Goal: Task Accomplishment & Management: Use online tool/utility

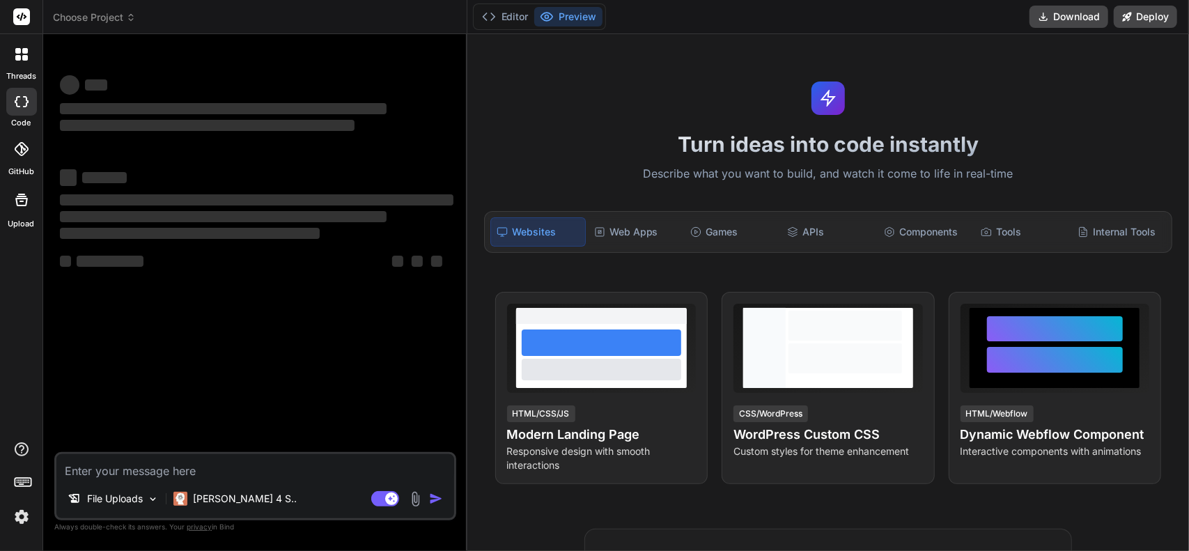
click at [22, 107] on icon at bounding box center [22, 101] width 14 height 11
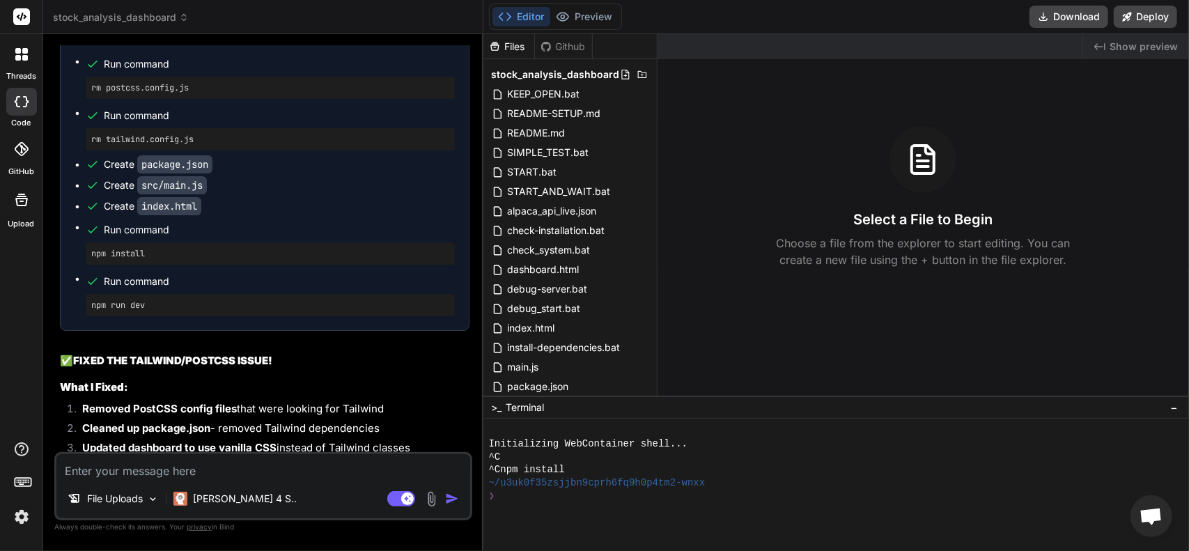
scroll to position [2538, 0]
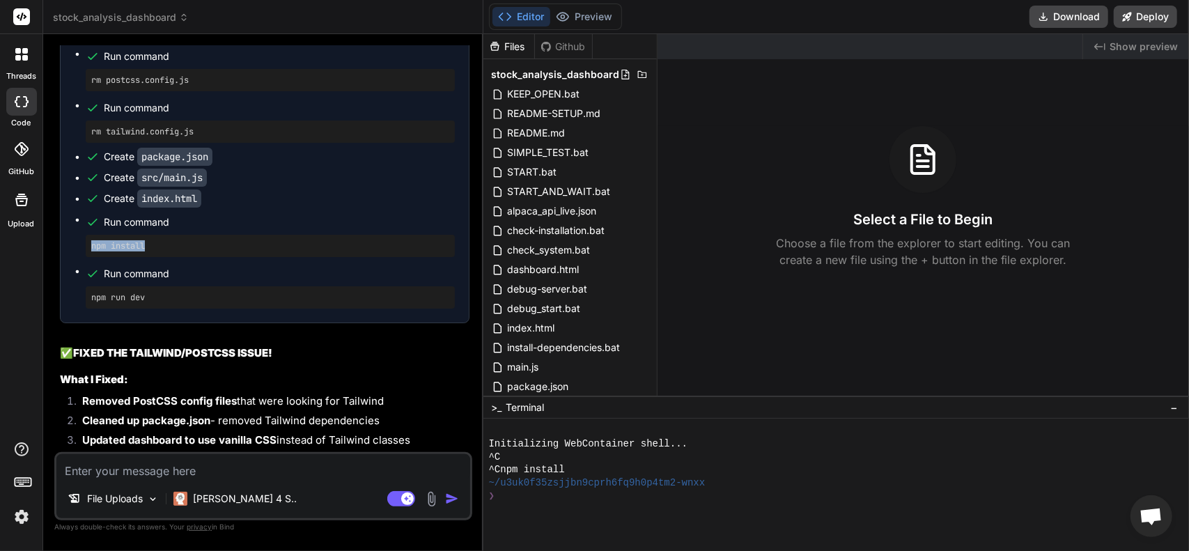
drag, startPoint x: 163, startPoint y: 300, endPoint x: 84, endPoint y: 293, distance: 79.8
click at [84, 293] on ul "Run command rm postcss.config.js Run command rm tailwind.config.js Create packa…" at bounding box center [265, 178] width 380 height 262
drag, startPoint x: 113, startPoint y: 297, endPoint x: 224, endPoint y: 298, distance: 110.8
click at [222, 251] on pre "npm install" at bounding box center [270, 245] width 358 height 11
drag, startPoint x: 163, startPoint y: 343, endPoint x: 76, endPoint y: 337, distance: 87.3
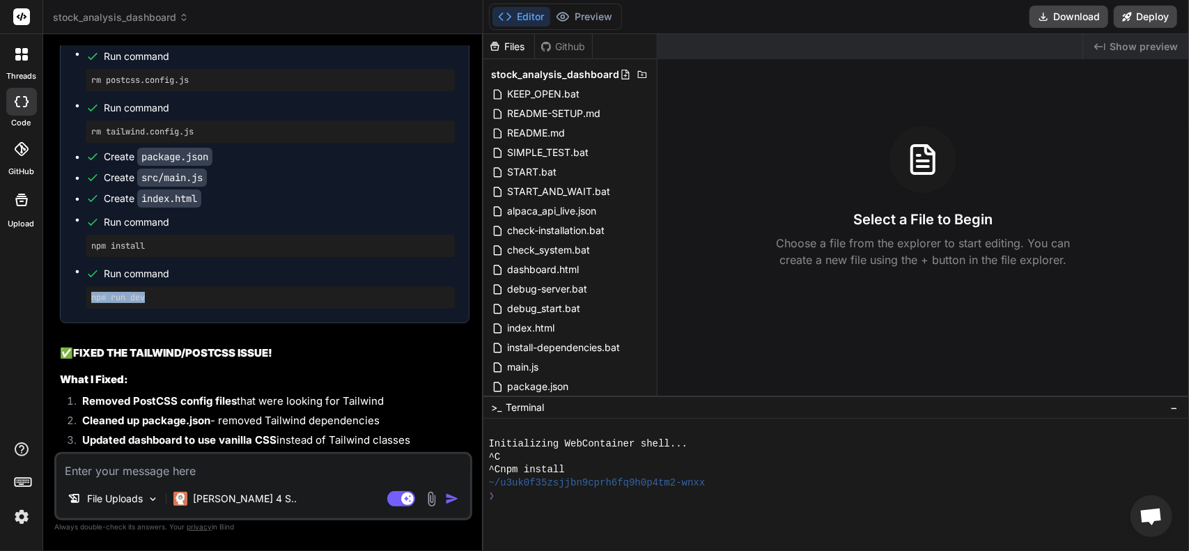
click at [74, 323] on div "Run command rm postcss.config.js Run command rm tailwind.config.js Create packa…" at bounding box center [265, 178] width 408 height 290
drag, startPoint x: 104, startPoint y: 343, endPoint x: 322, endPoint y: 323, distance: 219.0
click at [318, 309] on ul "Run command rm postcss.config.js Run command rm tailwind.config.js Create packa…" at bounding box center [265, 178] width 380 height 262
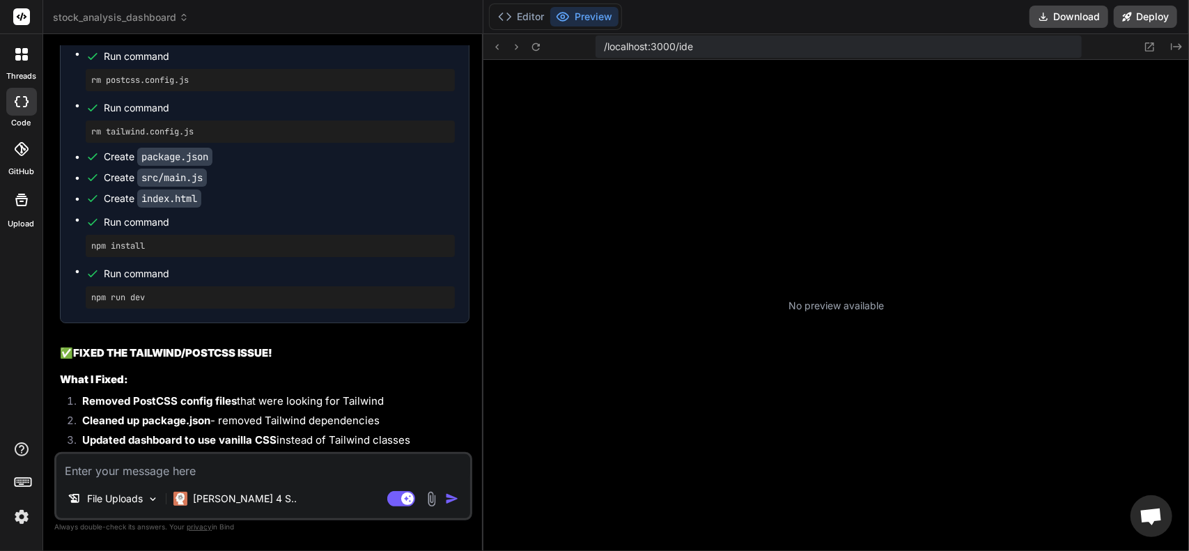
type textarea "x"
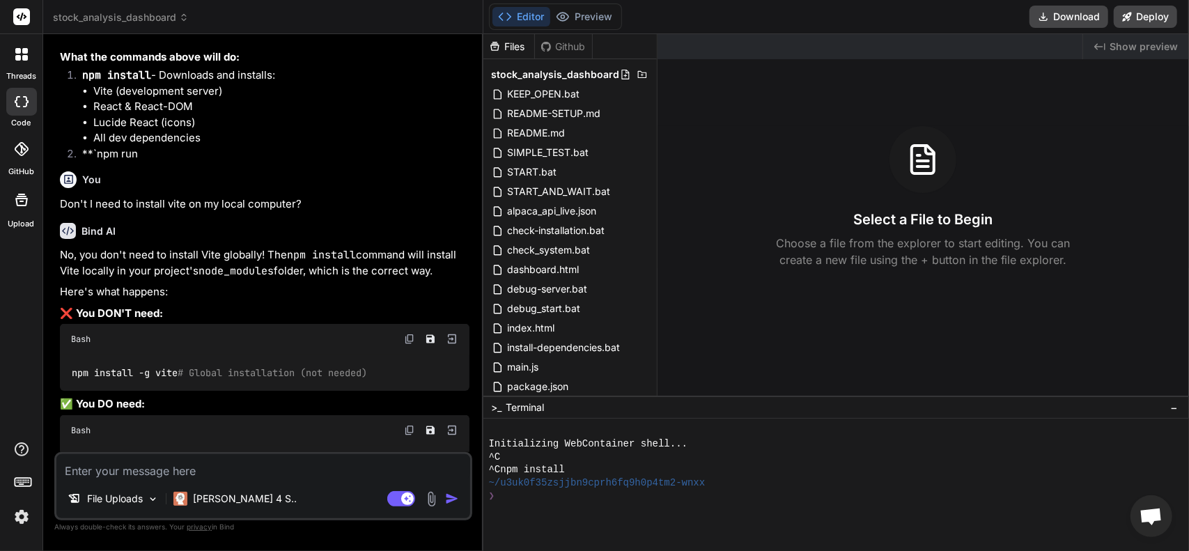
scroll to position [1064, 0]
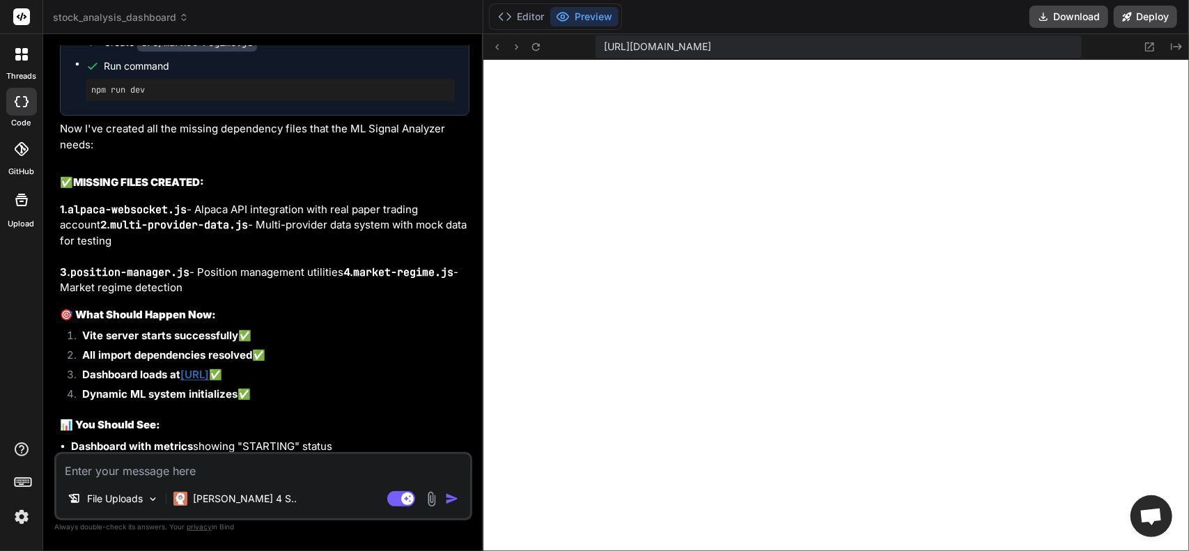
scroll to position [18646, 0]
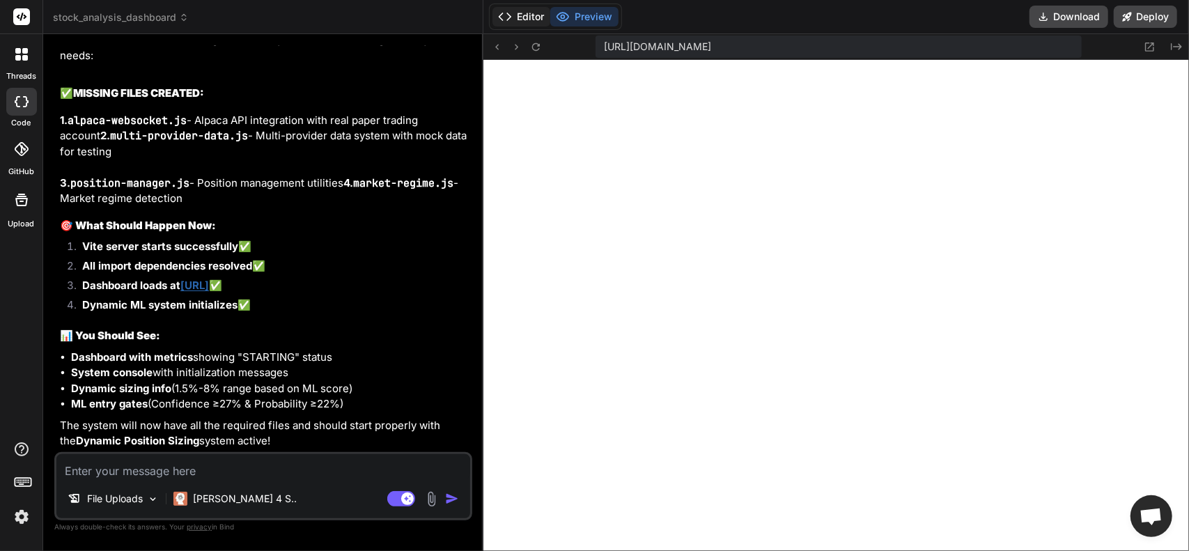
click at [531, 10] on button "Editor" at bounding box center [522, 17] width 58 height 20
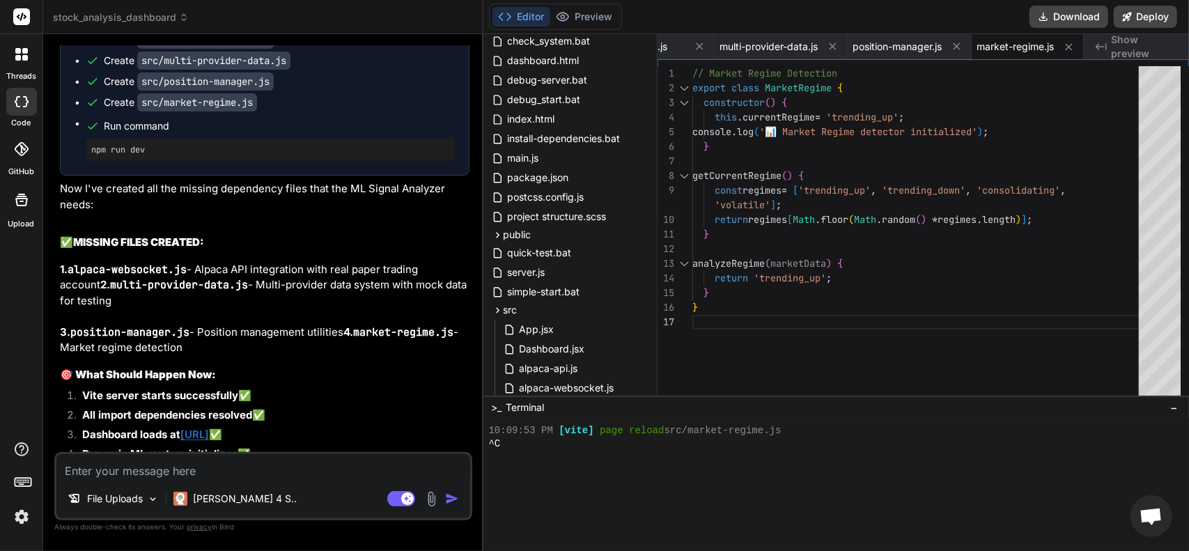
scroll to position [18299, 0]
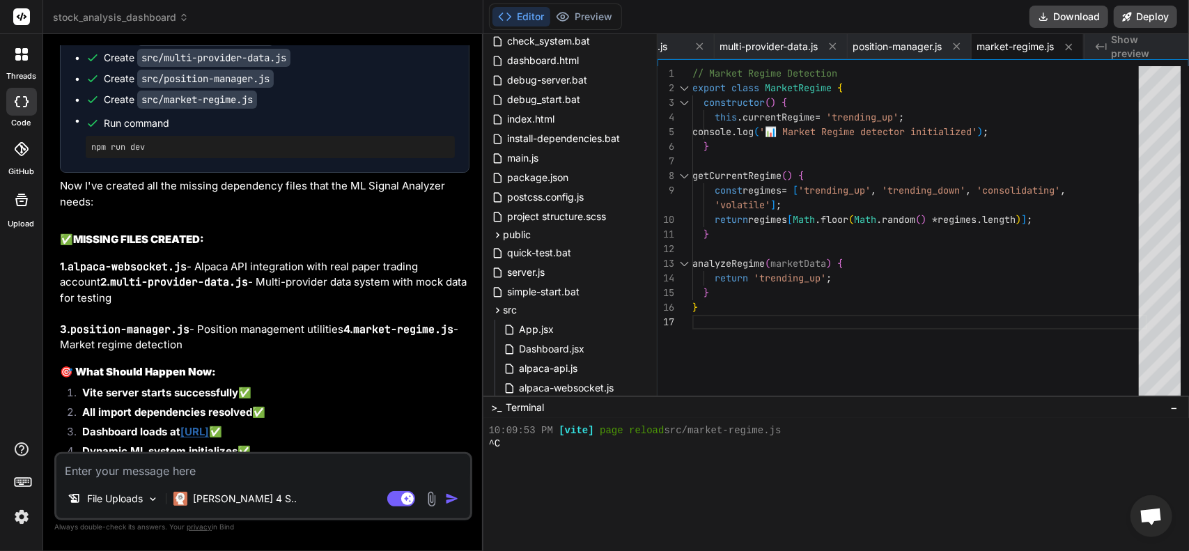
click at [236, 46] on code "src/alpaca-websocket.js" at bounding box center [205, 37] width 137 height 18
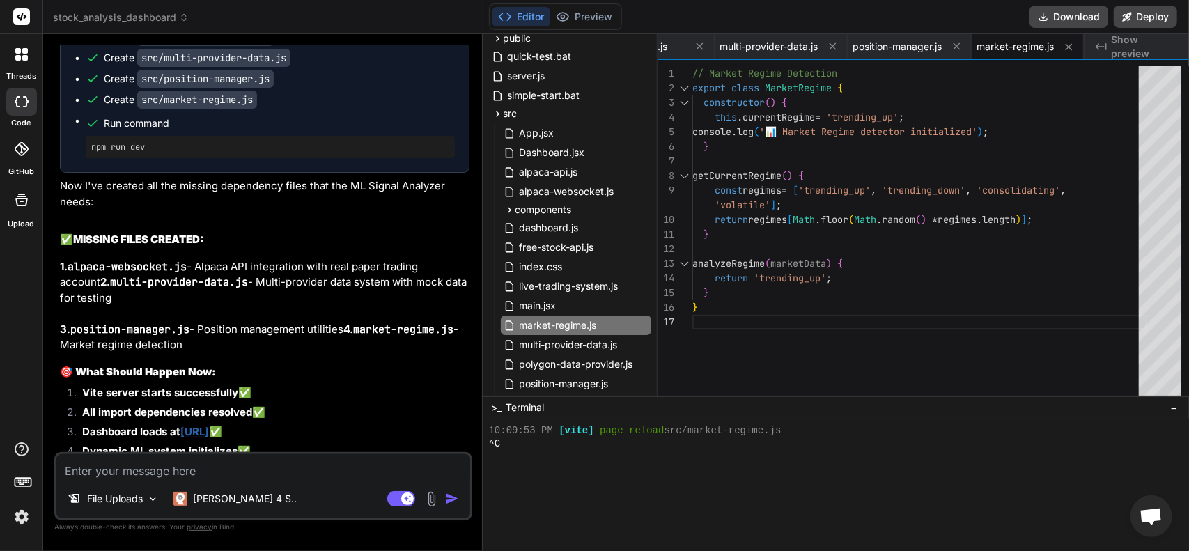
scroll to position [418, 0]
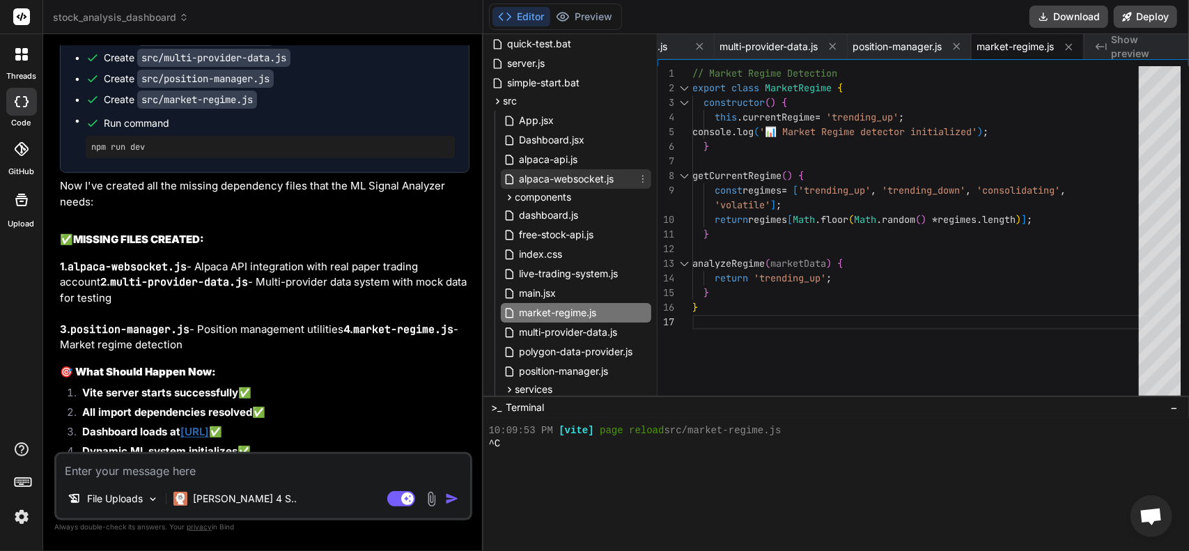
click at [588, 183] on span "alpaca-websocket.js" at bounding box center [567, 179] width 98 height 17
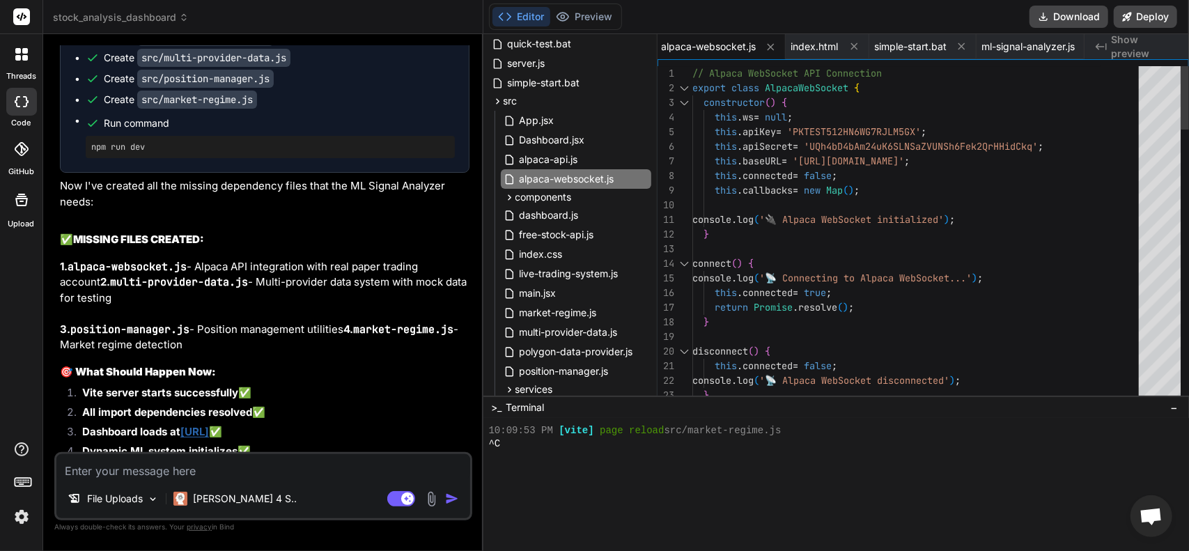
type textarea "// Alpaca WebSocket API Connection export class AlpacaWebSocket { constructor()…"
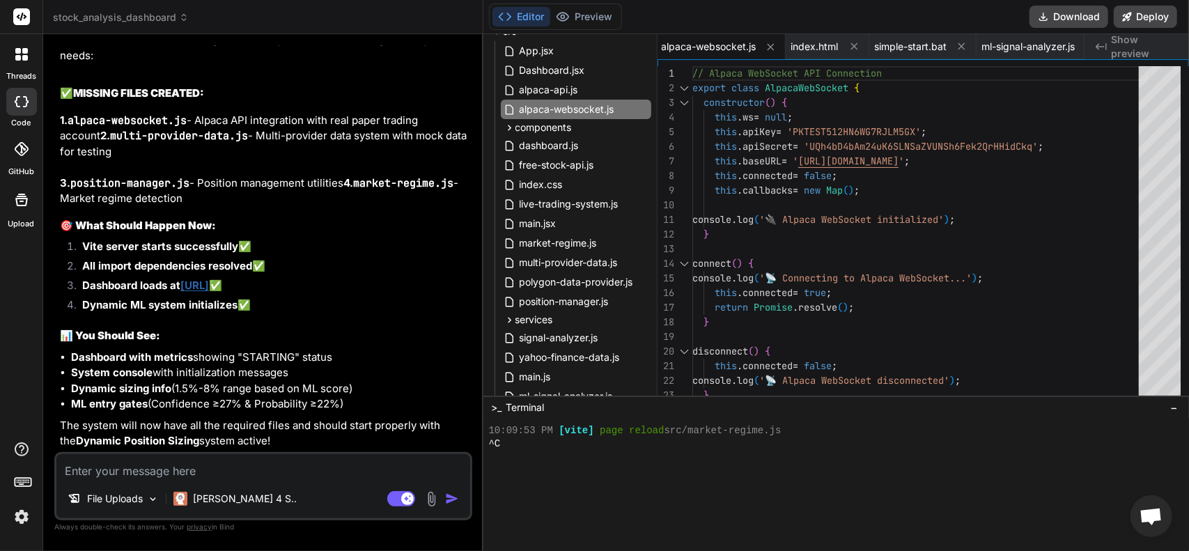
scroll to position [18646, 0]
click at [216, 472] on textarea at bounding box center [263, 466] width 414 height 25
type textarea "h"
type textarea "x"
type textarea "ho"
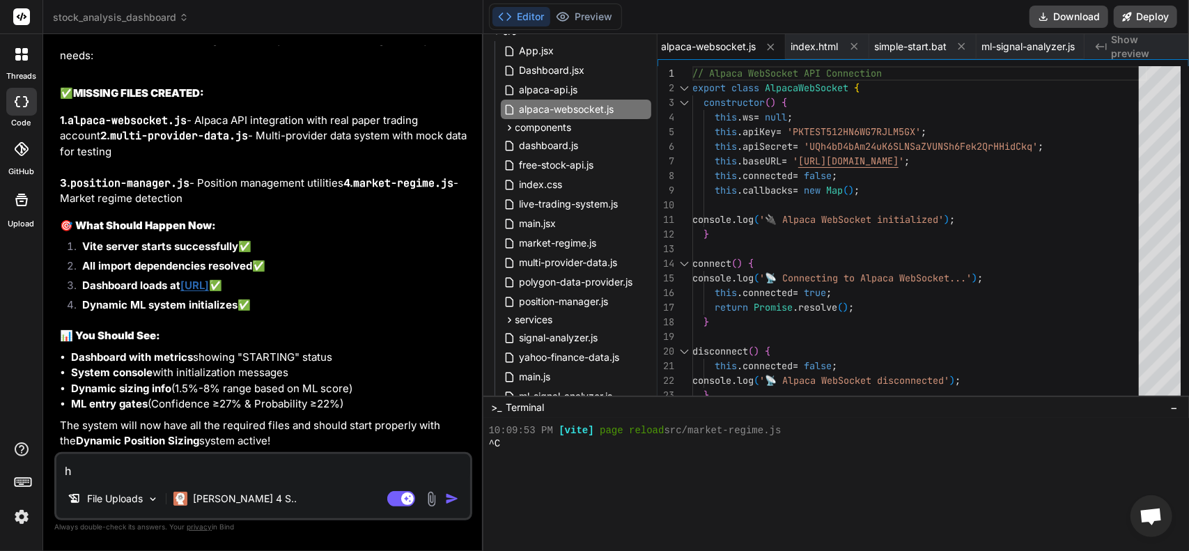
type textarea "x"
type textarea "hol"
type textarea "x"
type textarea "hold"
type textarea "x"
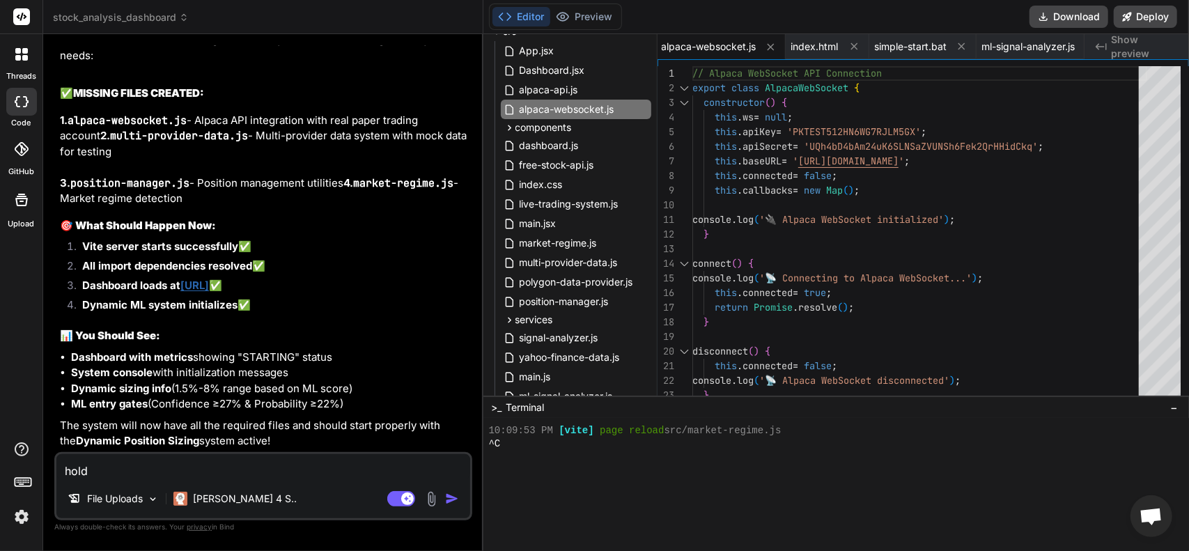
type textarea "hold"
type textarea "x"
type textarea "hold u"
type textarea "x"
type textarea "hold up"
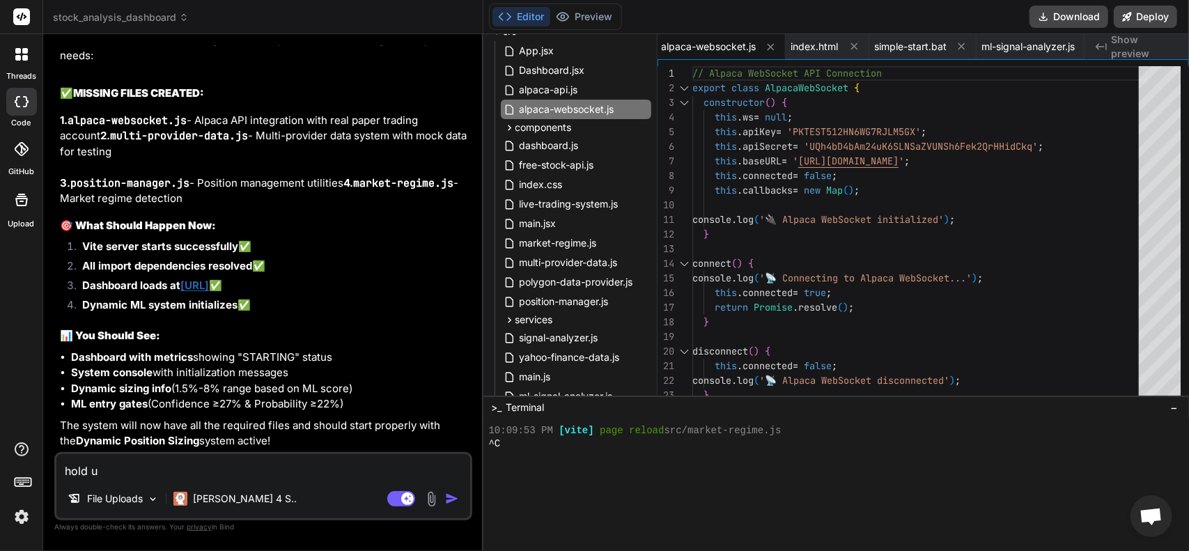
type textarea "x"
type textarea "hold up,"
type textarea "x"
type textarea "hold up,"
type textarea "x"
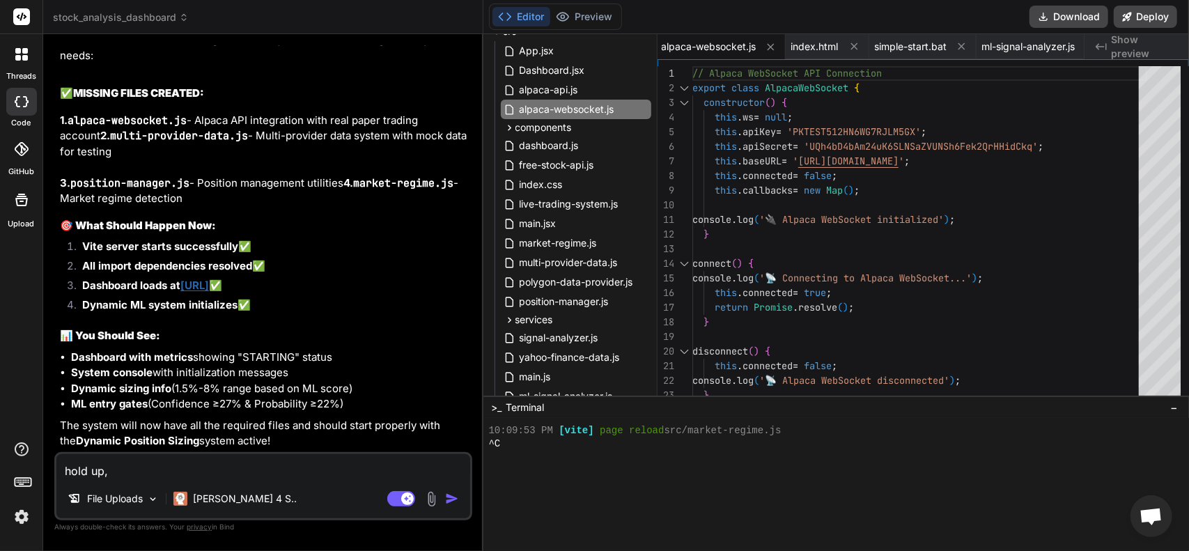
type textarea "hold up, y"
type textarea "x"
type textarea "hold up, yo"
type textarea "x"
type textarea "hold up, you"
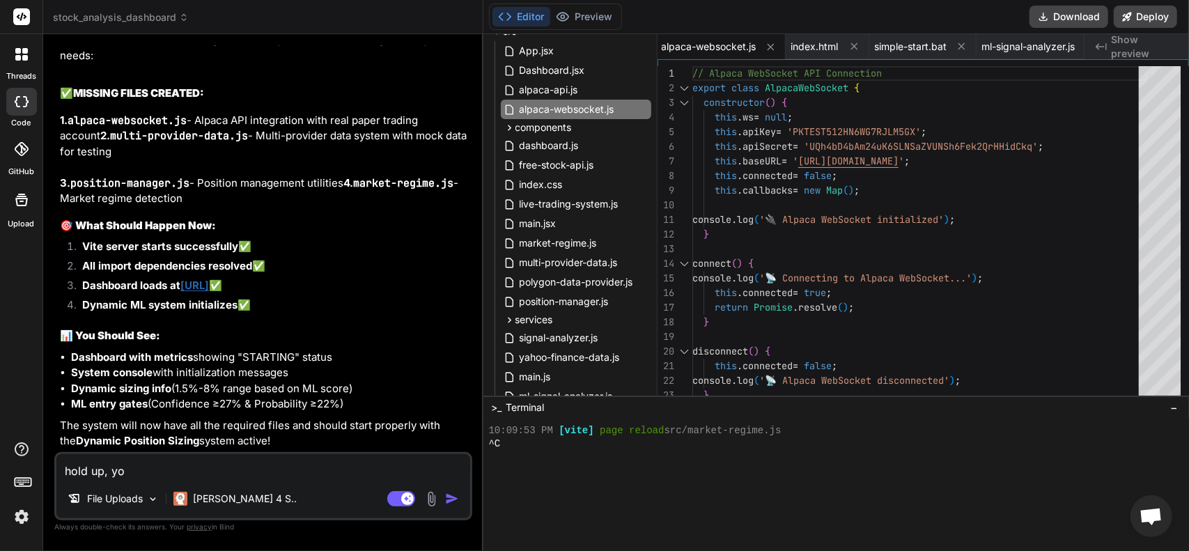
type textarea "x"
type textarea "hold up, you"
type textarea "x"
type textarea "hold up, you h"
type textarea "x"
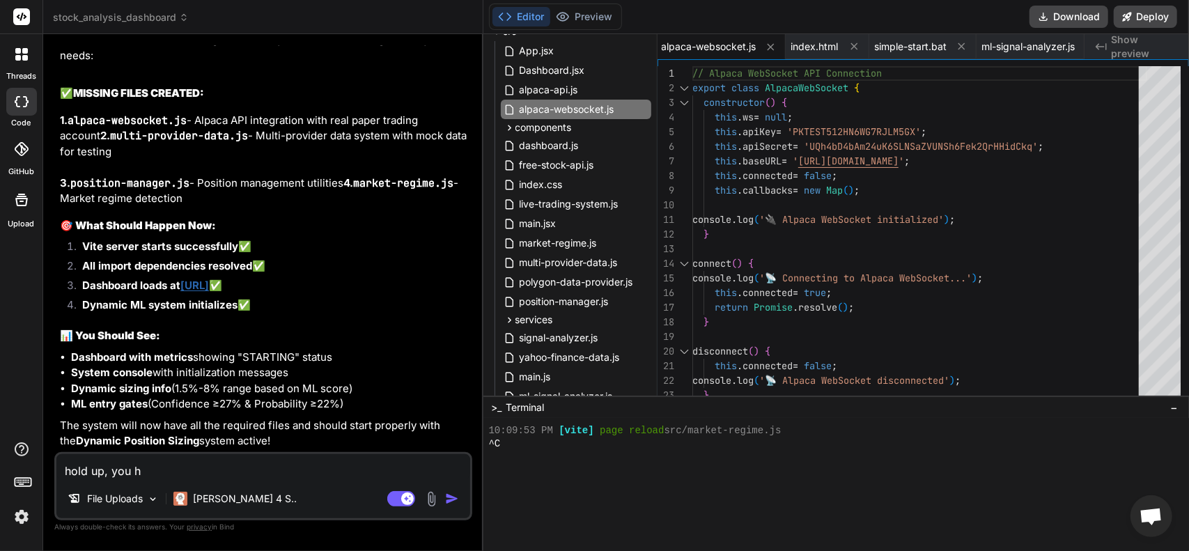
type textarea "hold up, you ha"
type textarea "x"
type textarea "hold up, you hav"
type textarea "x"
type textarea "hold up, you have"
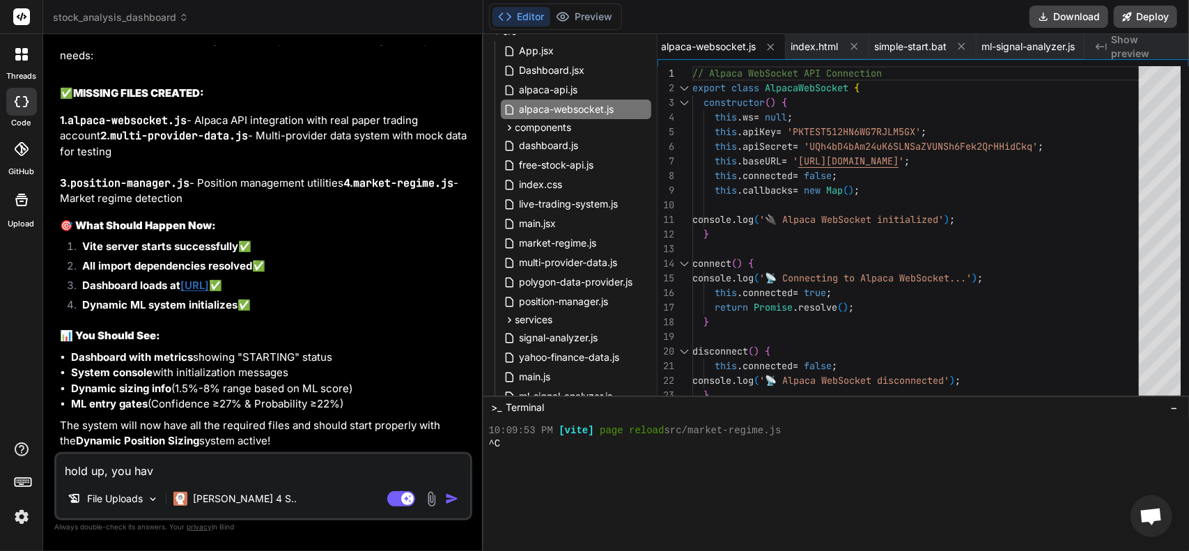
type textarea "x"
type textarea "hold up, you have"
type textarea "x"
type textarea "hold up, you have t"
type textarea "x"
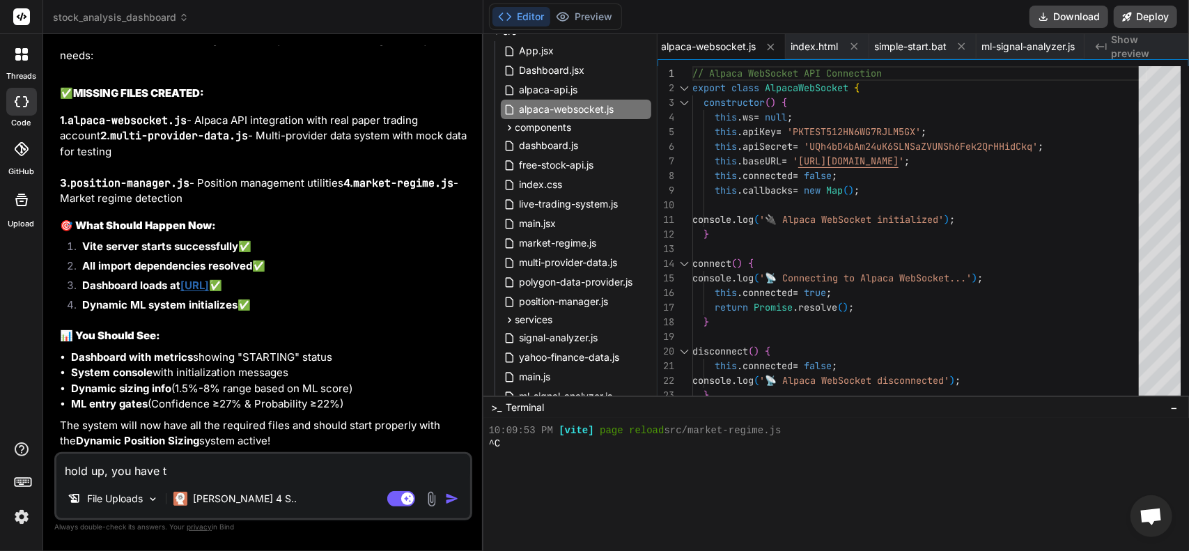
type textarea "hold up, you have th"
type textarea "x"
type textarea "hold up, you have thi"
type textarea "x"
type textarea "hold up, you have this"
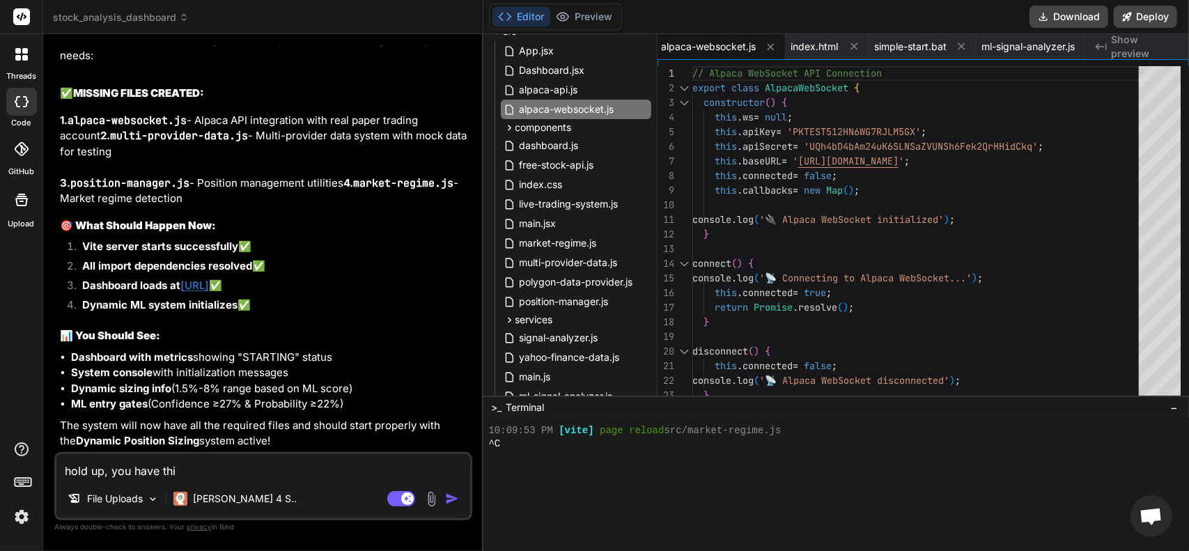
type textarea "x"
type textarea "hold up, you have this"
type textarea "x"
type textarea "hold up, you have this a"
type textarea "x"
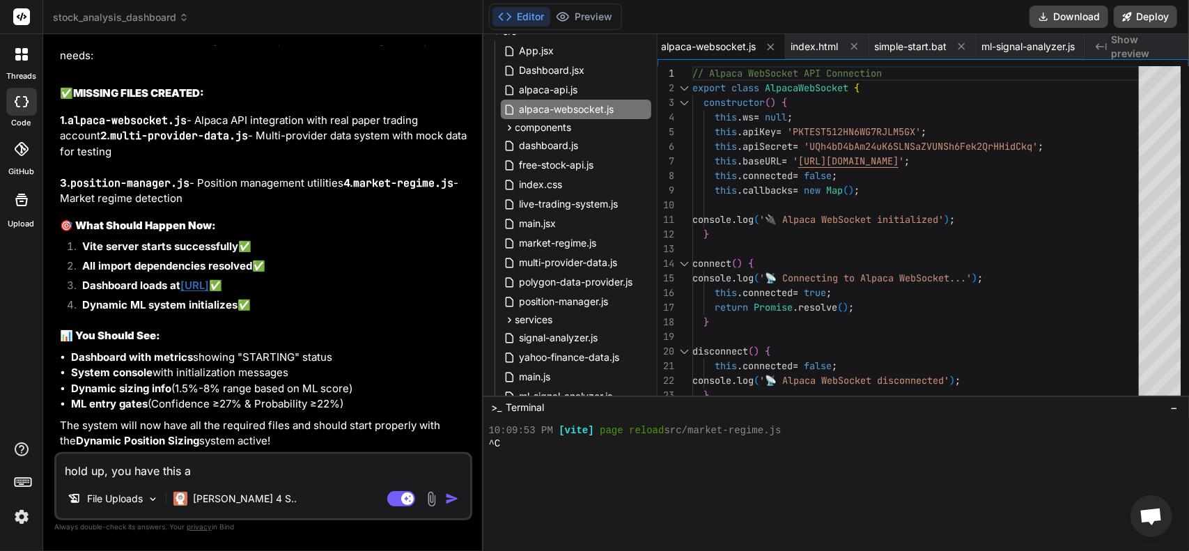
type textarea "hold up, you have this al"
type textarea "x"
type textarea "hold up, you have this all"
type textarea "x"
type textarea "hold up, you have this all"
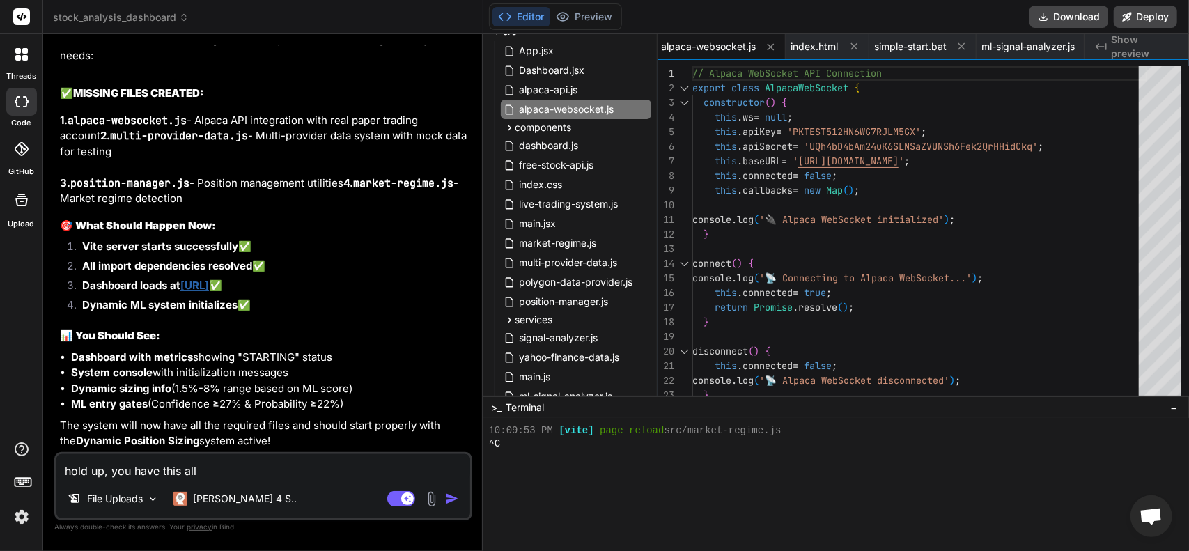
type textarea "x"
type textarea "hold up, you have this all f"
type textarea "x"
type textarea "hold up, you have this all fu"
type textarea "x"
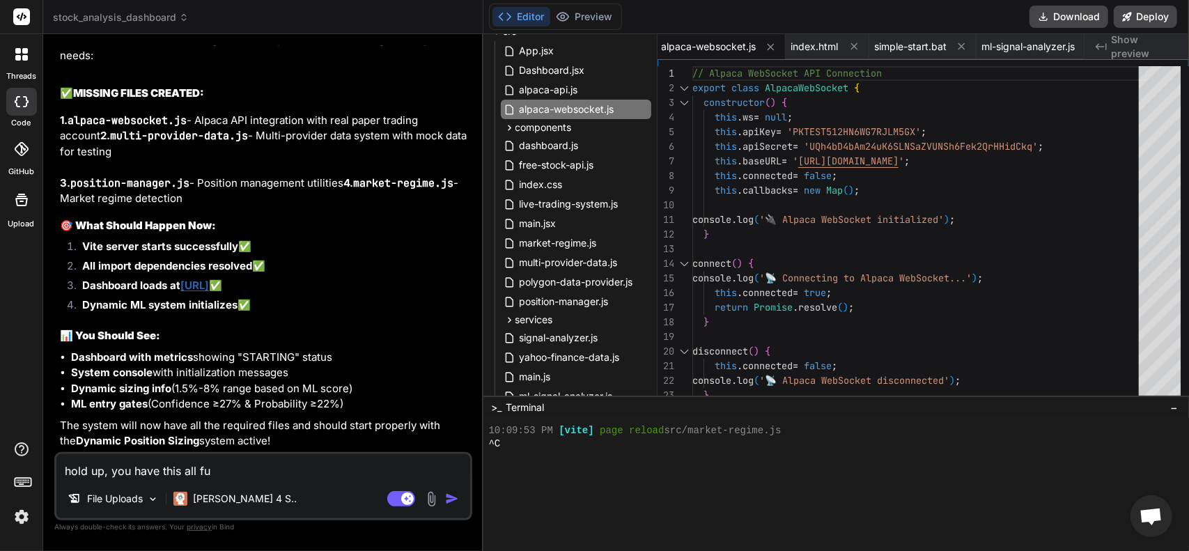
type textarea "hold up, you have this all fuc"
type textarea "x"
type textarea "hold up, you have this all fuck"
type textarea "x"
type textarea "hold up, you have this all fucke"
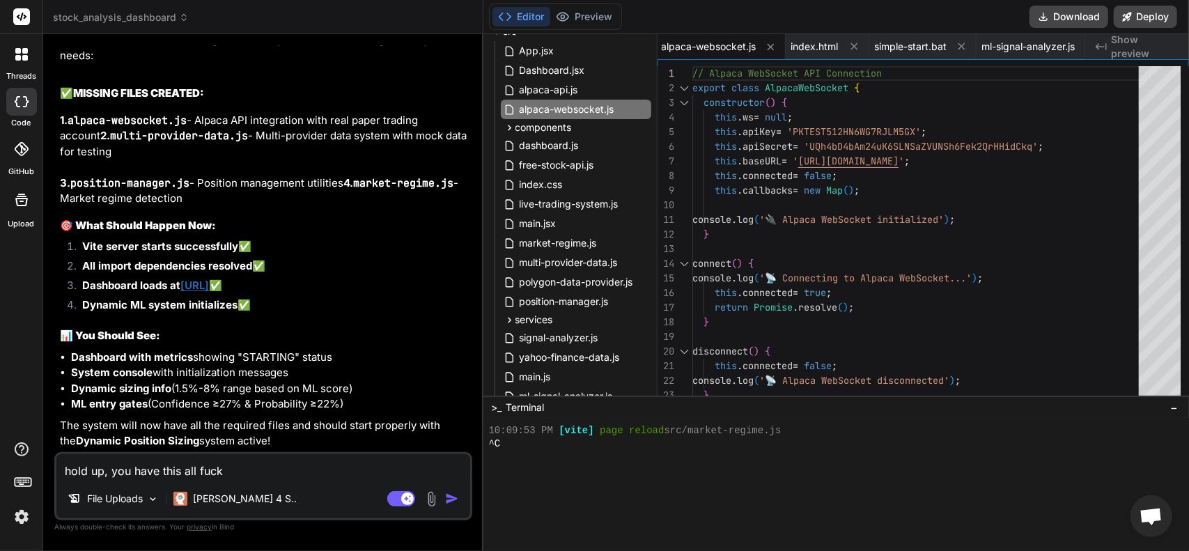
type textarea "x"
type textarea "hold up, you have this all fucked"
type textarea "x"
type textarea "hold up, you have this all fucked"
type textarea "x"
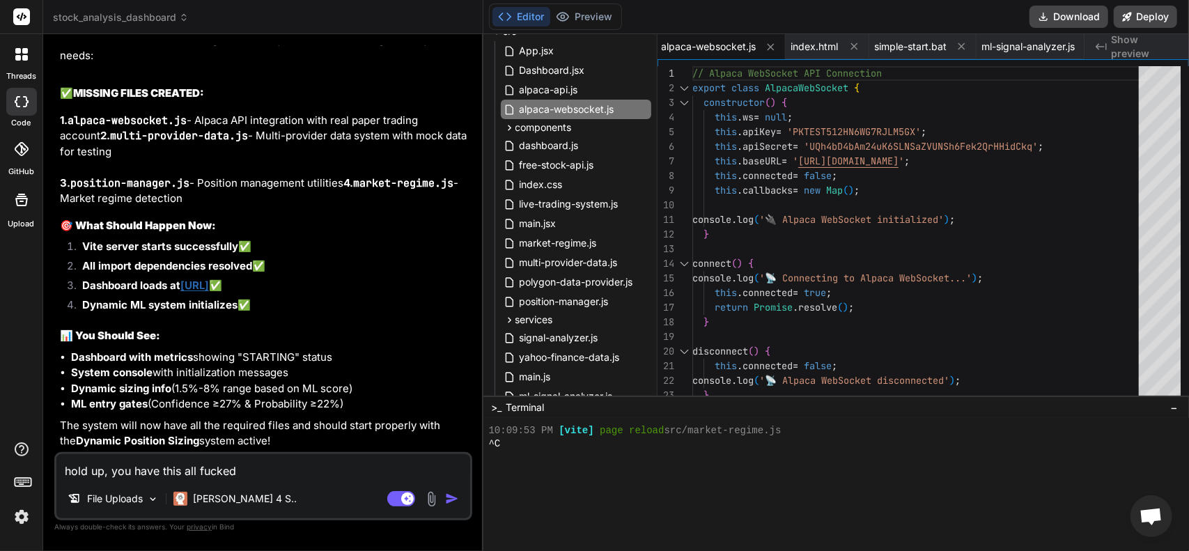
type textarea "hold up, you have this all fucked u"
type textarea "x"
type textarea "hold up, you have this all fucked up"
type textarea "x"
type textarea "hold up, you have this all fucked up"
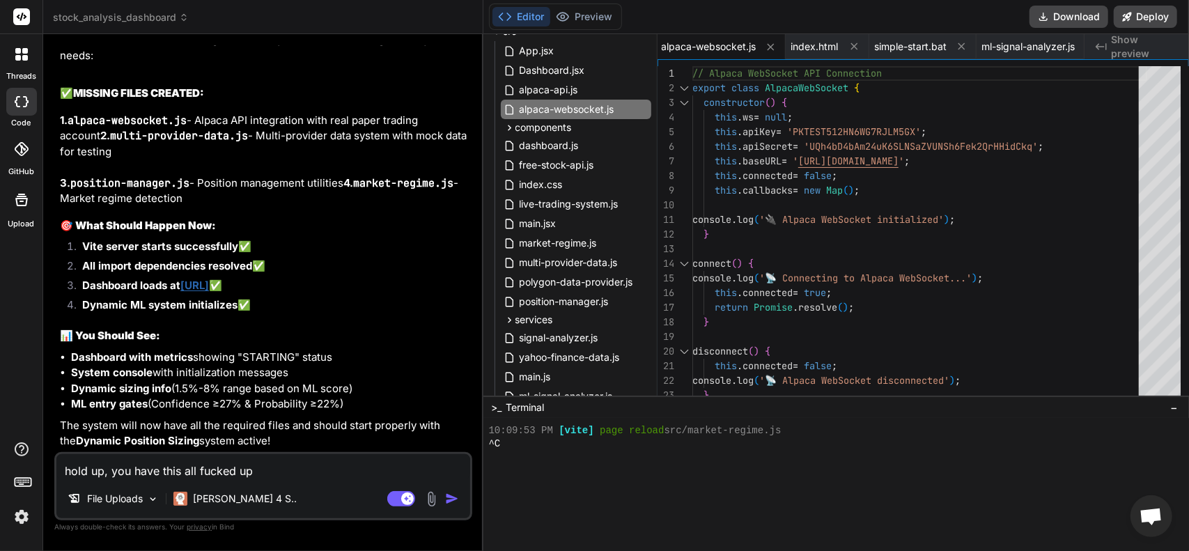
type textarea "x"
type textarea "hold up, you have this all fucked up r"
type textarea "x"
type textarea "hold up, you have this all fucked up ri"
type textarea "x"
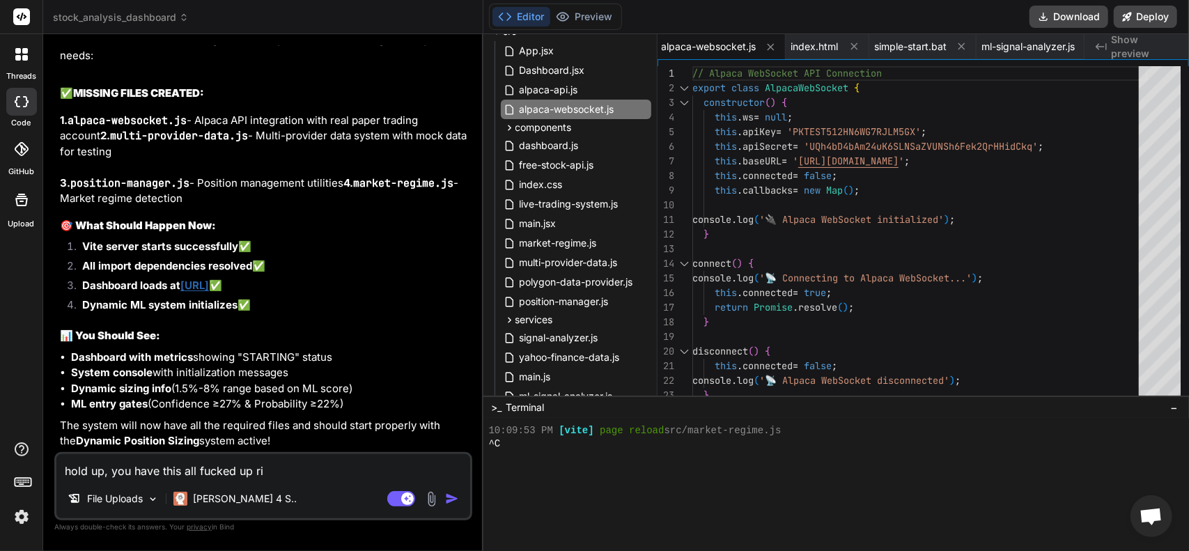
type textarea "hold up, you have this all fucked up rig"
type textarea "x"
type textarea "hold up, you have this all fucked up righ"
type textarea "x"
type textarea "hold up, you have this all fucked up right"
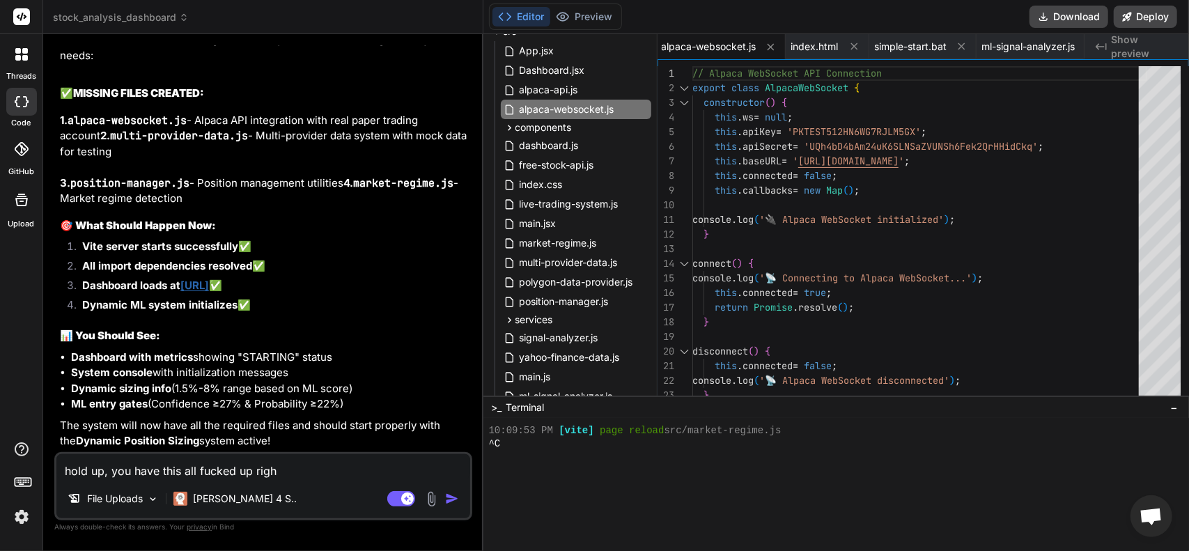
type textarea "x"
type textarea "hold up, you have this all fucked up right"
type textarea "x"
type textarea "hold up, you have this all fucked up right n"
type textarea "x"
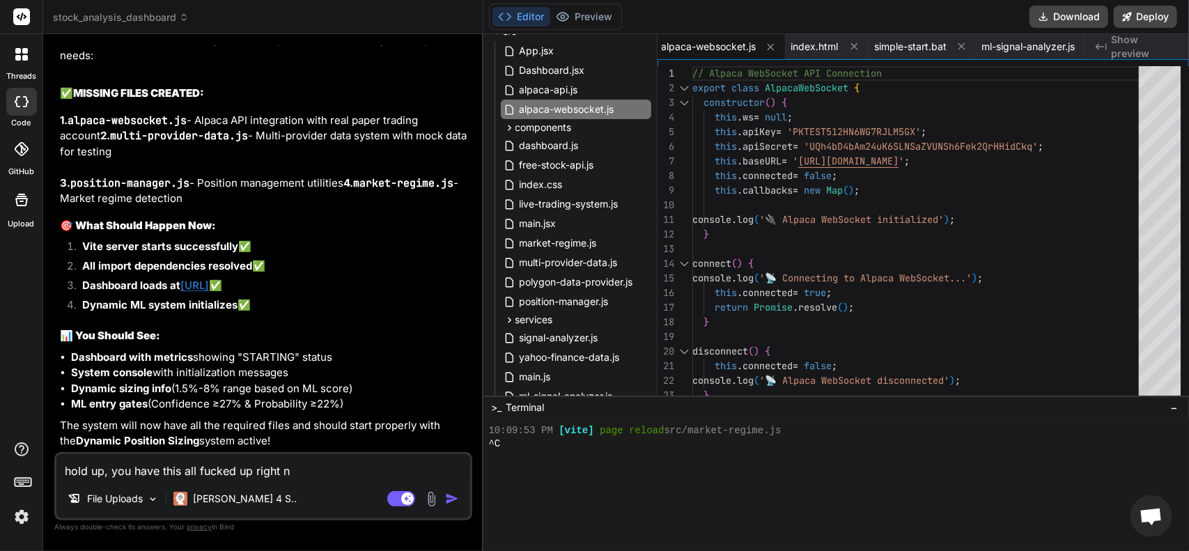
type textarea "hold up, you have this all fucked up right no"
type textarea "x"
type textarea "hold up, you have this all fucked up right now"
type textarea "x"
type textarea "hold up, you have this all fucked up right now."
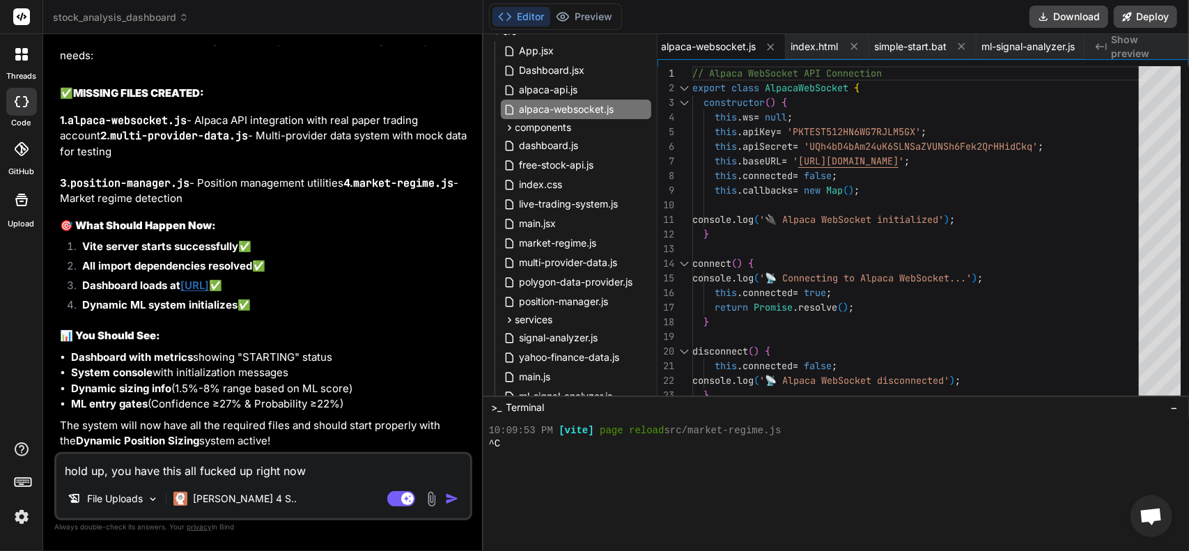
type textarea "x"
type textarea "hold up, you have this all fucked up right now."
type textarea "x"
type textarea "hold up, you have this all fucked up right now."
type textarea "x"
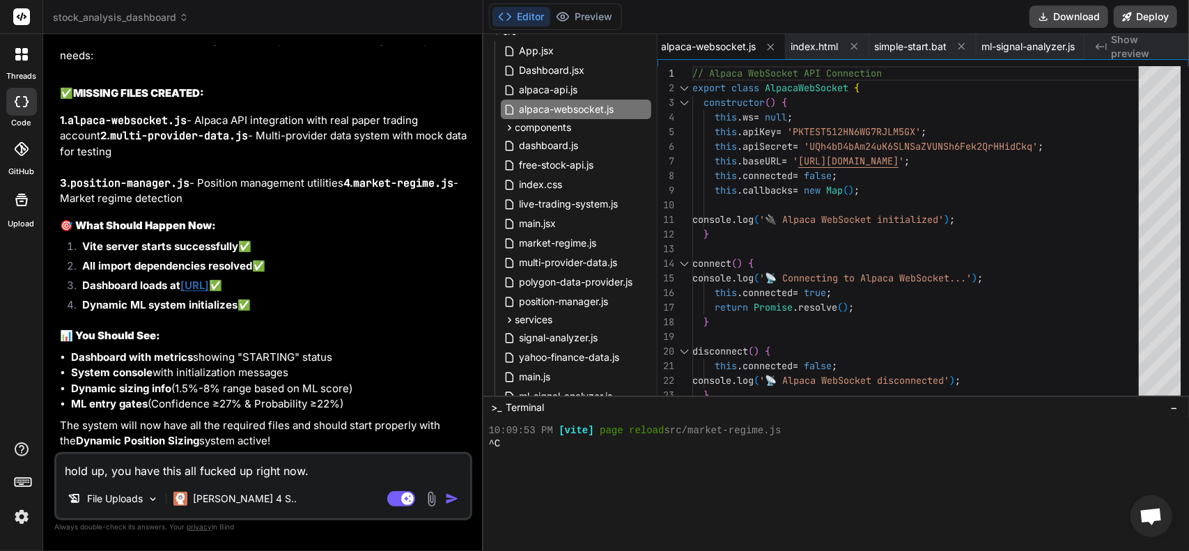
type textarea "hold up, you have this all fucked up right now. D"
type textarea "x"
type textarea "hold up, you have this all fucked up right now."
type textarea "x"
type textarea "hold up, you have this all fucked up right now. t"
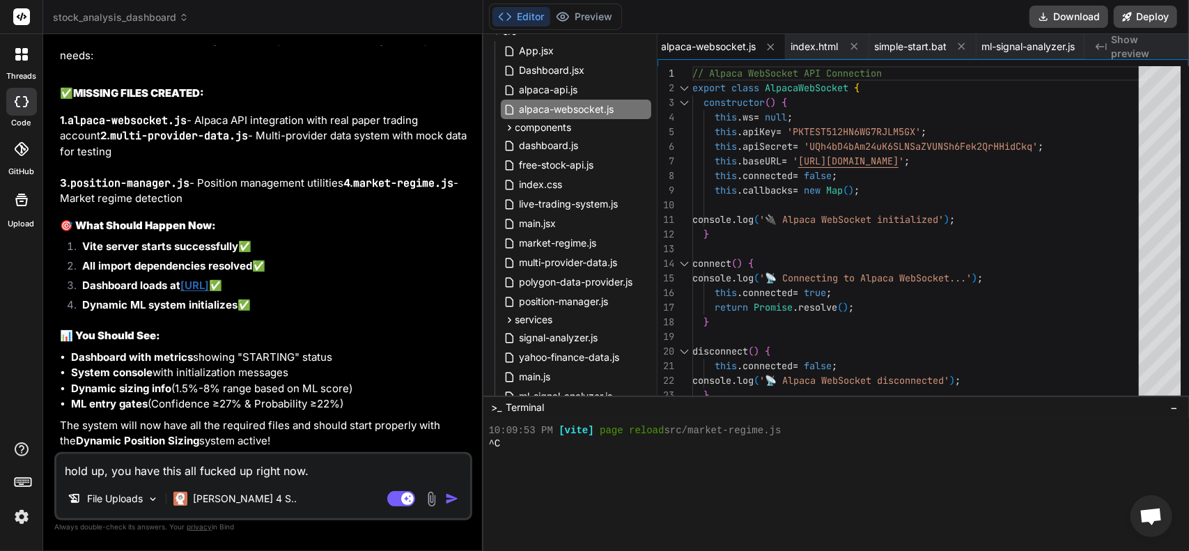
type textarea "x"
type textarea "hold up, you have this all fucked up right now. th"
type textarea "x"
type textarea "hold up, you have this all fucked up right now. tho"
type textarea "x"
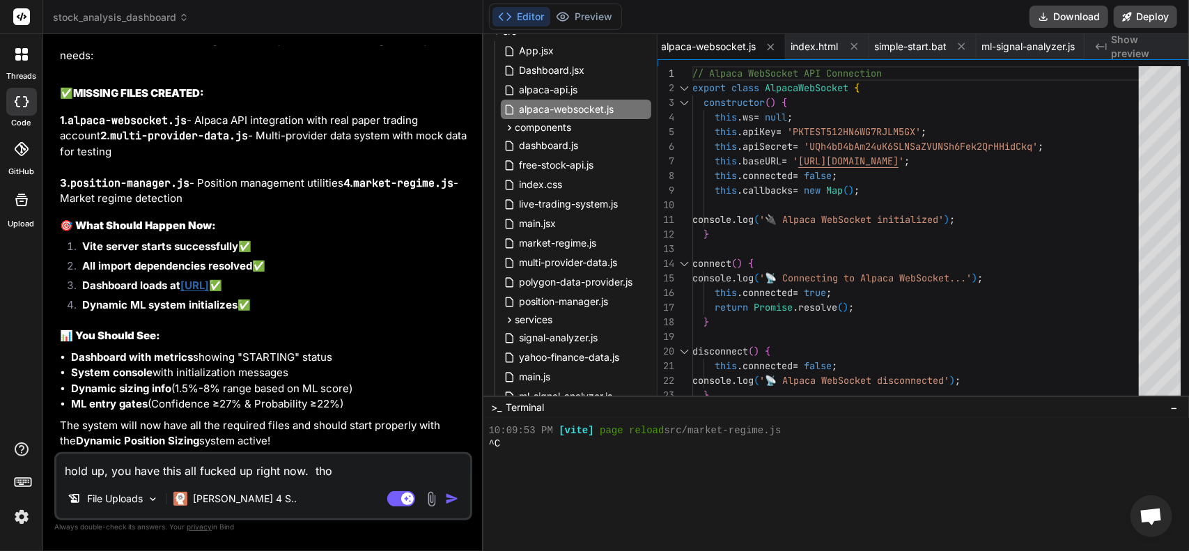
type textarea "hold up, you have this all fucked up right now. [PERSON_NAME]"
type textarea "x"
type textarea "hold up, you have this all fucked up right now. those"
type textarea "x"
type textarea "hold up, you have this all fucked up right now. those"
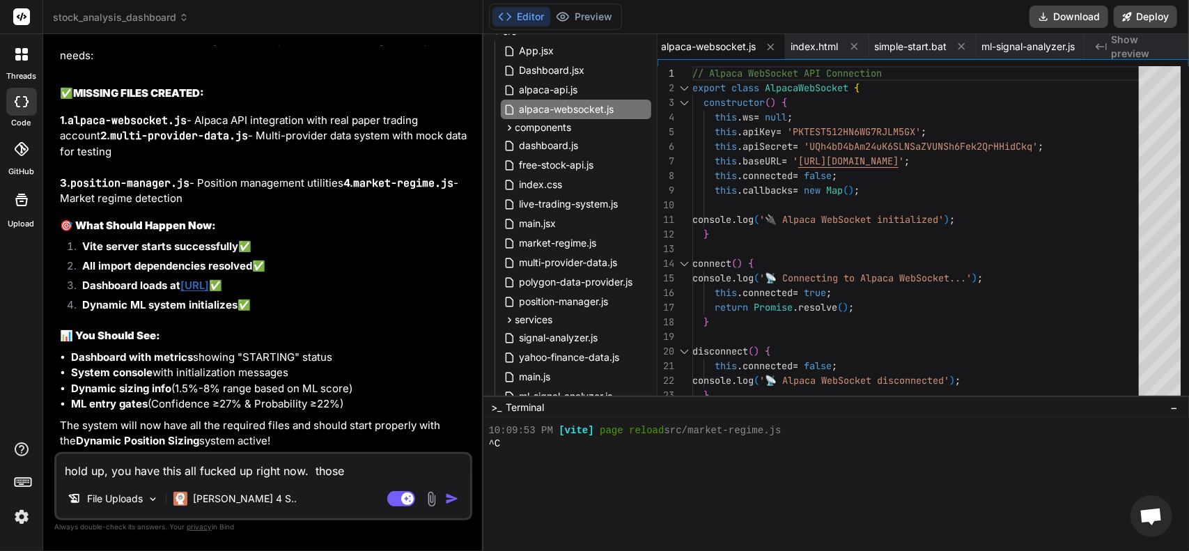
type textarea "x"
type textarea "hold up, you have this all fucked up right now. those f"
type textarea "x"
type textarea "hold up, you have this all fucked up right now. those fi"
type textarea "x"
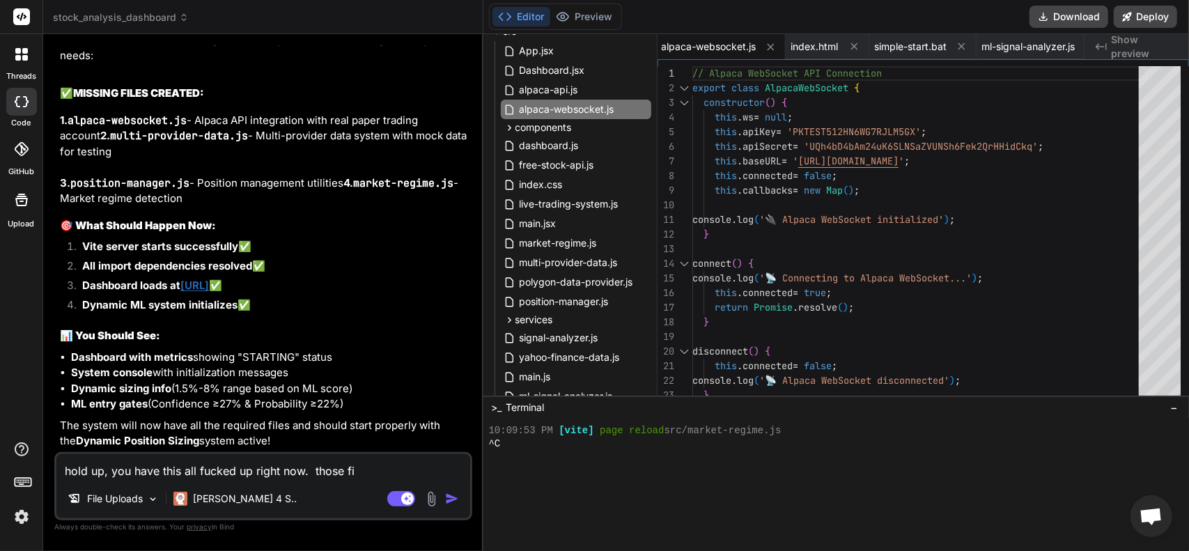
type textarea "hold up, you have this all fucked up right now. those fil"
type textarea "x"
type textarea "hold up, you have this all fucked up right now. those file"
type textarea "x"
type textarea "hold up, you have this all fucked up right now. those files"
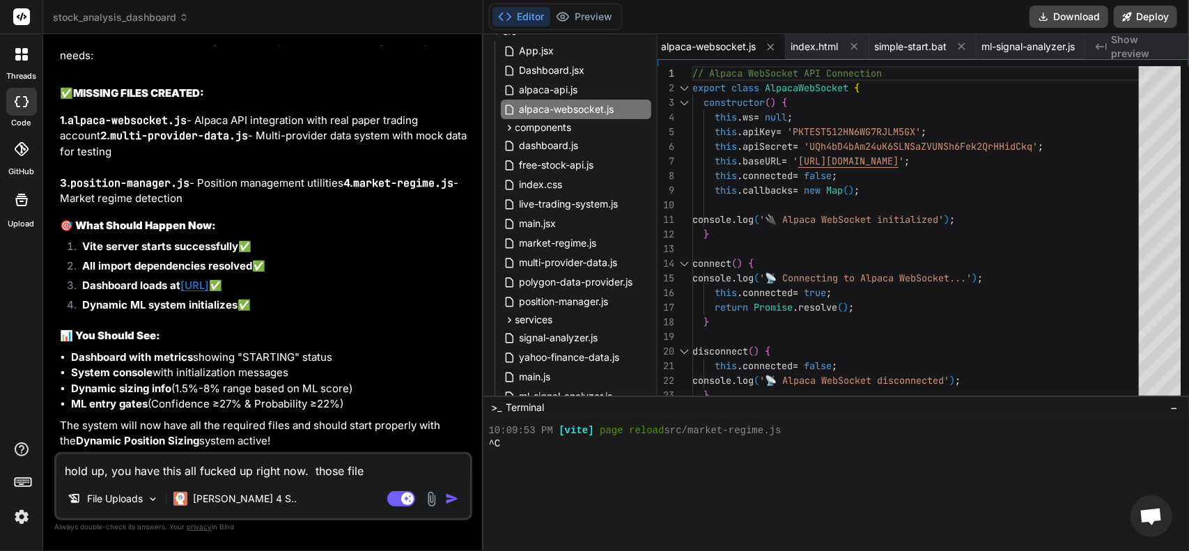
type textarea "x"
type textarea "hold up, you have this all fucked up right now. those files"
type textarea "x"
type textarea "hold up, you have this all fucked up right now. those files i"
type textarea "x"
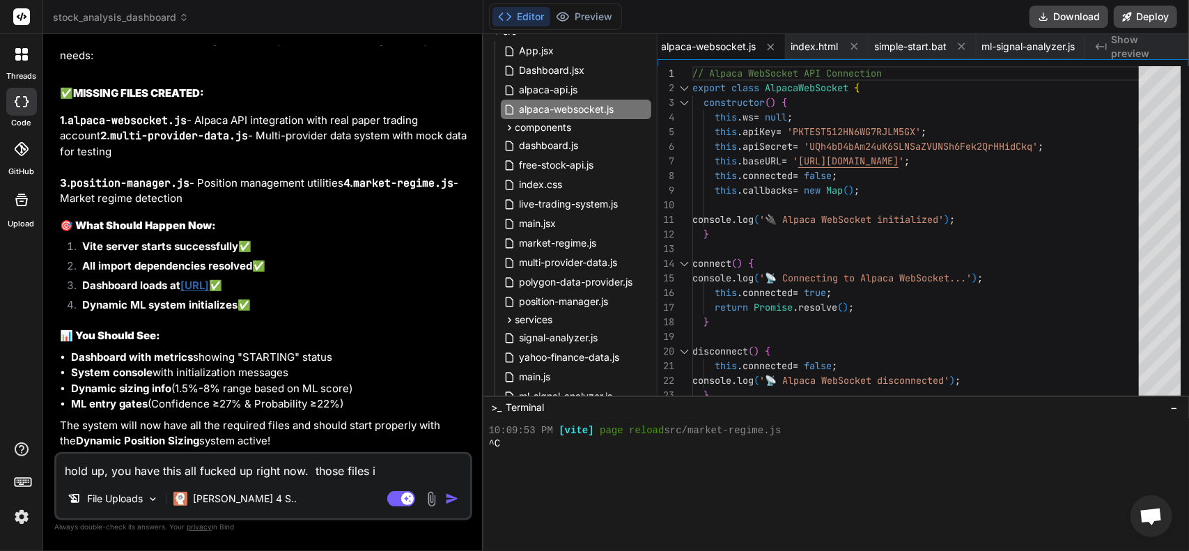
type textarea "hold up, you have this all fucked up right now. those files id"
type textarea "x"
type textarea "hold up, you have this all fucked up right now. those files i"
type textarea "x"
type textarea "hold up, you have this all fucked up right now. those files"
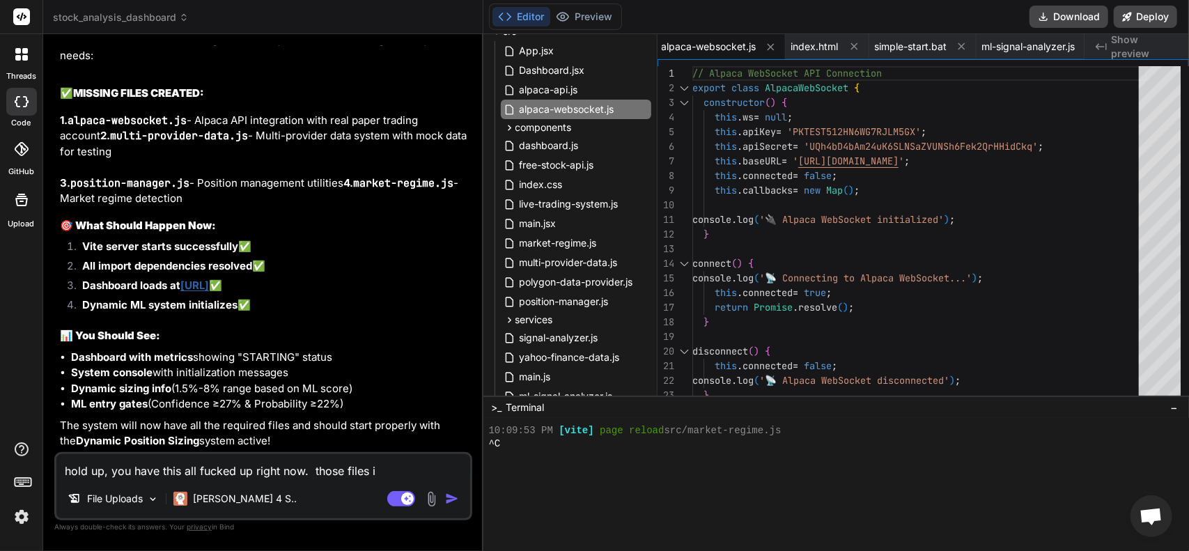
type textarea "x"
type textarea "hold up, you have this all fucked up right now. those files d"
type textarea "x"
type textarea "hold up, you have this all fucked up right now. those files di"
type textarea "x"
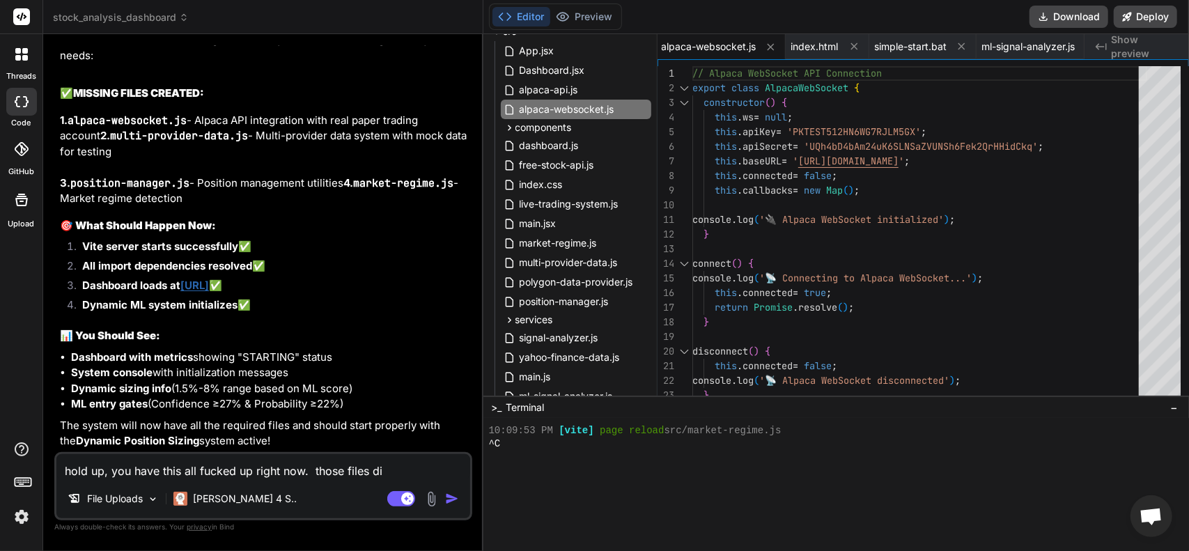
type textarea "hold up, you have this all fucked up right now. those files did"
type textarea "x"
type textarea "hold up, you have this all fucked up right now. those files did"
type textarea "x"
type textarea "hold up, you have this all fucked up right now. those files did e"
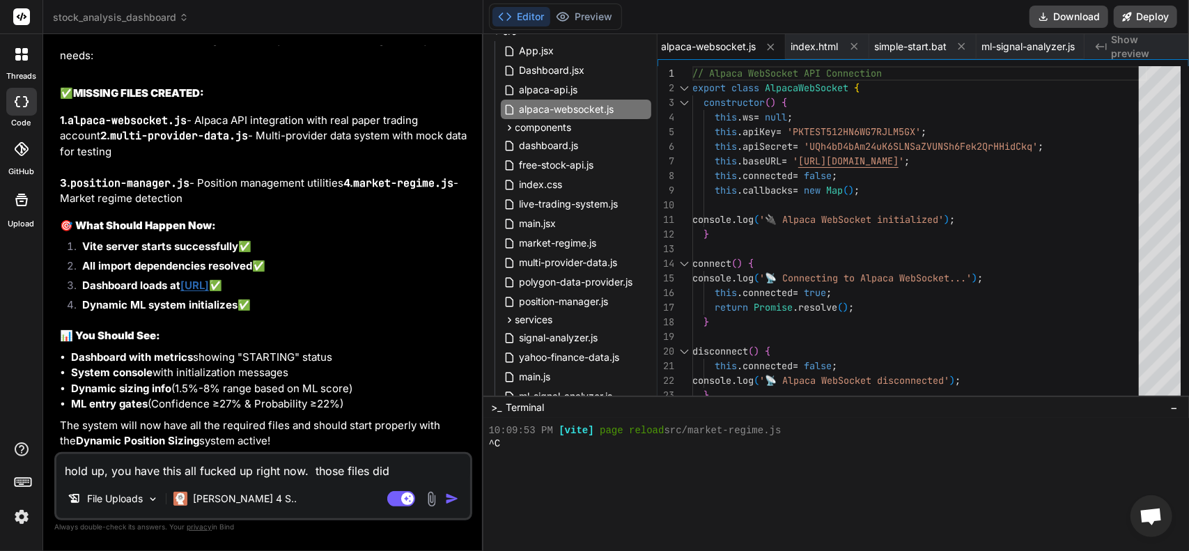
type textarea "x"
type textarea "hold up, you have this all fucked up right now. those files did ex"
type textarea "x"
type textarea "hold up, you have this all fucked up right now. those files did exi"
type textarea "x"
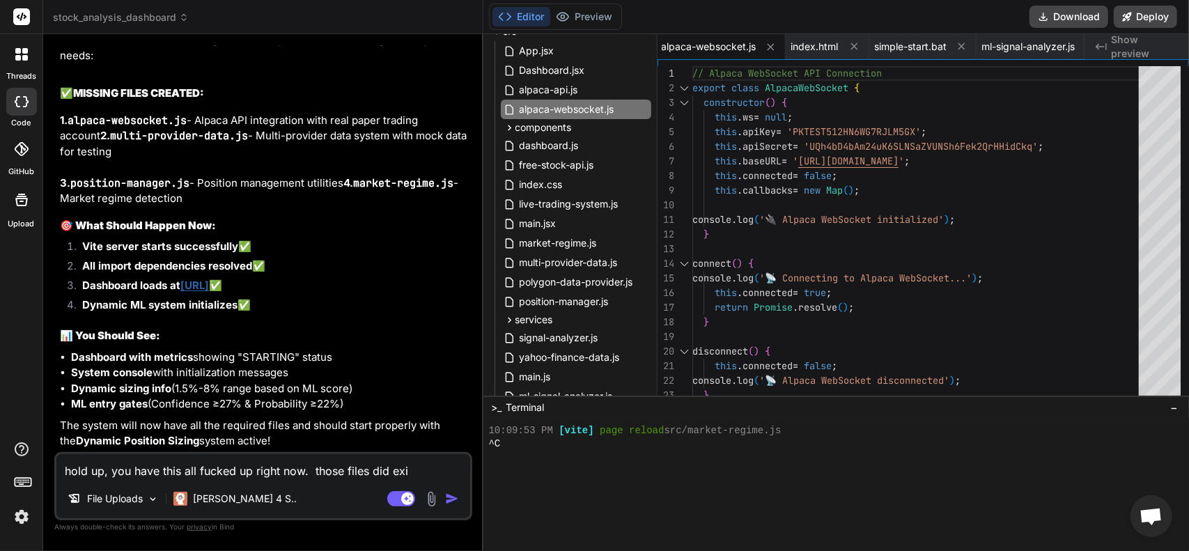
type textarea "hold up, you have this all fucked up right now. those files did exis"
type textarea "x"
type textarea "hold up, you have this all fucked up right now. those files did exist"
type textarea "x"
type textarea "hold up, you have this all fucked up right now. those files did exist."
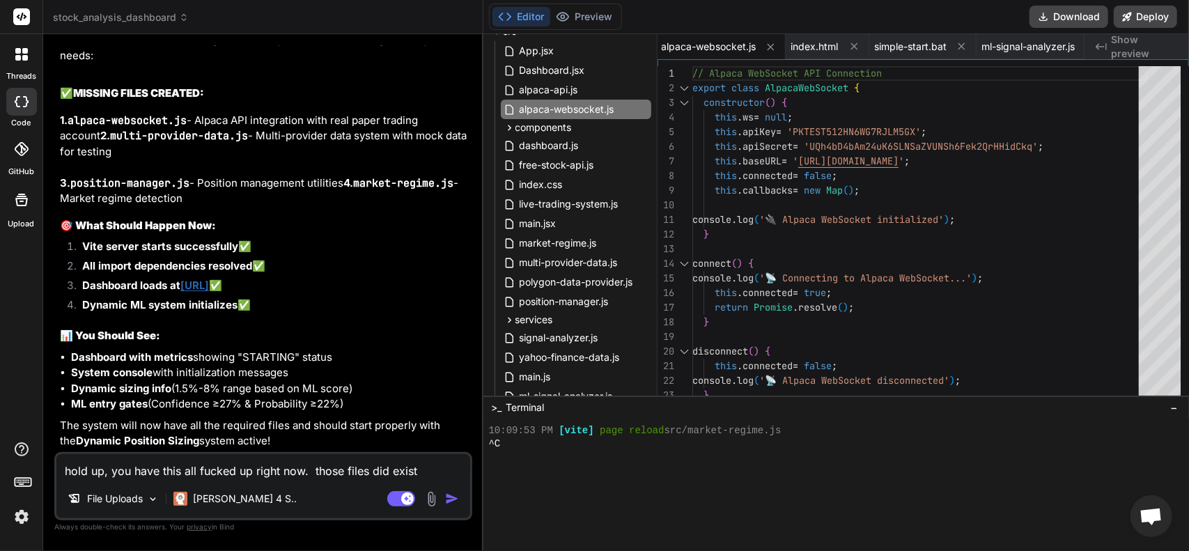
type textarea "x"
type textarea "hold up, you have this all fucked up right now. those files did exist."
type textarea "x"
type textarea "hold up, you have this all fucked up right now. those files did exist."
type textarea "x"
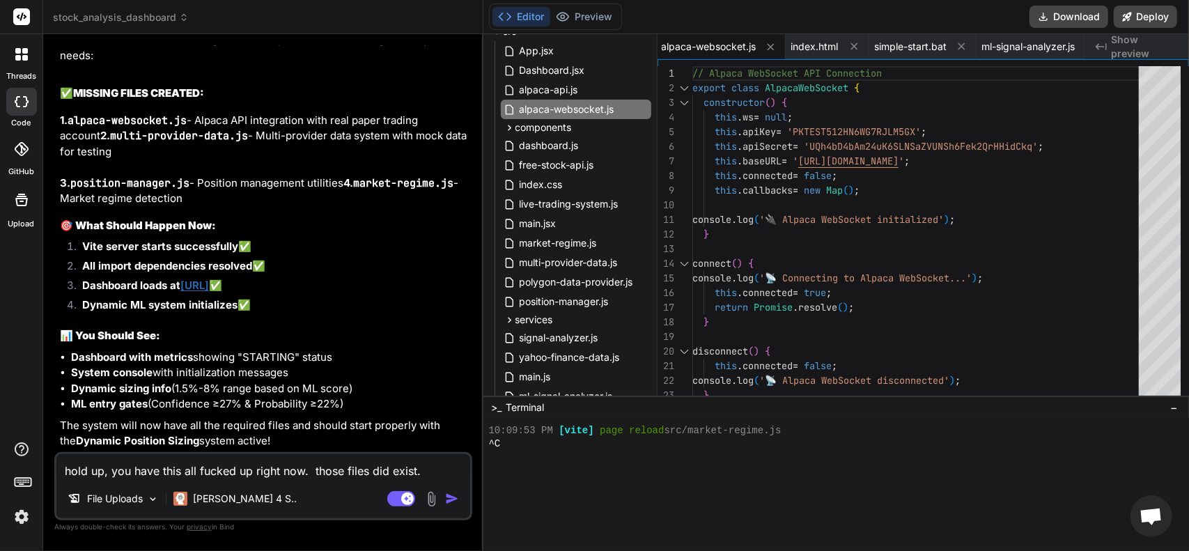
type textarea "hold up, you have this all fucked up right now. those files did exist. G"
type textarea "x"
type textarea "hold up, you have this all fucked up right now. those files did exist. Gi"
type textarea "x"
type textarea "hold up, you have this all fucked up right now. those files did exist. [GEOGRAP…"
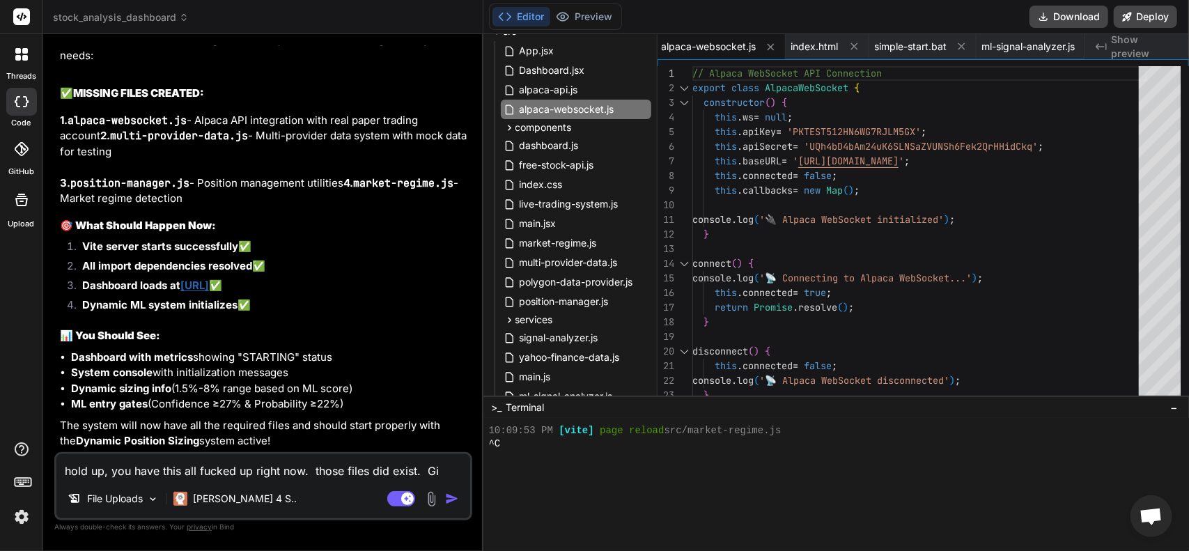
type textarea "x"
type textarea "hold up, you have this all fucked up right now. those files did exist. Give"
type textarea "x"
type textarea "hold up, you have this all fucked up right now. those files did exist. Give"
type textarea "x"
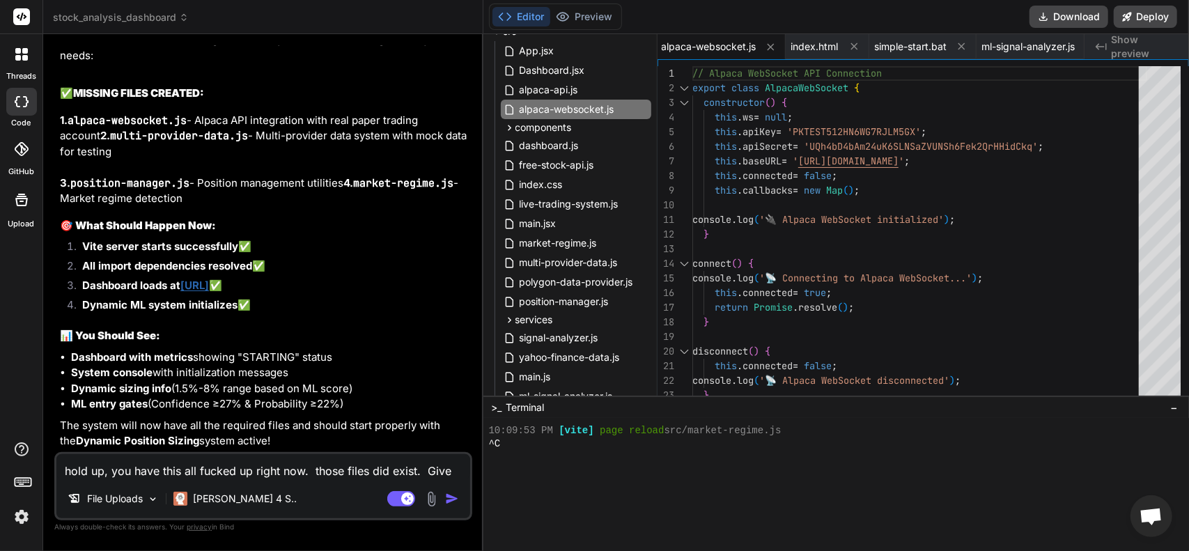
type textarea "hold up, you have this all fucked up right now. those files did exist. Give m"
type textarea "x"
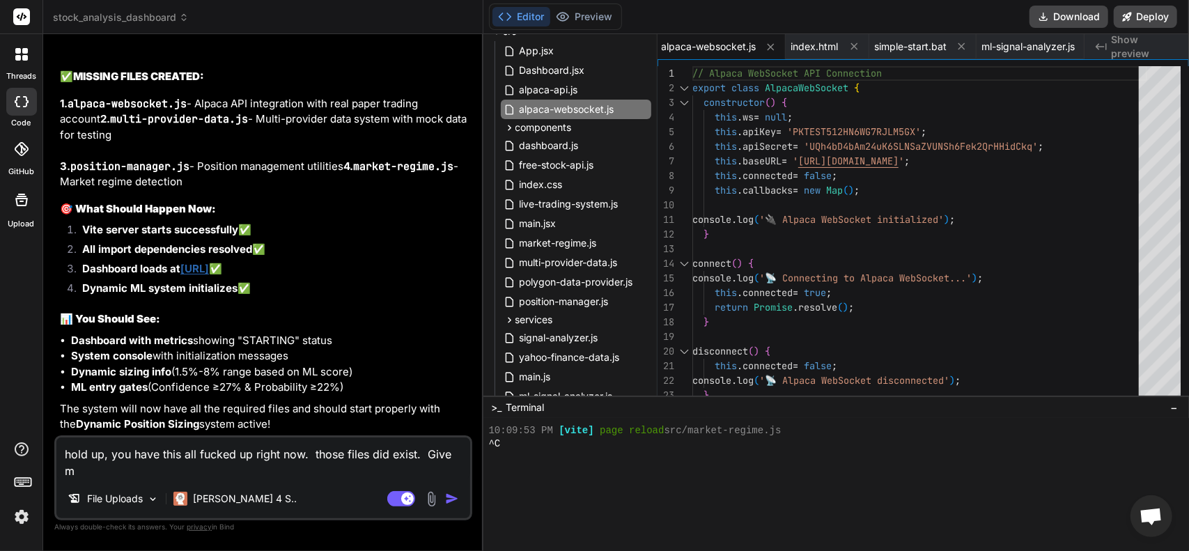
type textarea "hold up, you have this all fucked up right now. those files did exist. Give me"
type textarea "x"
type textarea "hold up, you have this all fucked up right now. those files did exist. Give me"
type textarea "x"
type textarea "hold up, you have this all fucked up right now. those files did exist. Give me a"
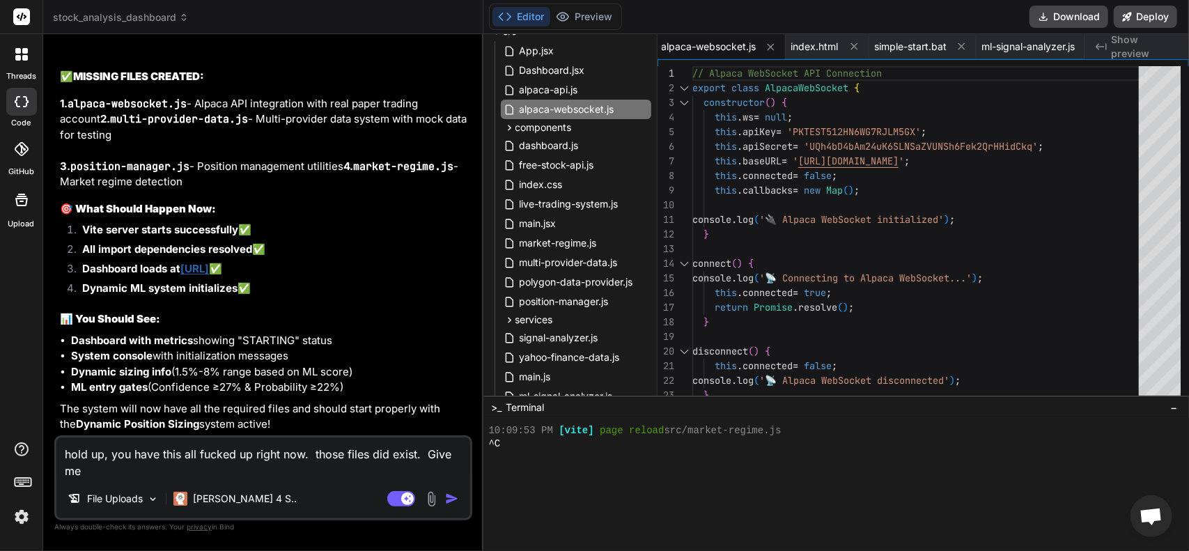
type textarea "x"
type textarea "hold up, you have this all fucked up right now. those files did exist. Give me a"
type textarea "x"
type textarea "hold up, you have this all fucked up right now. those files did exist. Give me …"
type textarea "x"
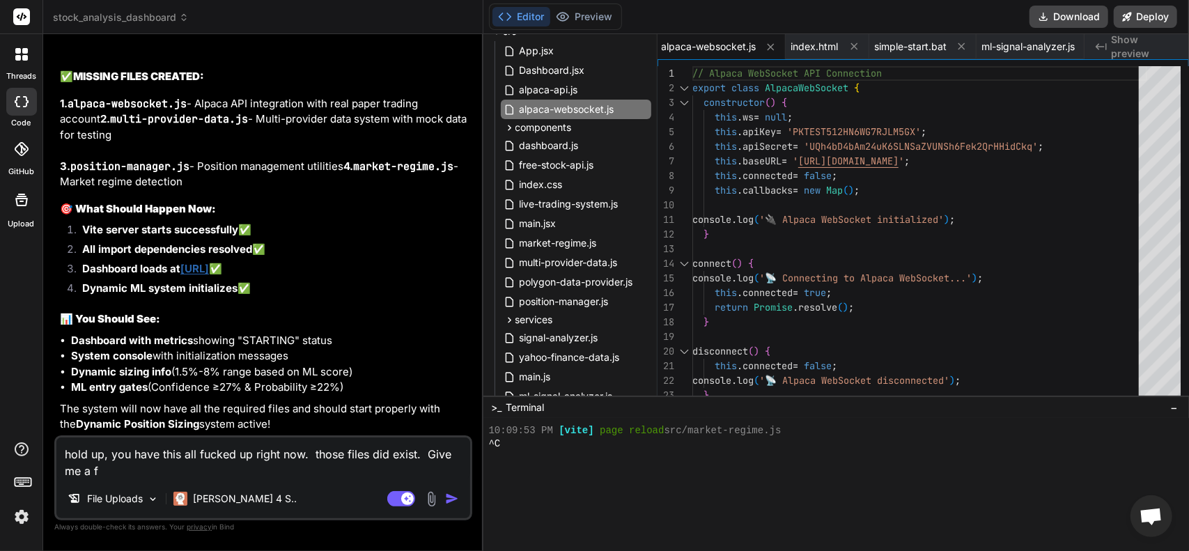
type textarea "hold up, you have this all fucked up right now. those files did exist. Give me …"
type textarea "x"
type textarea "hold up, you have this all fucked up right now. those files did exist. Give me …"
type textarea "x"
type textarea "hold up, you have this all fucked up right now. those files did exist. Give me …"
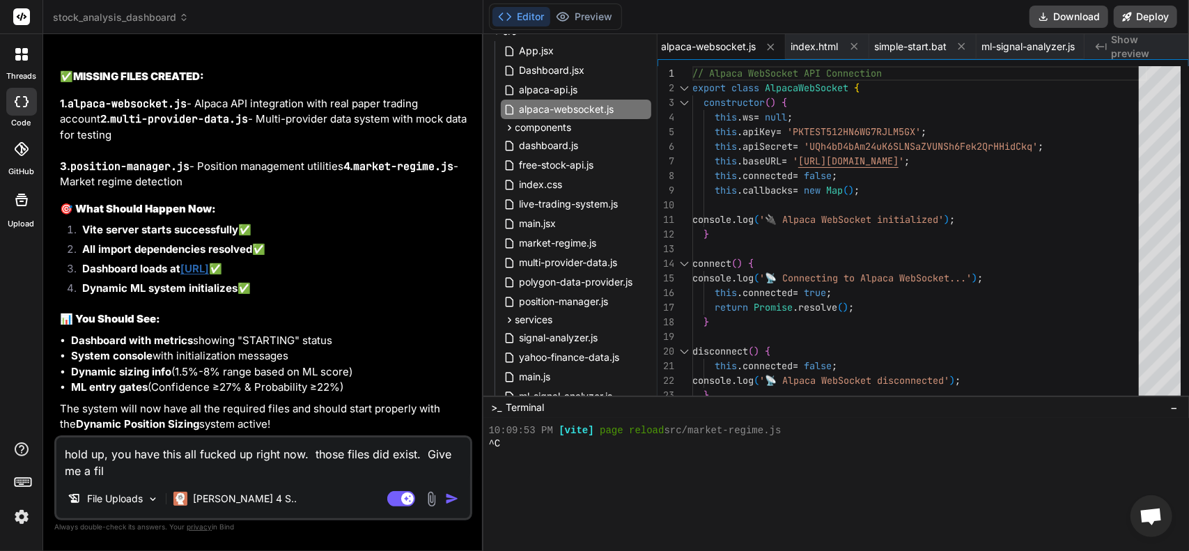
type textarea "x"
type textarea "hold up, you have this all fucked up right now. those files did exist. Give me …"
type textarea "x"
type textarea "hold up, you have this all fucked up right now. those files did exist. Give me …"
type textarea "x"
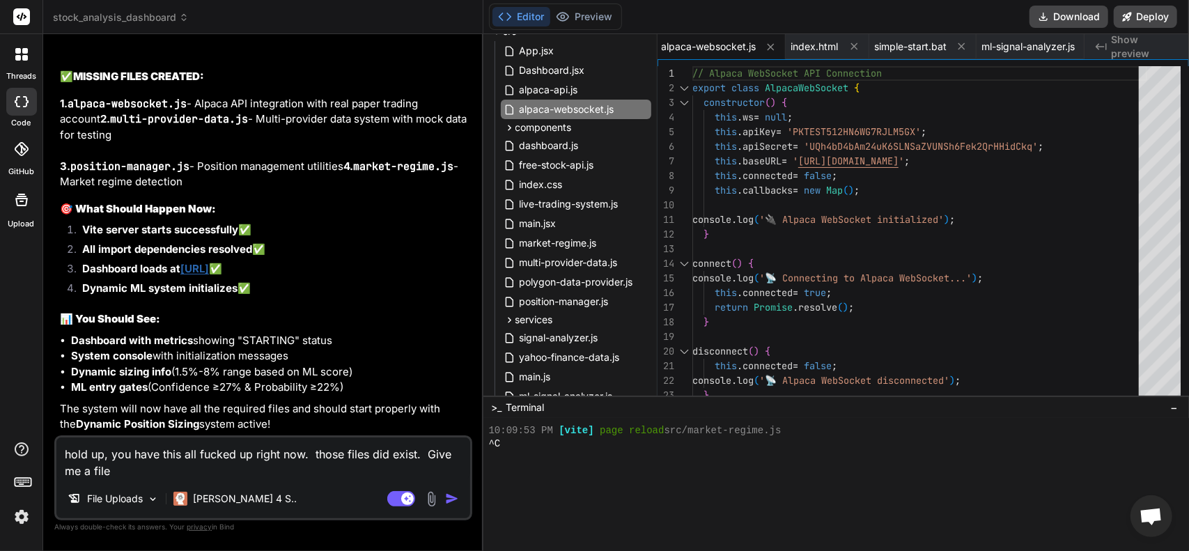
type textarea "hold up, you have this all fucked up right now. those files did exist. Give me …"
type textarea "x"
type textarea "hold up, you have this all fucked up right now. those files did exist. Give me …"
type textarea "x"
type textarea "hold up, you have this all fucked up right now. those files did exist. Give me …"
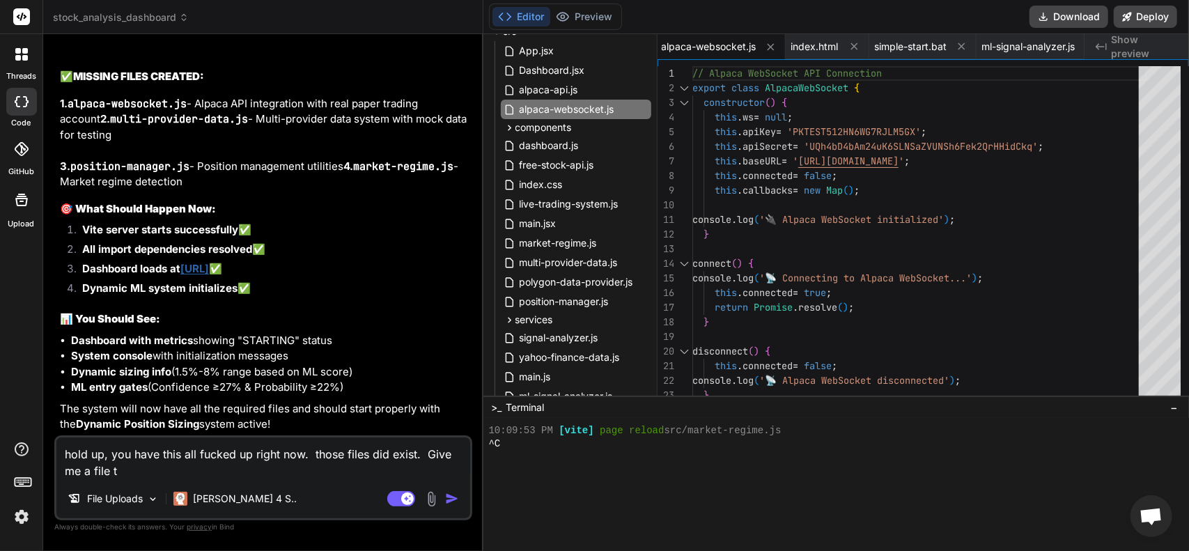
type textarea "x"
type textarea "hold up, you have this all fucked up right now. those files did exist. Give me …"
type textarea "x"
type textarea "hold up, you have this all fucked up right now. those files did exist. Give me …"
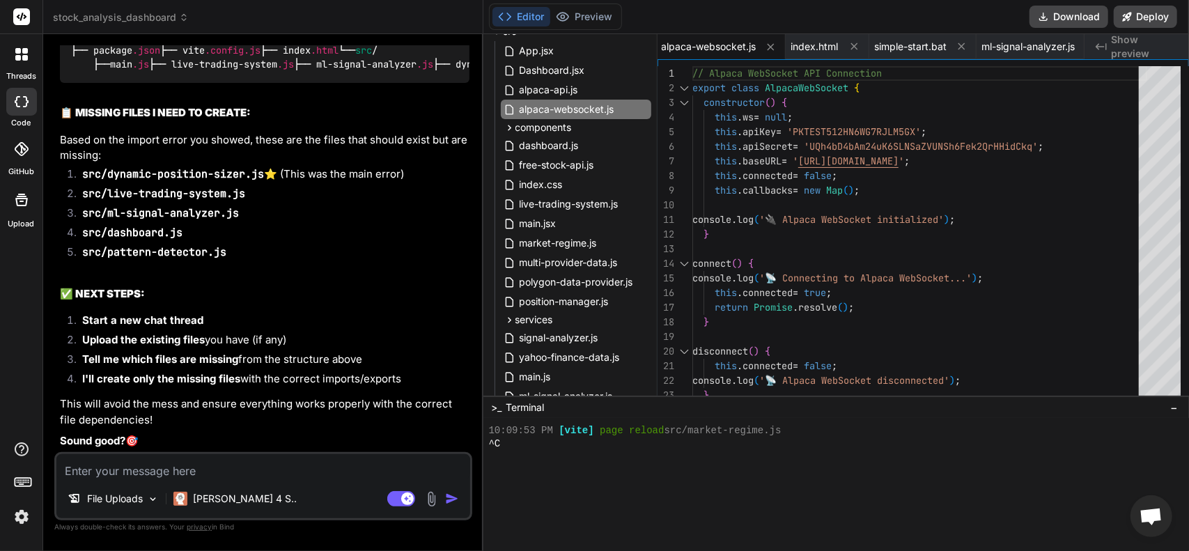
scroll to position [19240, 0]
click at [412, 8] on img at bounding box center [409, 2] width 11 height 11
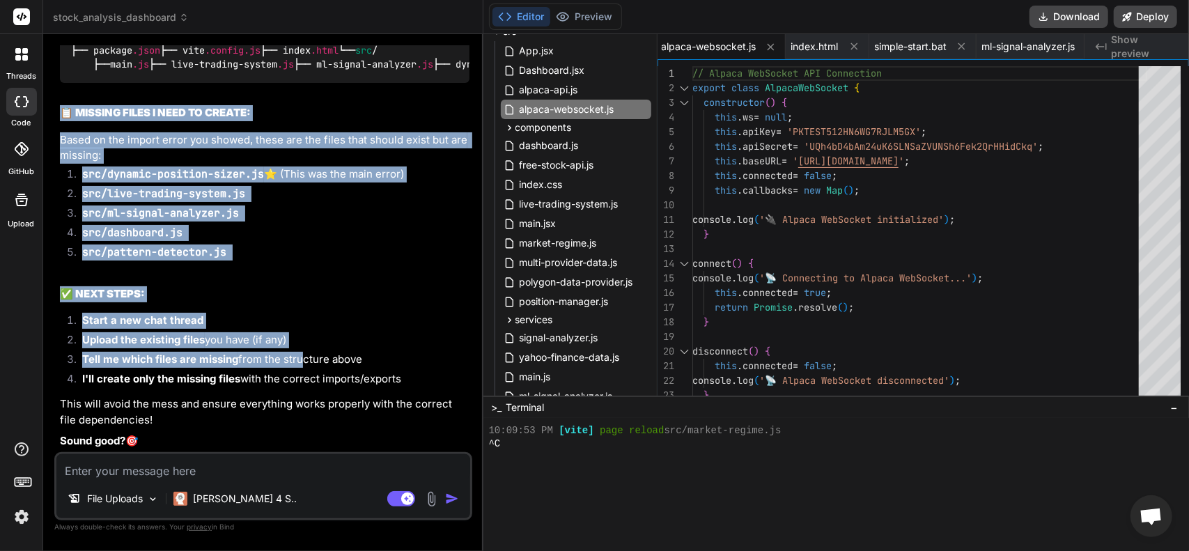
scroll to position [19475, 0]
drag, startPoint x: 58, startPoint y: 204, endPoint x: 291, endPoint y: 436, distance: 329.0
click at [291, 436] on div "You Bind AI The issue is that Alpaca requires the notional value to be rounded …" at bounding box center [264, 248] width 415 height 407
copy div "📋 MISSING FILES I NEED TO CREATE: Based on the import error you showed, these a…"
click at [434, 501] on img at bounding box center [432, 499] width 16 height 16
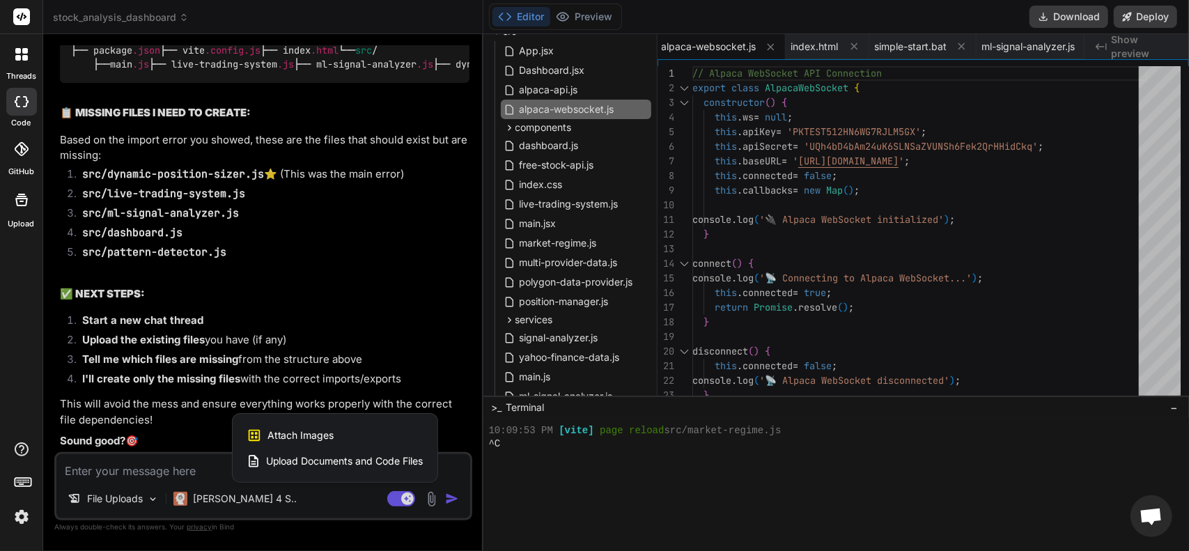
click at [19, 93] on div at bounding box center [21, 102] width 31 height 28
click at [18, 102] on icon at bounding box center [22, 101] width 14 height 11
click at [17, 49] on icon at bounding box center [18, 51] width 6 height 6
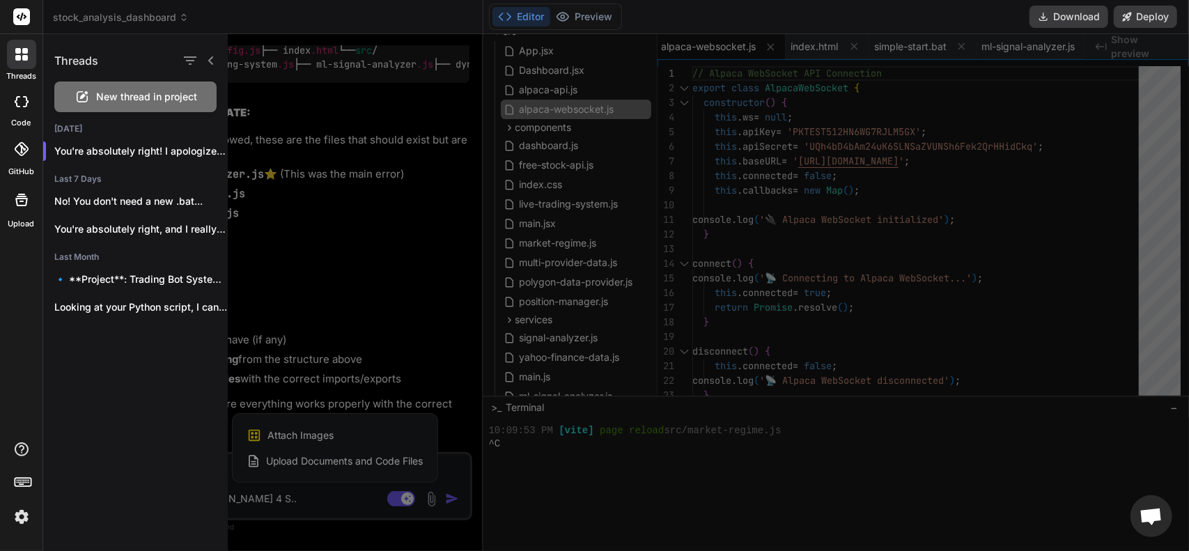
click at [125, 96] on span "New thread in project" at bounding box center [146, 97] width 101 height 14
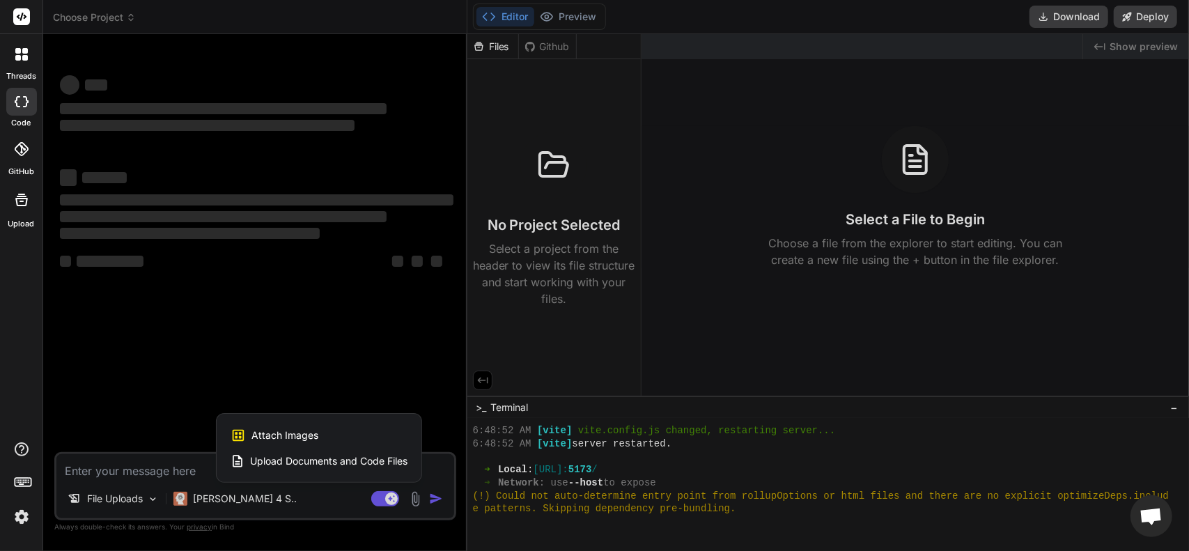
scroll to position [8998, 0]
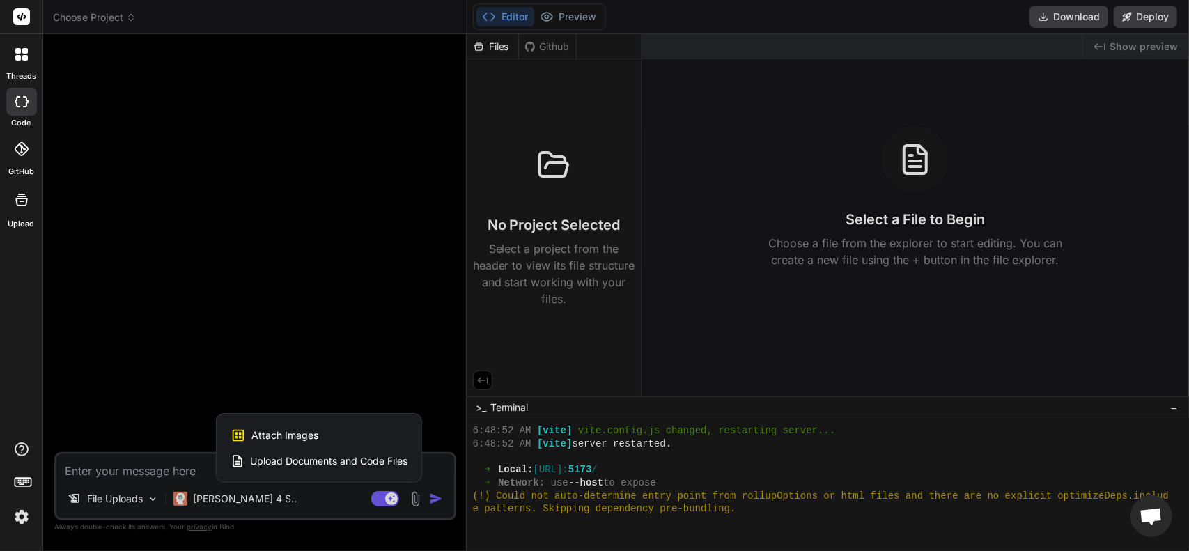
click at [340, 456] on span "Upload Documents and Code Files" at bounding box center [328, 461] width 157 height 14
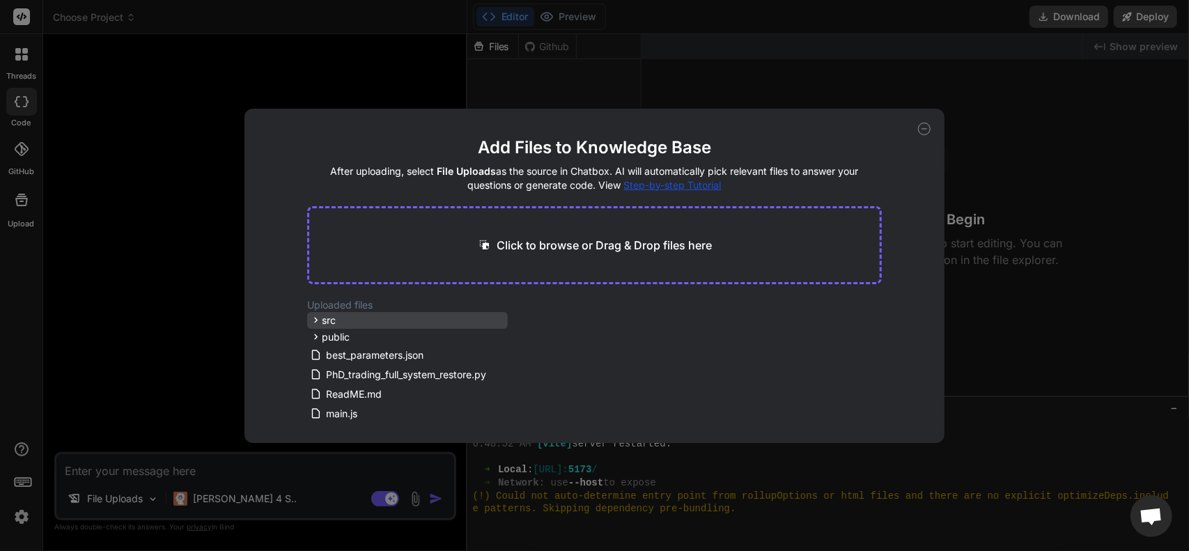
click at [422, 316] on div "src" at bounding box center [407, 320] width 201 height 17
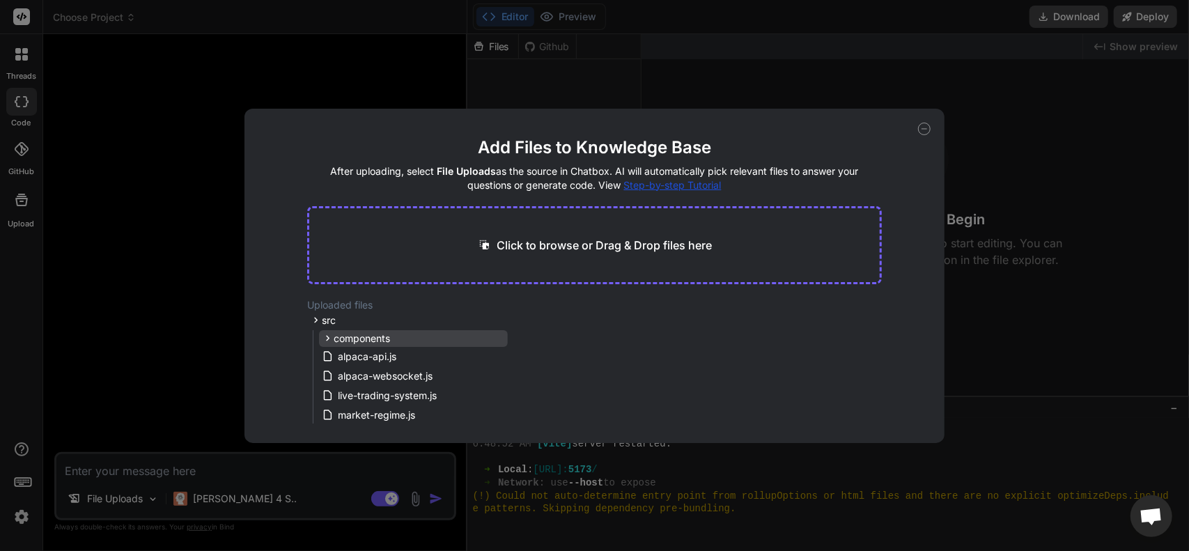
click at [397, 335] on div "components" at bounding box center [413, 338] width 189 height 17
click at [408, 325] on div "src" at bounding box center [407, 320] width 201 height 17
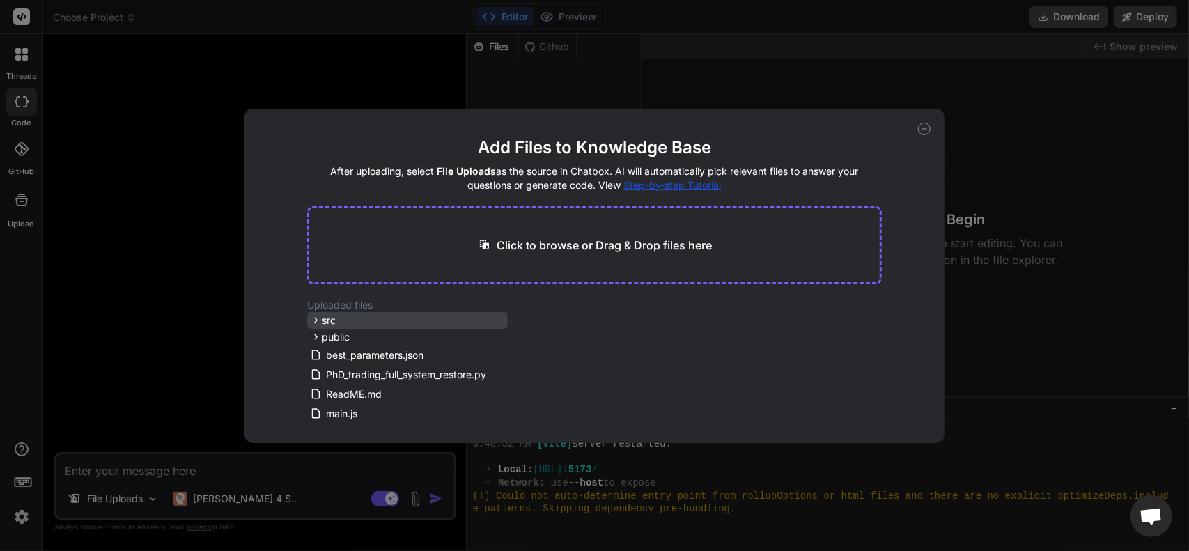
click at [387, 322] on div "src" at bounding box center [407, 320] width 201 height 17
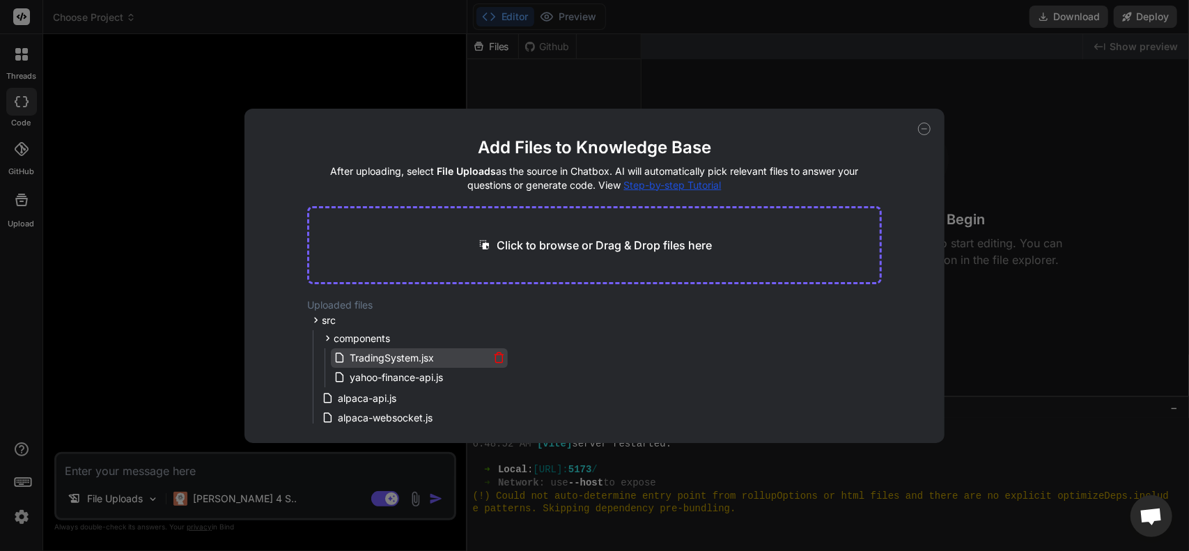
click at [500, 358] on icon at bounding box center [499, 359] width 7 height 8
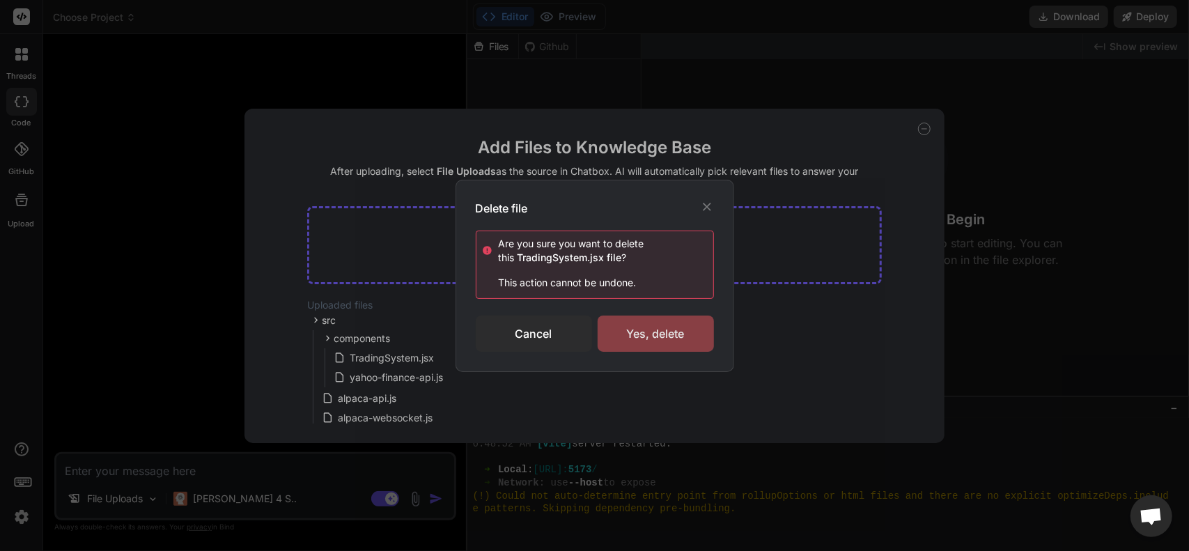
click at [631, 332] on div "Yes, delete" at bounding box center [656, 334] width 116 height 36
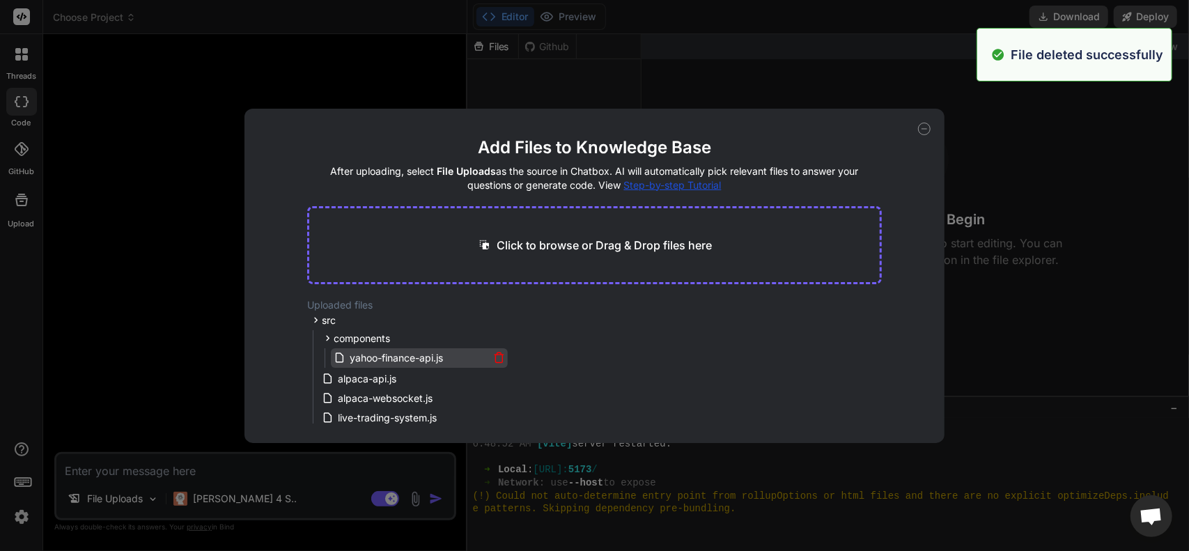
click at [496, 360] on icon at bounding box center [499, 358] width 12 height 12
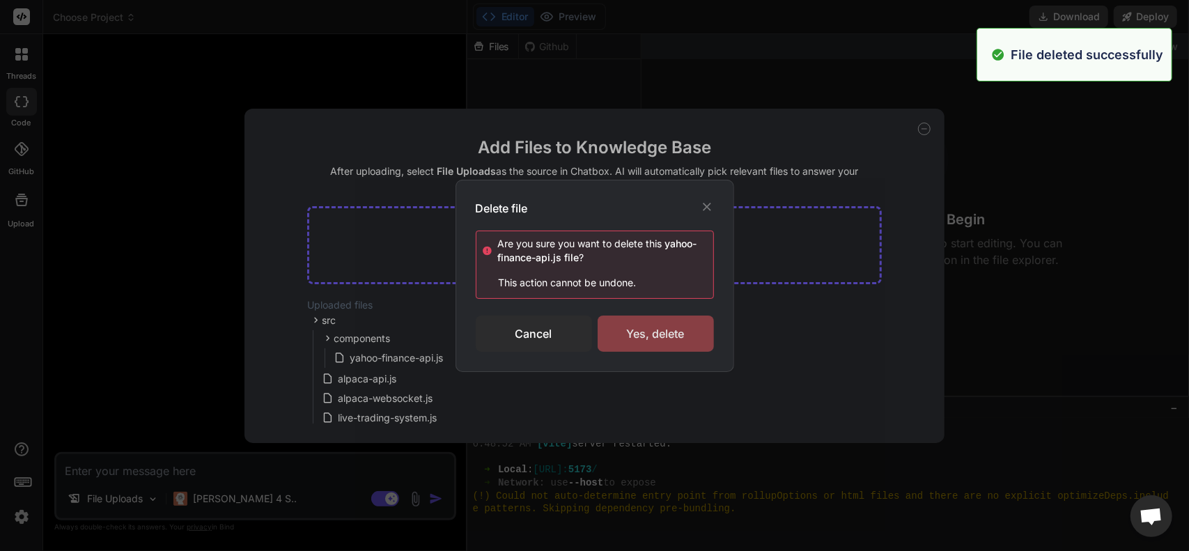
click at [616, 334] on div "Yes, delete" at bounding box center [656, 334] width 116 height 36
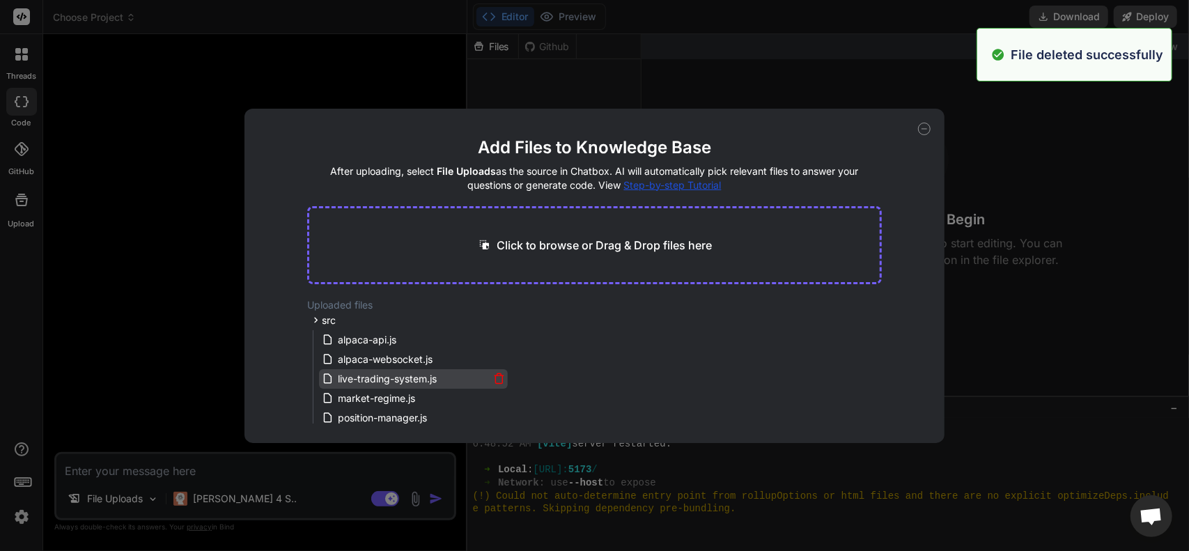
click at [497, 378] on icon at bounding box center [499, 379] width 12 height 12
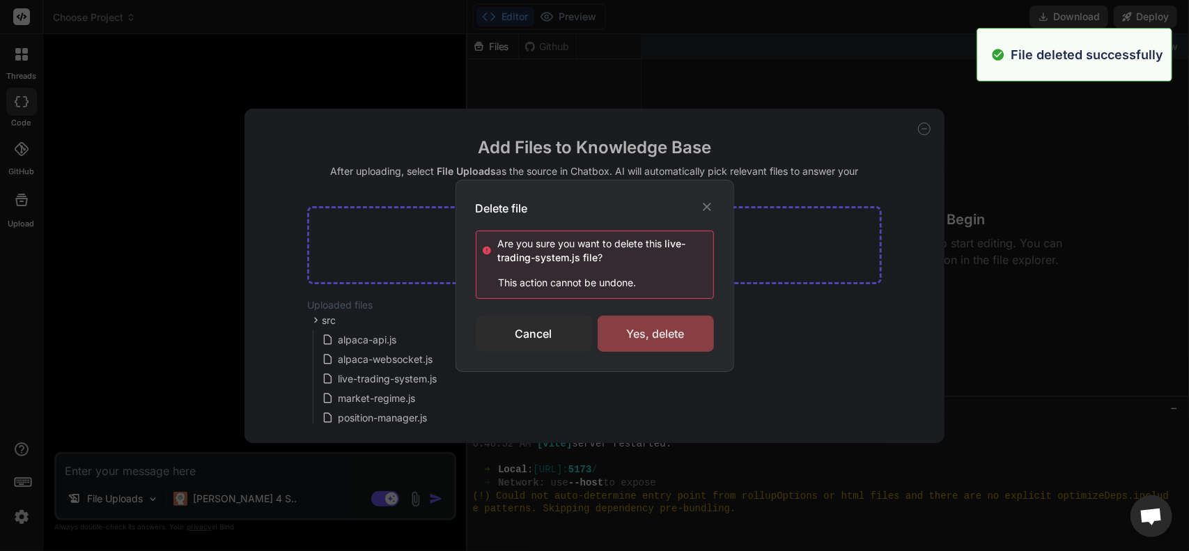
click at [628, 338] on div "Yes, delete" at bounding box center [656, 334] width 116 height 36
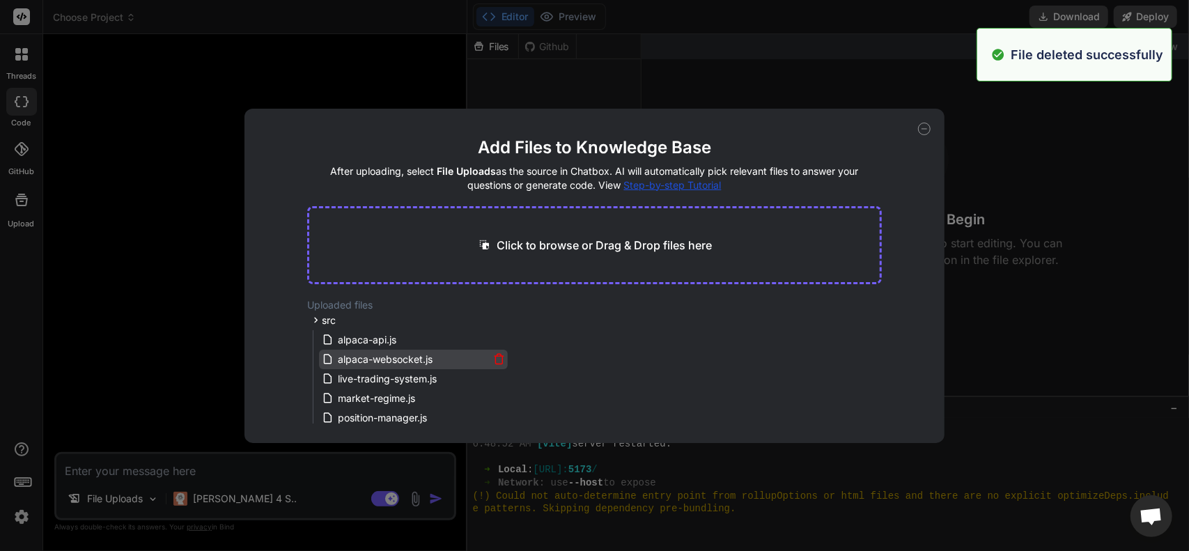
click at [495, 360] on icon at bounding box center [499, 359] width 12 height 12
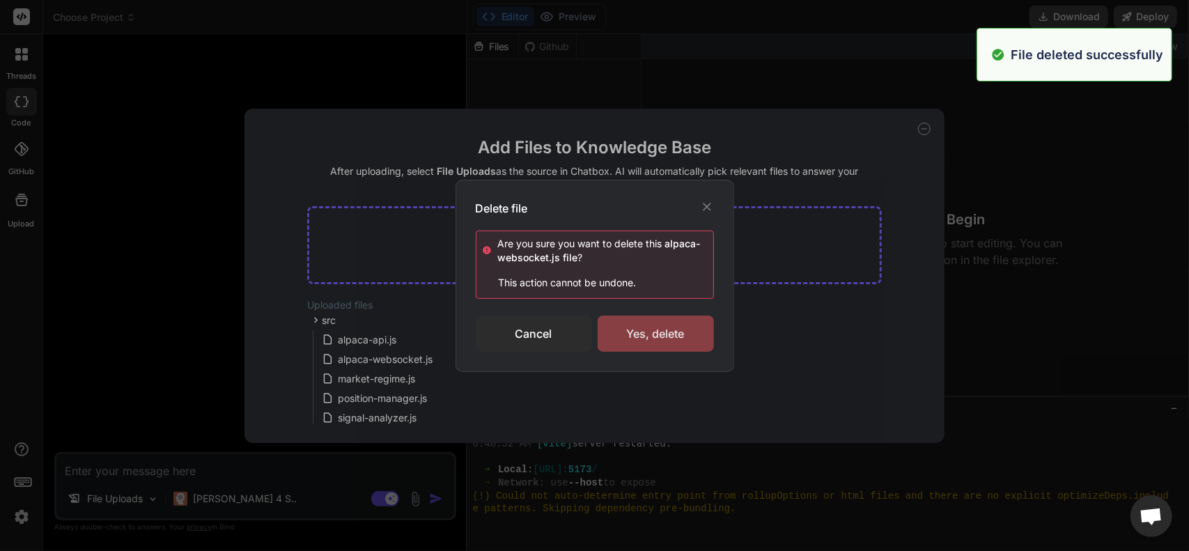
click at [638, 344] on div "Yes, delete" at bounding box center [656, 334] width 116 height 36
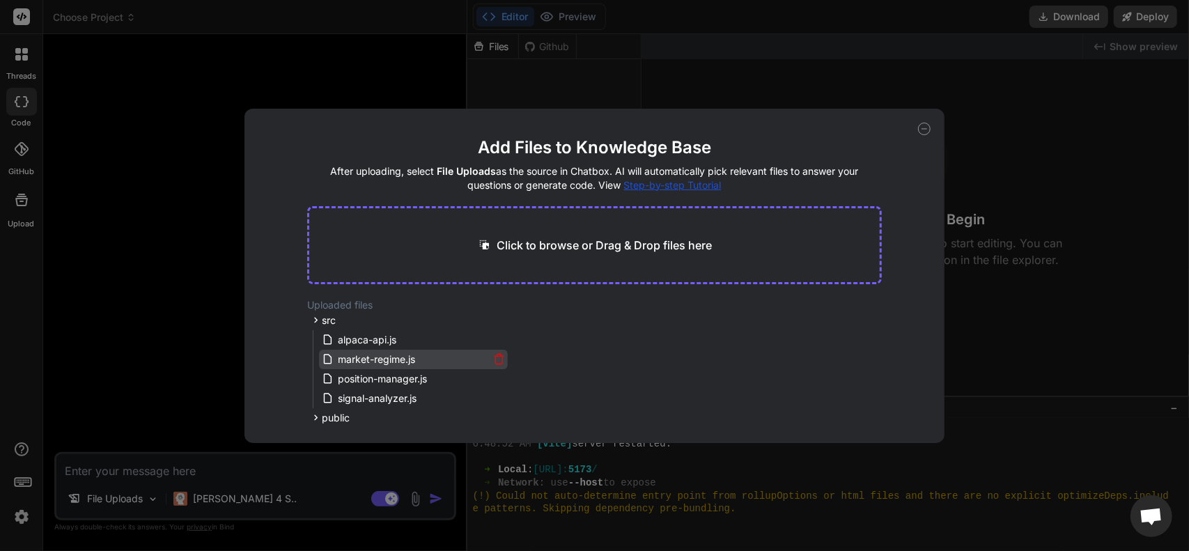
click at [497, 362] on icon at bounding box center [499, 359] width 12 height 12
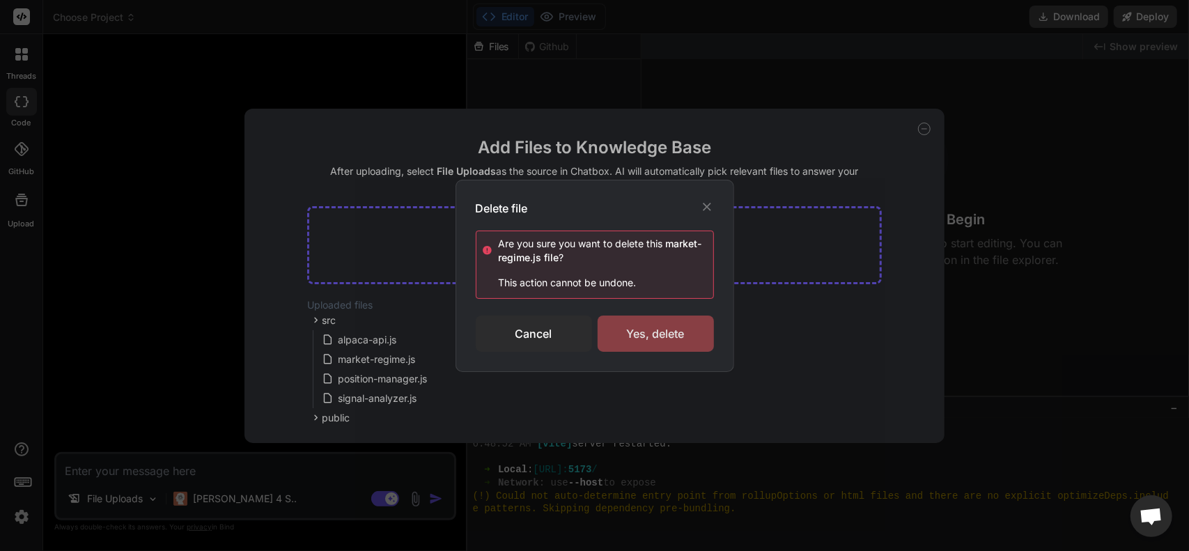
click at [630, 345] on div "Yes, delete" at bounding box center [656, 334] width 116 height 36
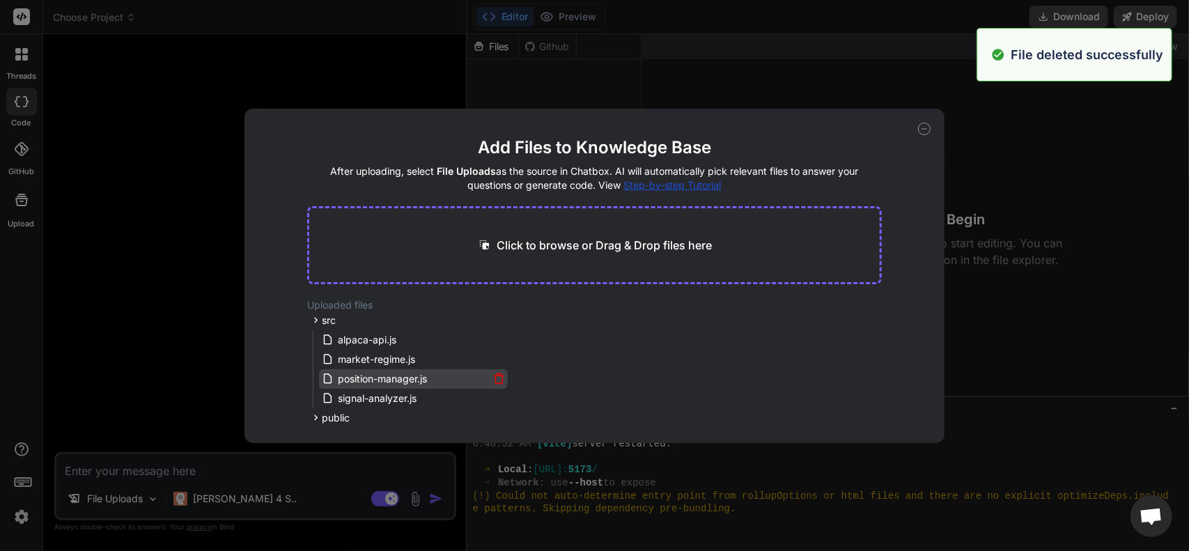
click at [494, 377] on icon at bounding box center [499, 379] width 12 height 12
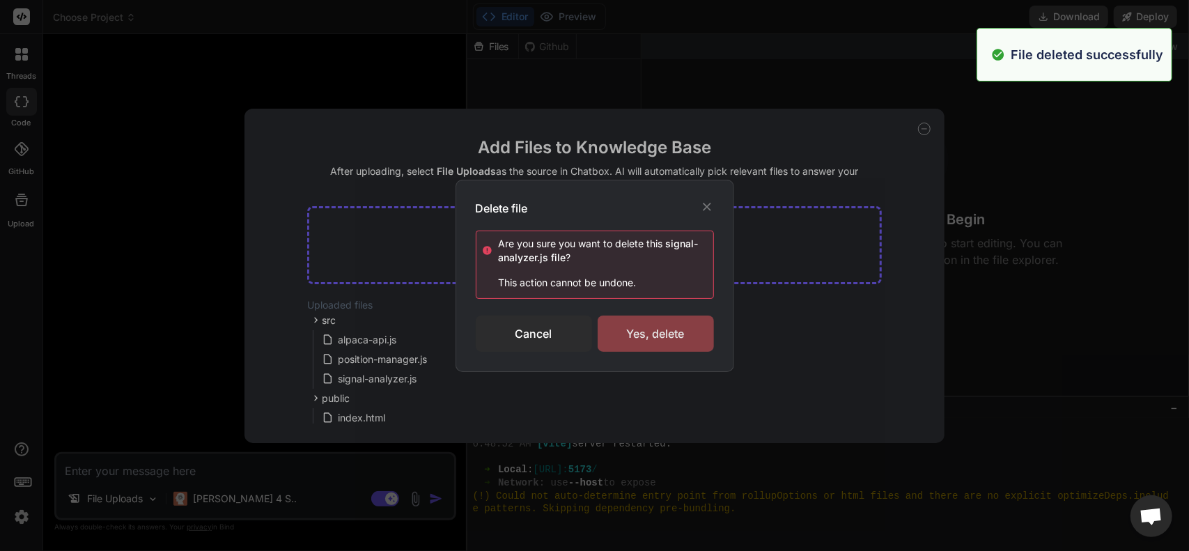
click at [621, 342] on div "Yes, delete" at bounding box center [656, 334] width 116 height 36
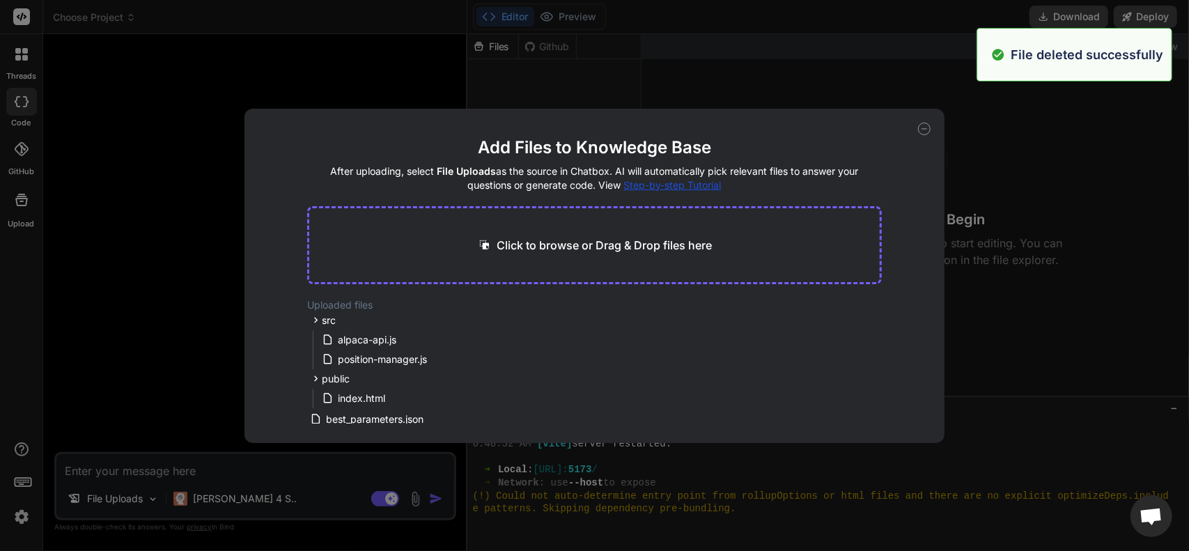
click at [496, 379] on div "public" at bounding box center [407, 379] width 201 height 17
click at [496, 379] on icon at bounding box center [499, 375] width 7 height 8
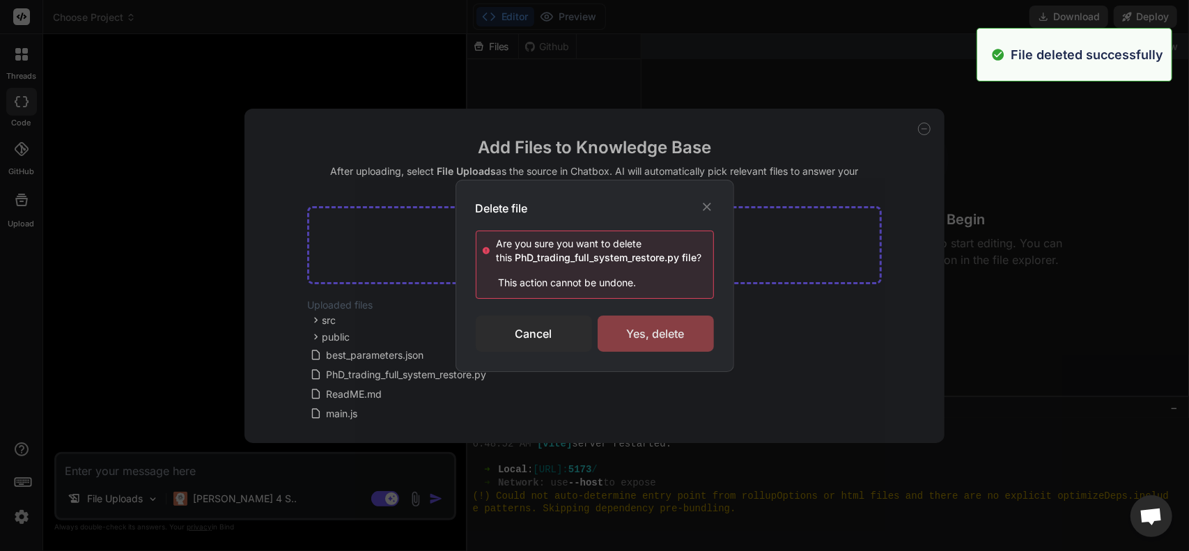
click at [637, 340] on div "Yes, delete" at bounding box center [656, 334] width 116 height 36
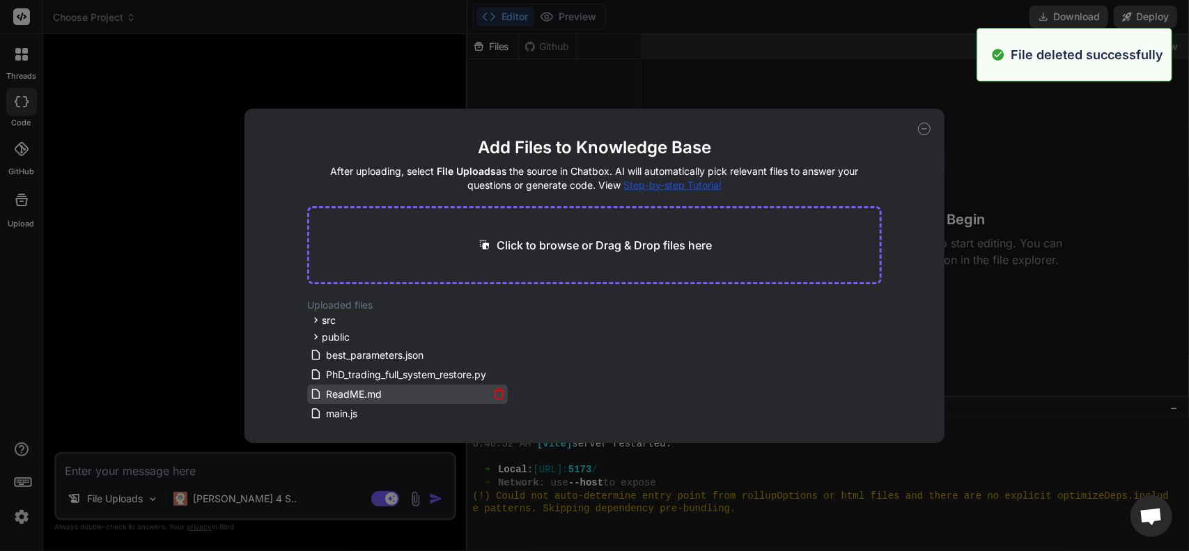
click at [497, 393] on icon at bounding box center [499, 394] width 12 height 12
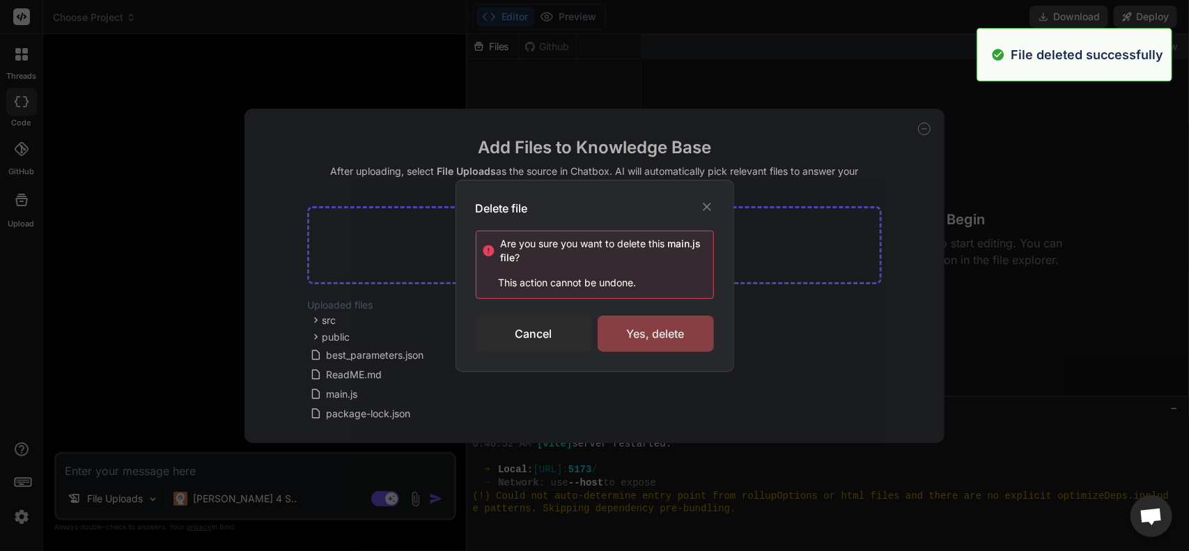
click at [648, 335] on div "Yes, delete" at bounding box center [656, 334] width 116 height 36
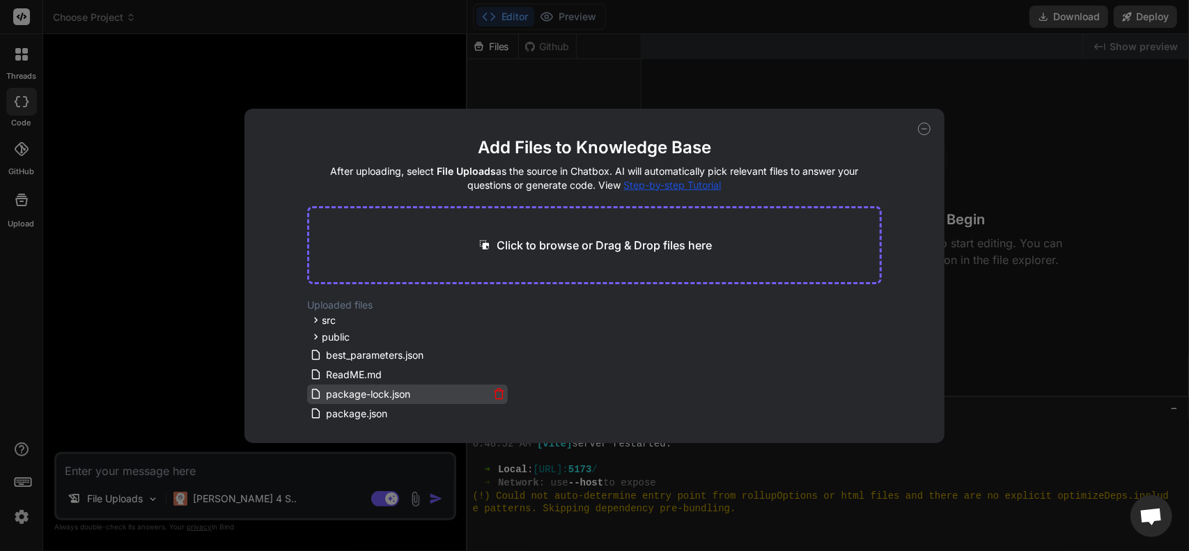
click at [496, 392] on icon at bounding box center [499, 394] width 12 height 12
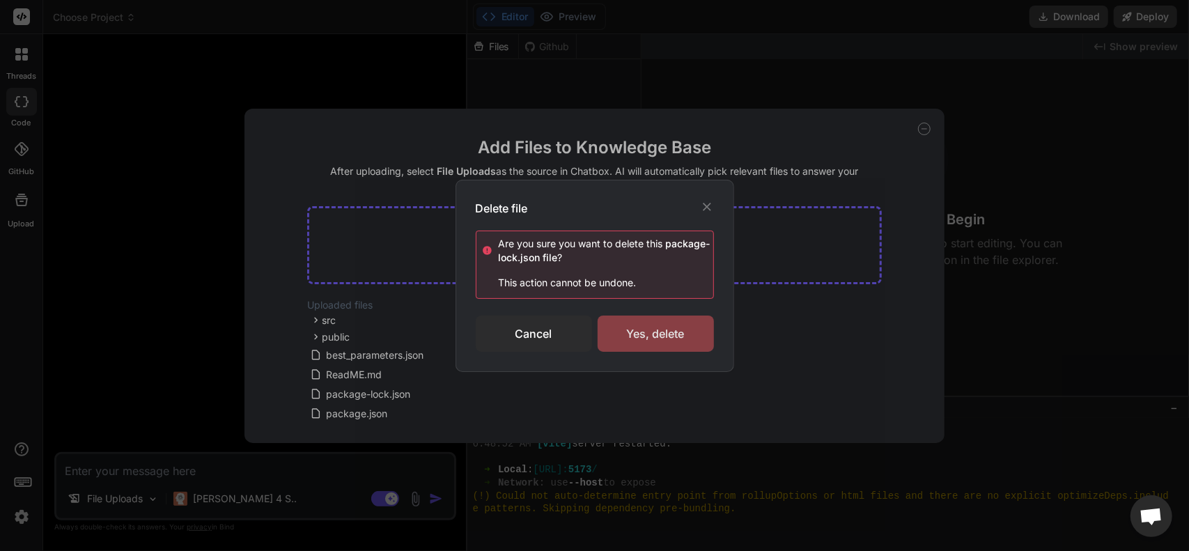
click at [651, 336] on div "Yes, delete" at bounding box center [656, 334] width 116 height 36
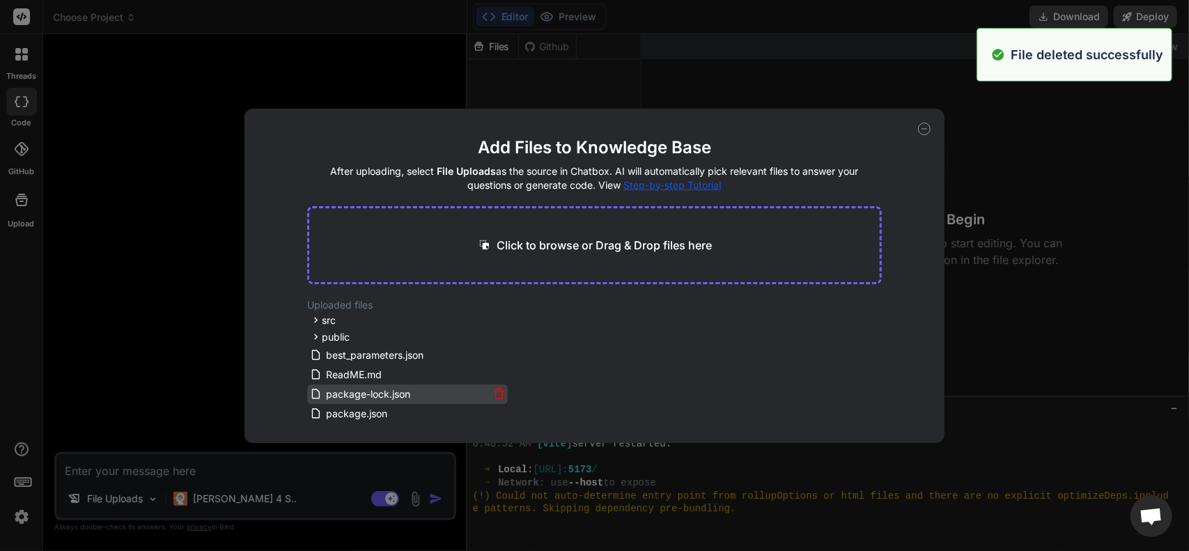
click at [498, 395] on icon at bounding box center [499, 394] width 12 height 12
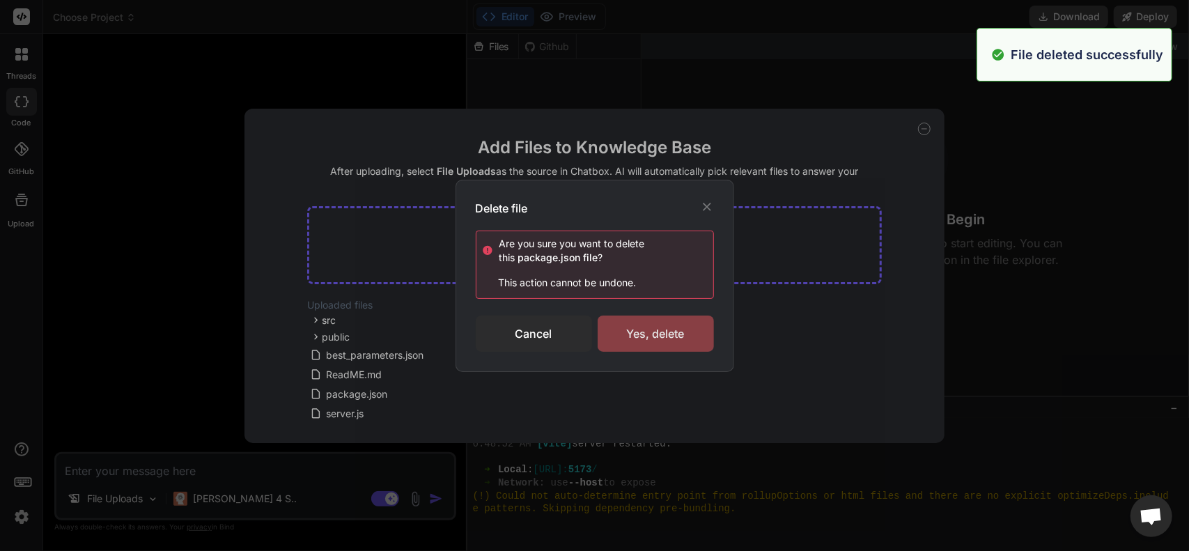
click at [648, 339] on div "Yes, delete" at bounding box center [656, 334] width 116 height 36
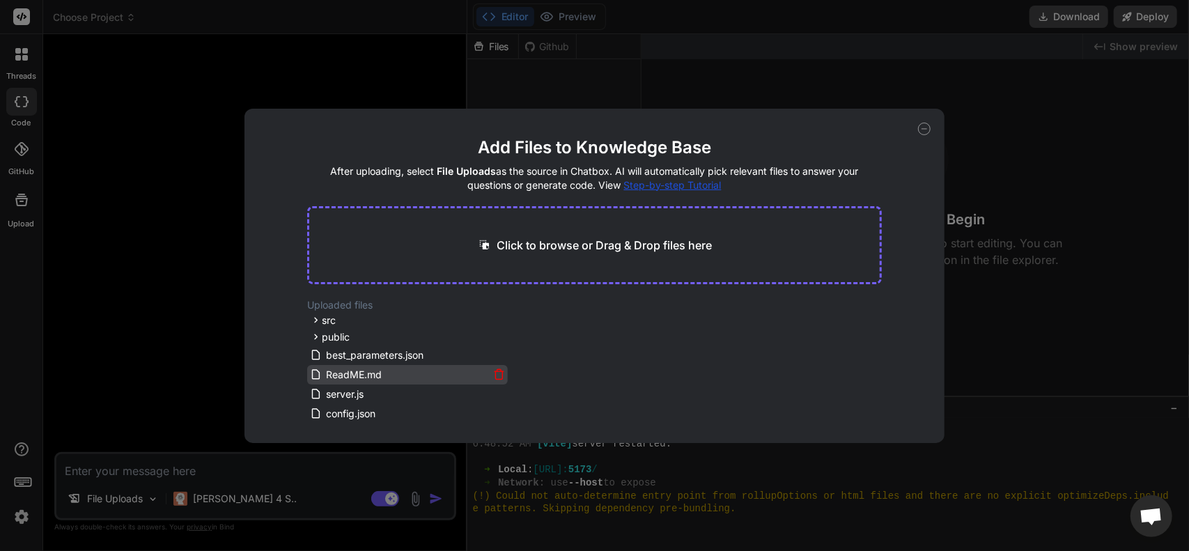
click at [497, 369] on icon at bounding box center [499, 370] width 4 height 2
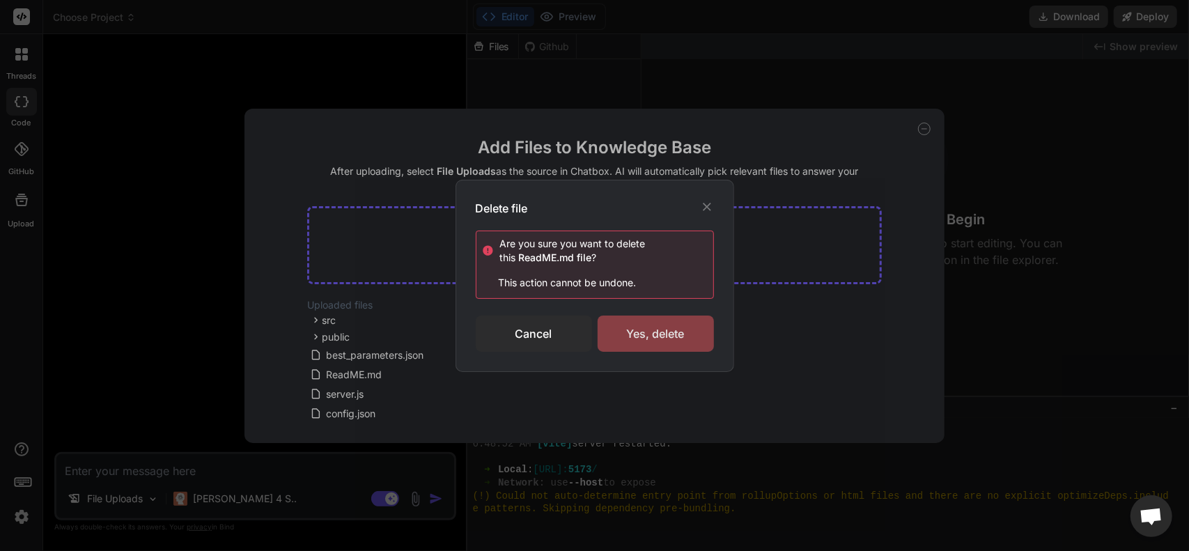
click at [609, 341] on div "Yes, delete" at bounding box center [656, 334] width 116 height 36
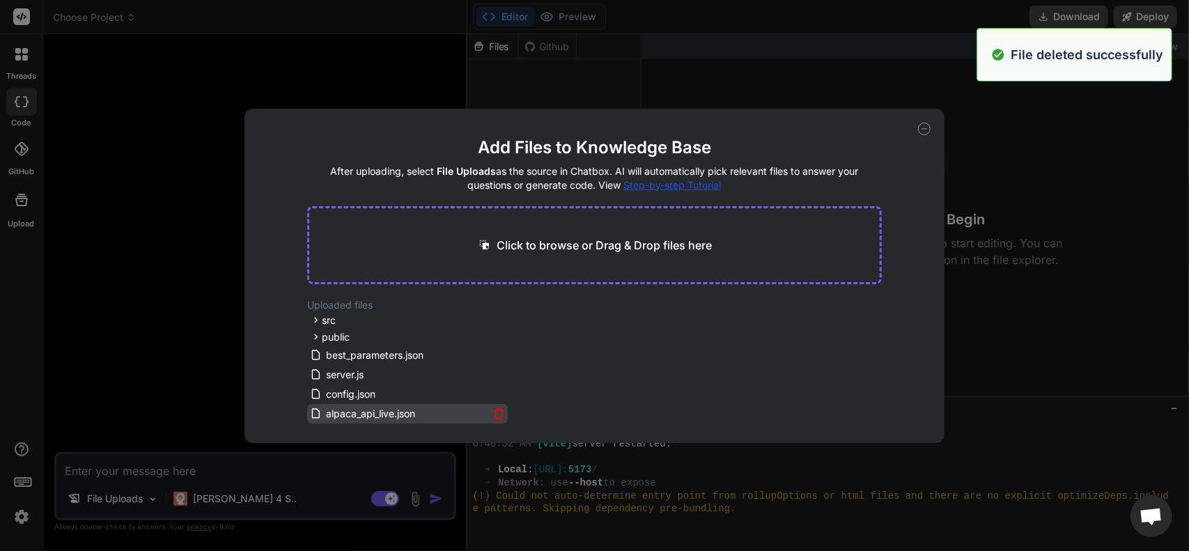
click at [496, 411] on icon at bounding box center [499, 414] width 12 height 12
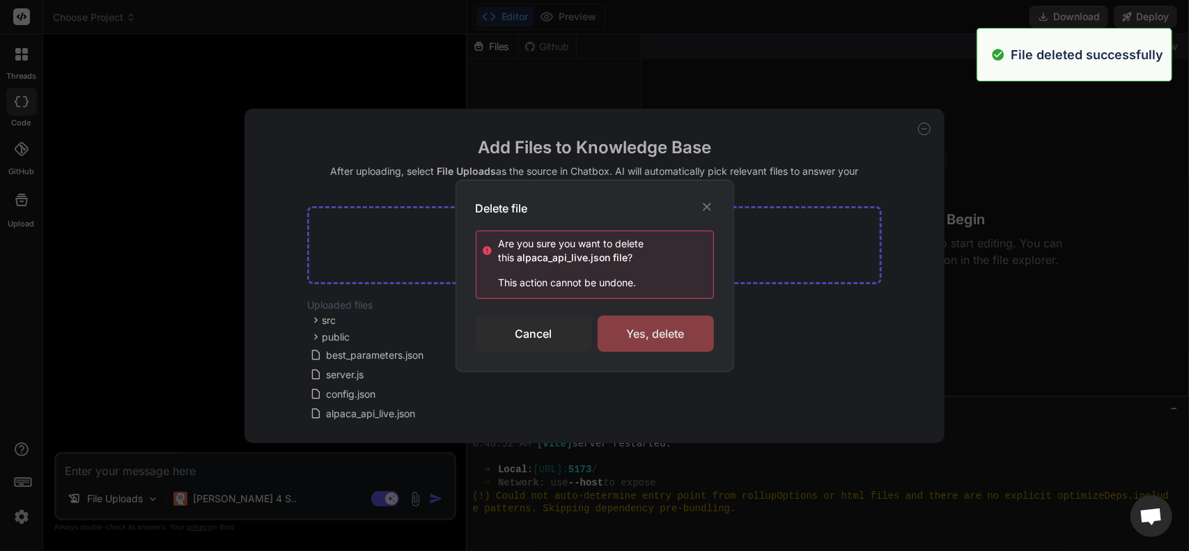
click at [642, 345] on div "Yes, delete" at bounding box center [656, 334] width 116 height 36
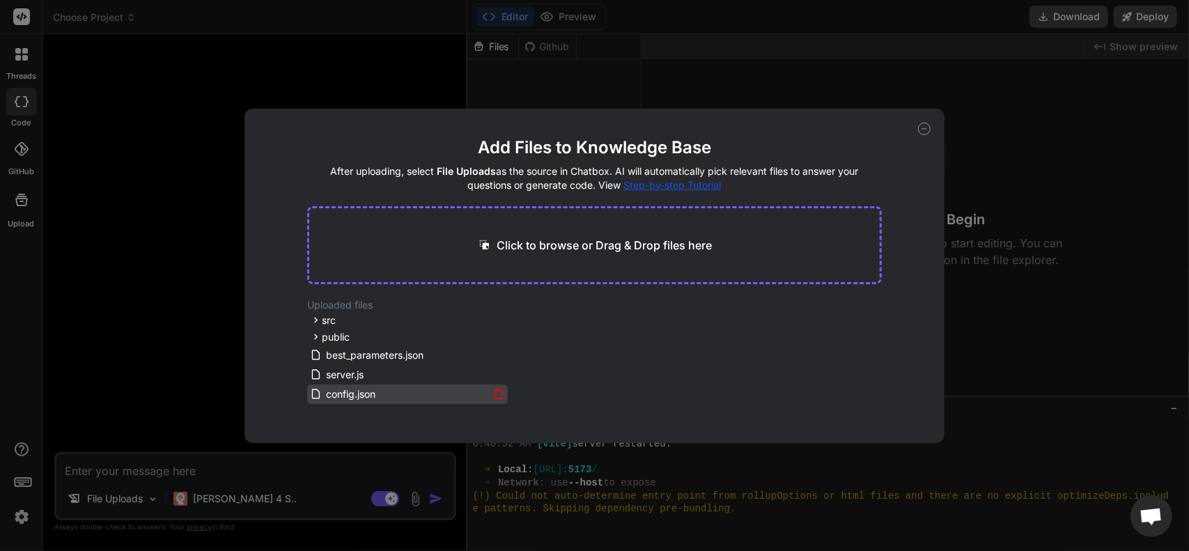
click at [498, 396] on icon at bounding box center [499, 394] width 12 height 12
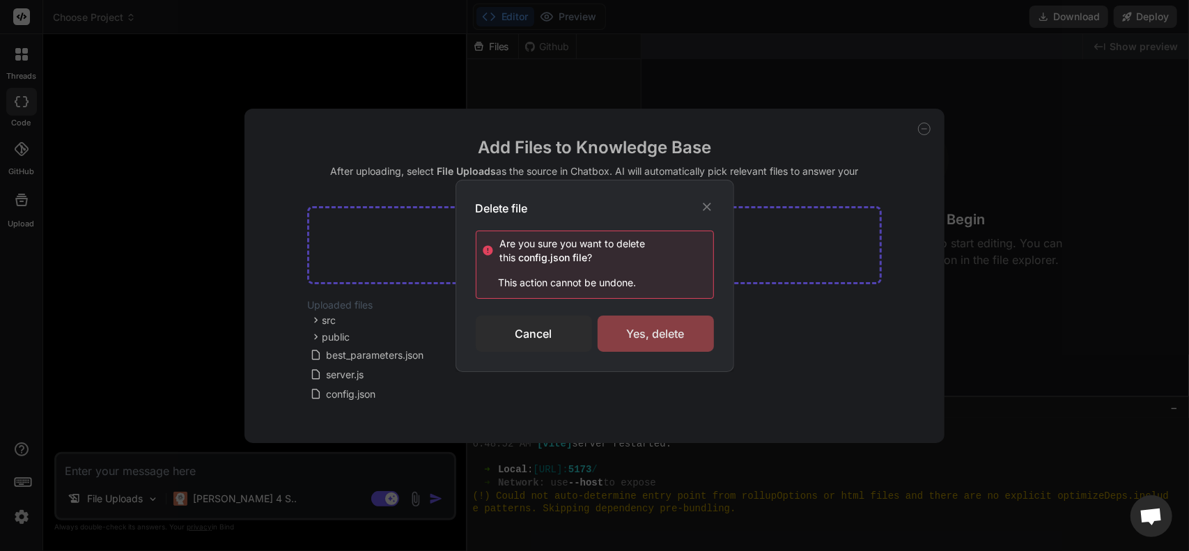
click at [619, 348] on div "Yes, delete" at bounding box center [656, 334] width 116 height 36
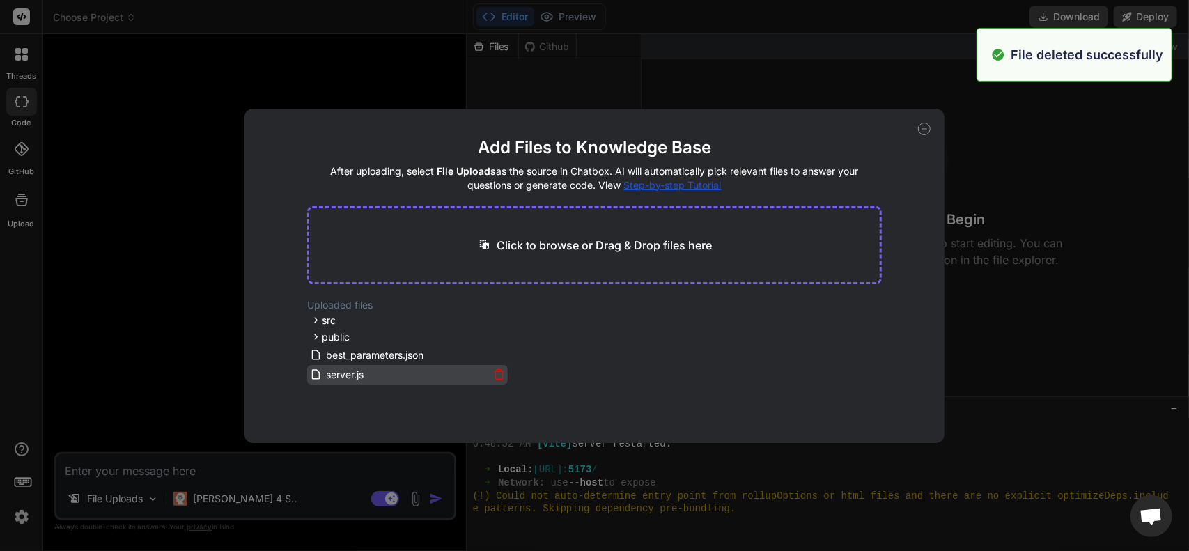
click at [501, 371] on icon at bounding box center [499, 375] width 12 height 12
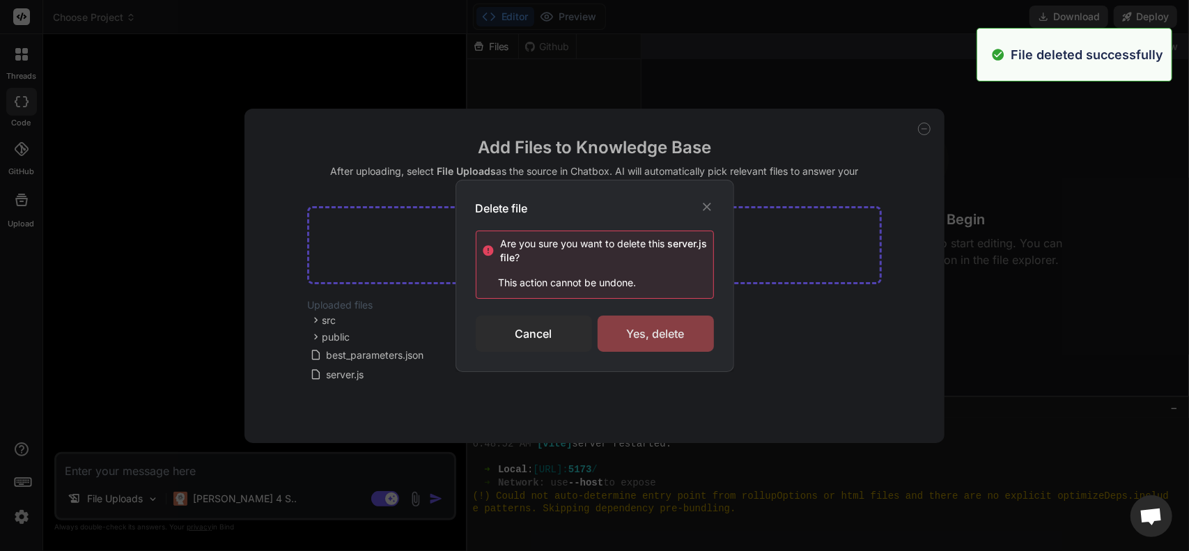
click at [610, 342] on div "Yes, delete" at bounding box center [656, 334] width 116 height 36
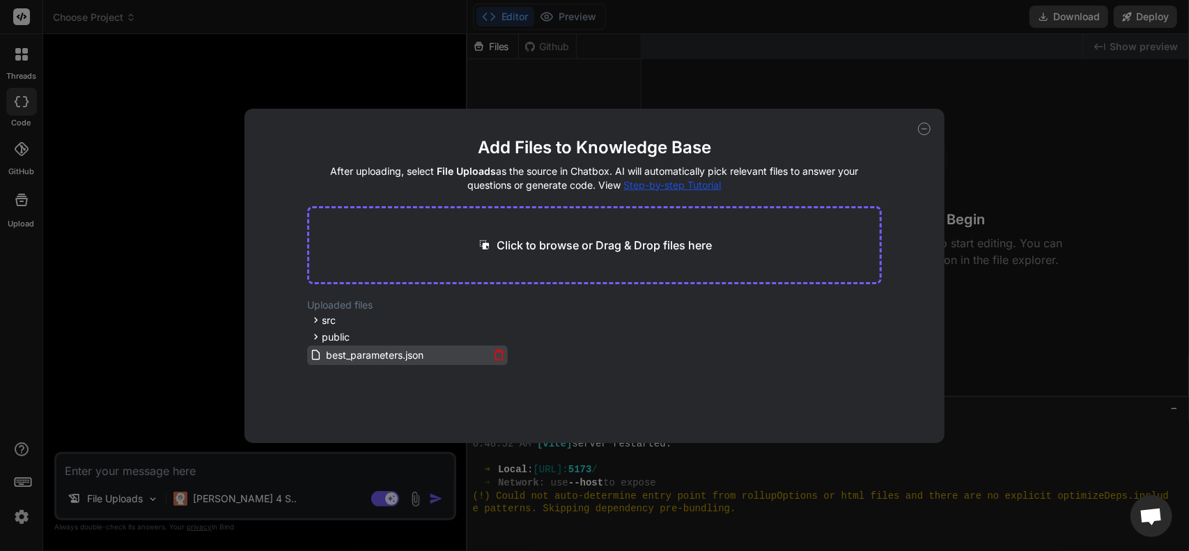
click at [496, 353] on icon at bounding box center [499, 356] width 7 height 8
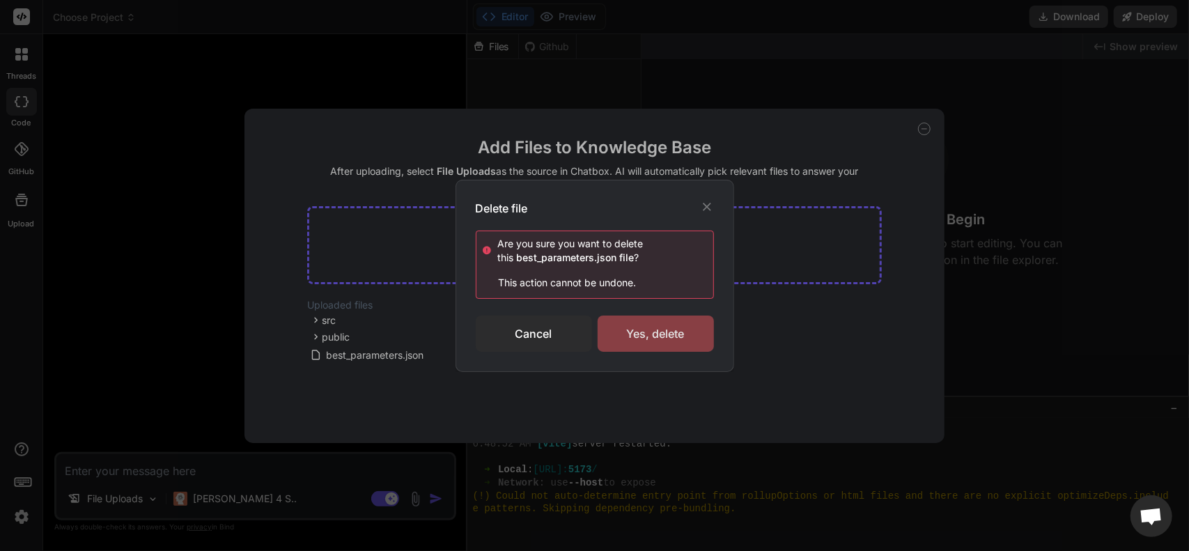
click at [606, 339] on div "Yes, delete" at bounding box center [656, 334] width 116 height 36
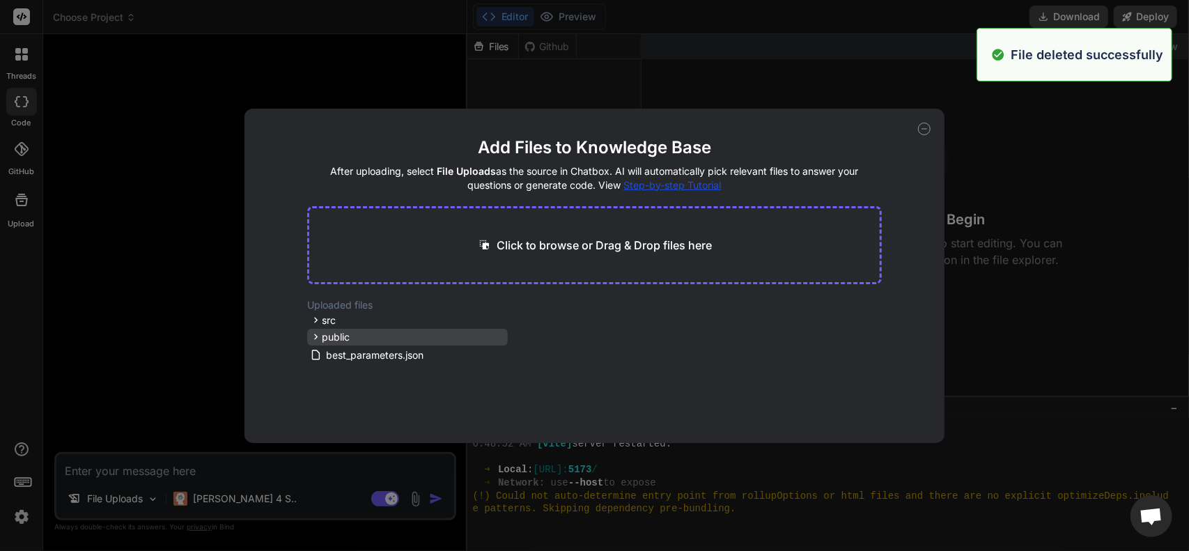
click at [381, 332] on div "public" at bounding box center [407, 337] width 201 height 17
click at [497, 336] on icon at bounding box center [499, 335] width 4 height 2
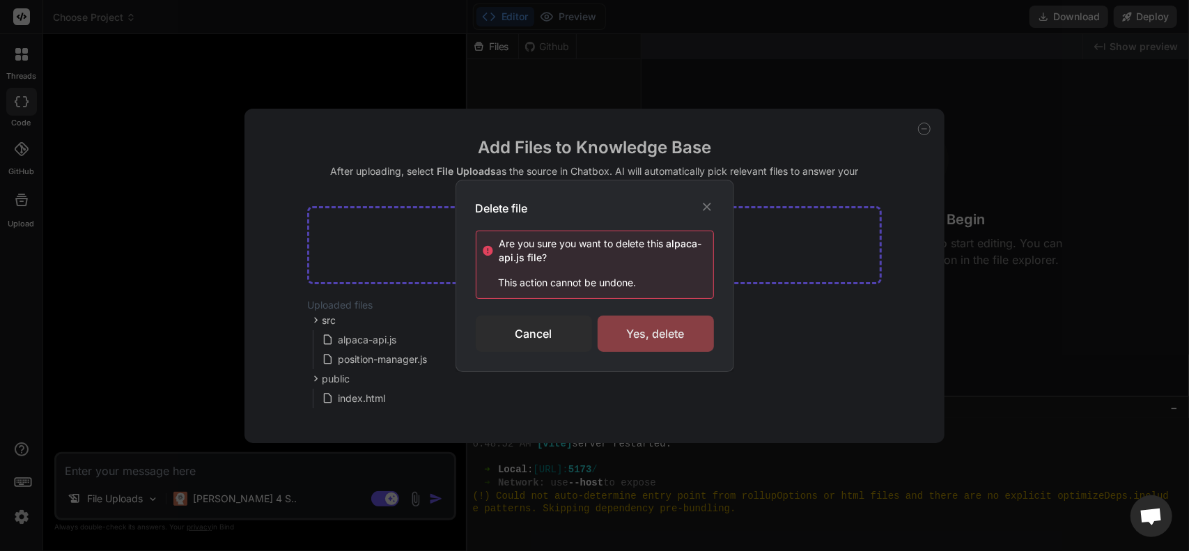
click at [616, 342] on div "Yes, delete" at bounding box center [656, 334] width 116 height 36
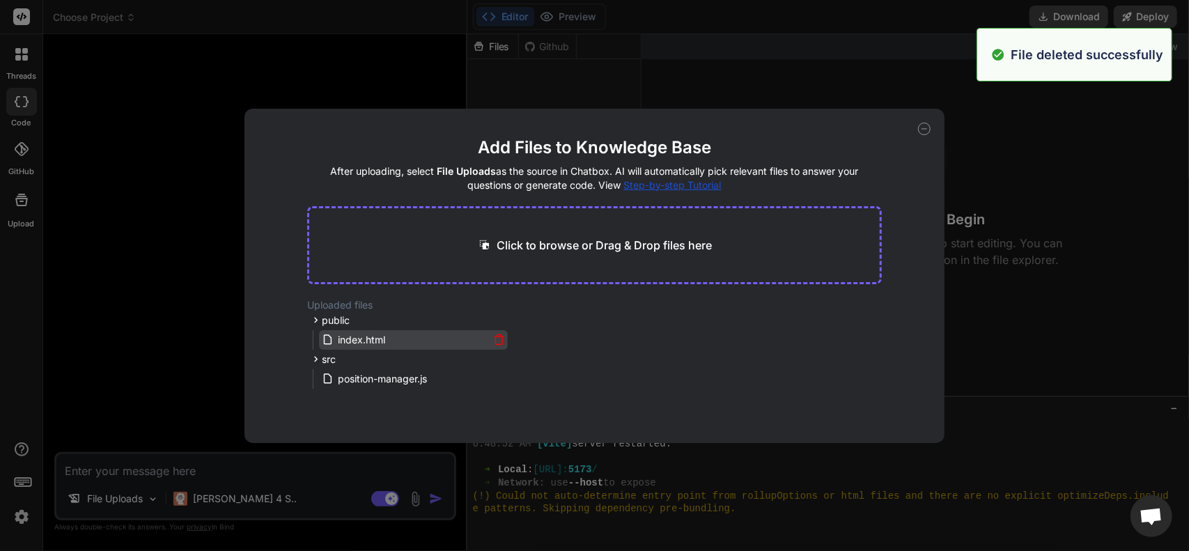
click at [474, 347] on div "index.html" at bounding box center [406, 340] width 168 height 17
click at [497, 342] on icon at bounding box center [499, 340] width 12 height 12
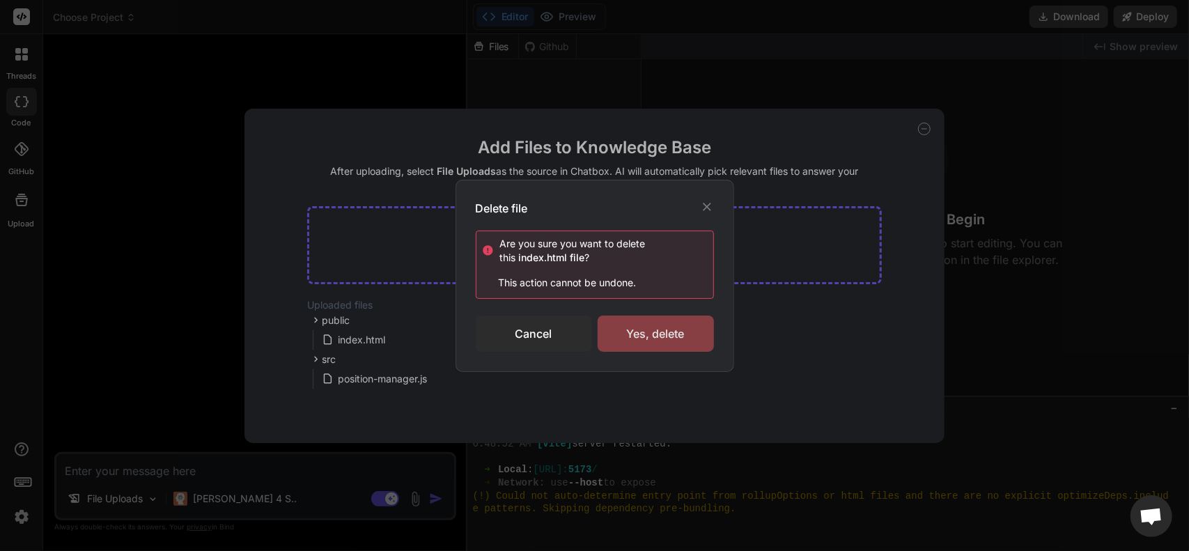
click at [610, 345] on div "Yes, delete" at bounding box center [656, 334] width 116 height 36
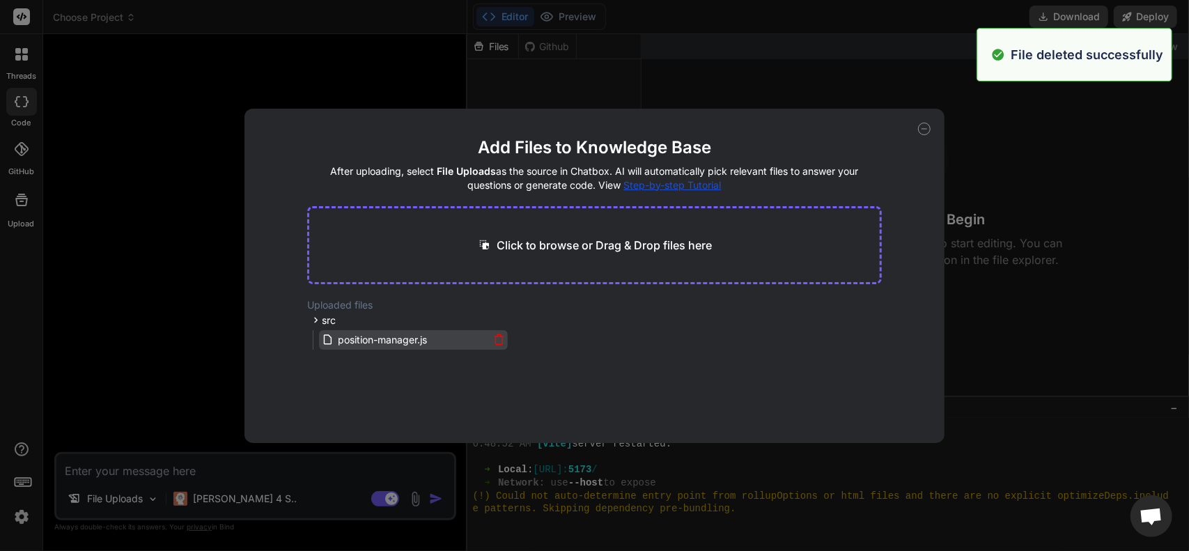
click at [502, 341] on icon at bounding box center [499, 340] width 12 height 12
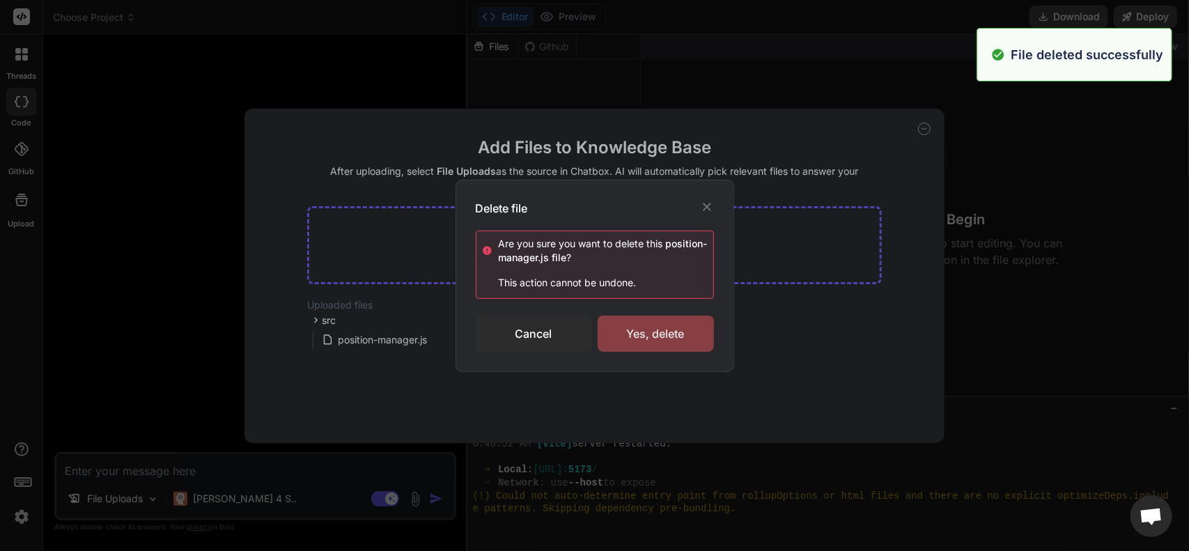
click at [613, 340] on div "Yes, delete" at bounding box center [656, 334] width 116 height 36
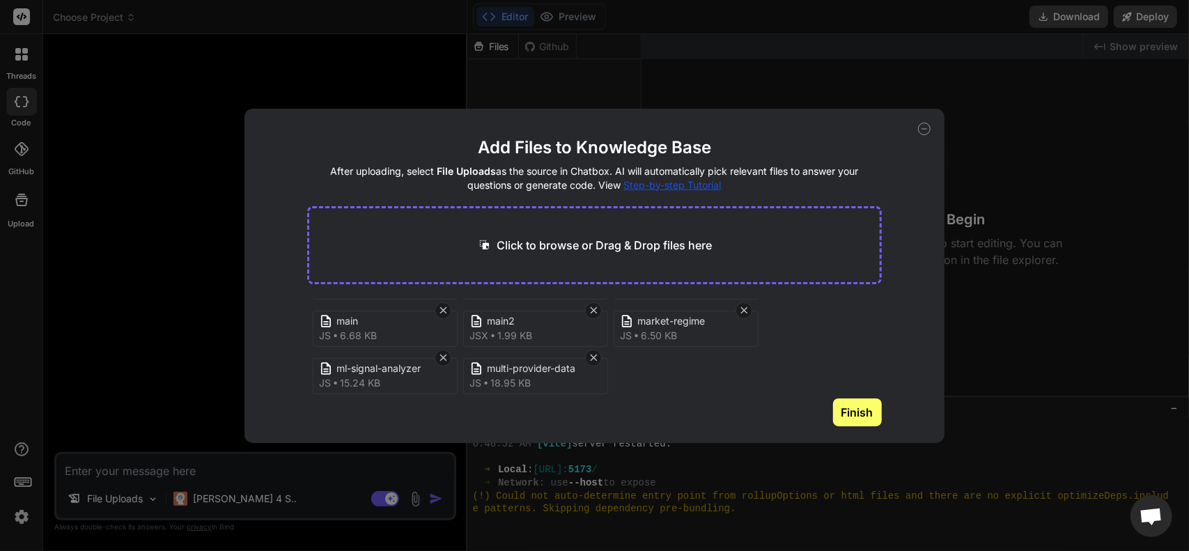
scroll to position [242, 0]
click at [864, 403] on button "Finish" at bounding box center [857, 412] width 49 height 28
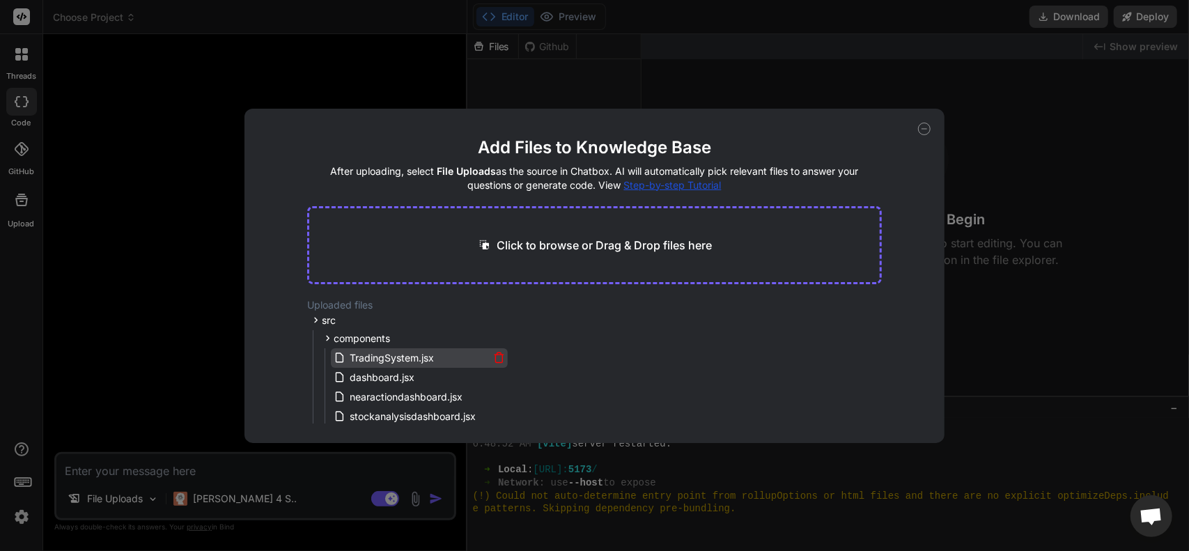
click at [497, 359] on icon at bounding box center [499, 358] width 12 height 12
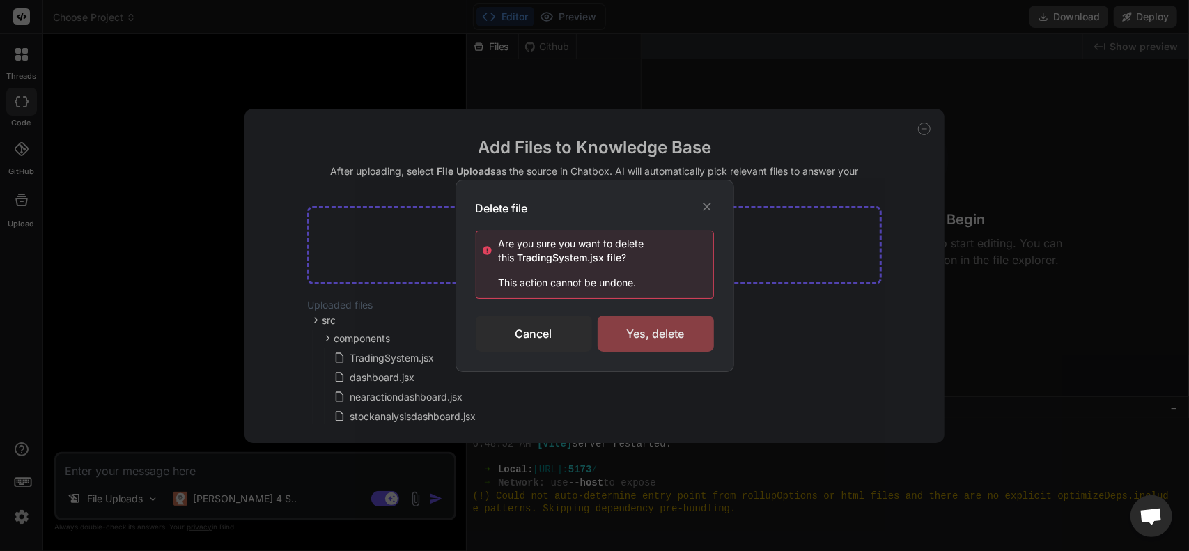
click at [612, 346] on div "Yes, delete" at bounding box center [656, 334] width 116 height 36
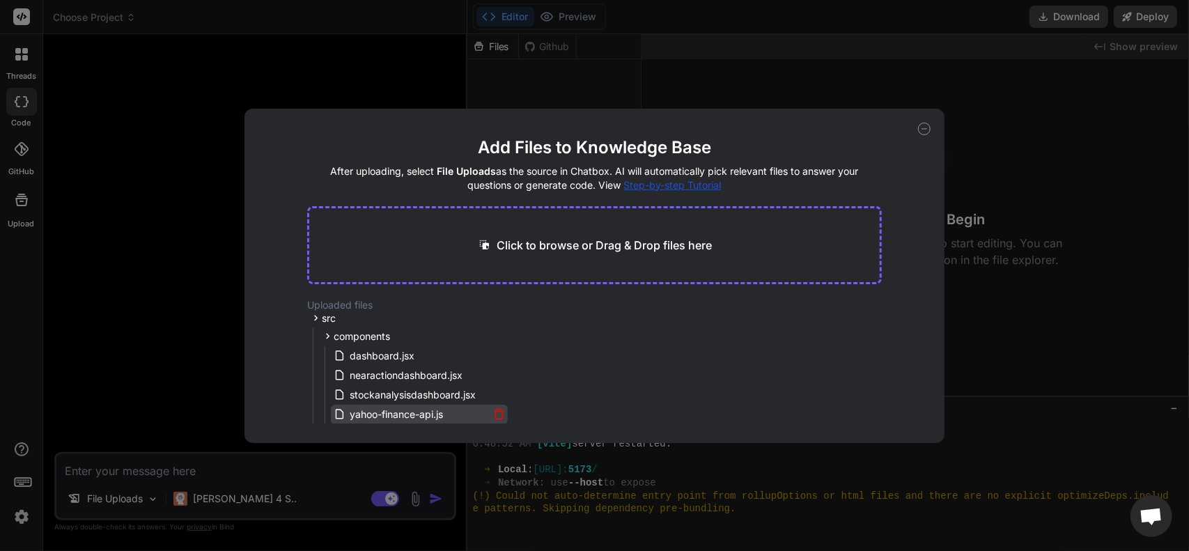
scroll to position [0, 0]
click at [387, 341] on span "components" at bounding box center [362, 339] width 56 height 14
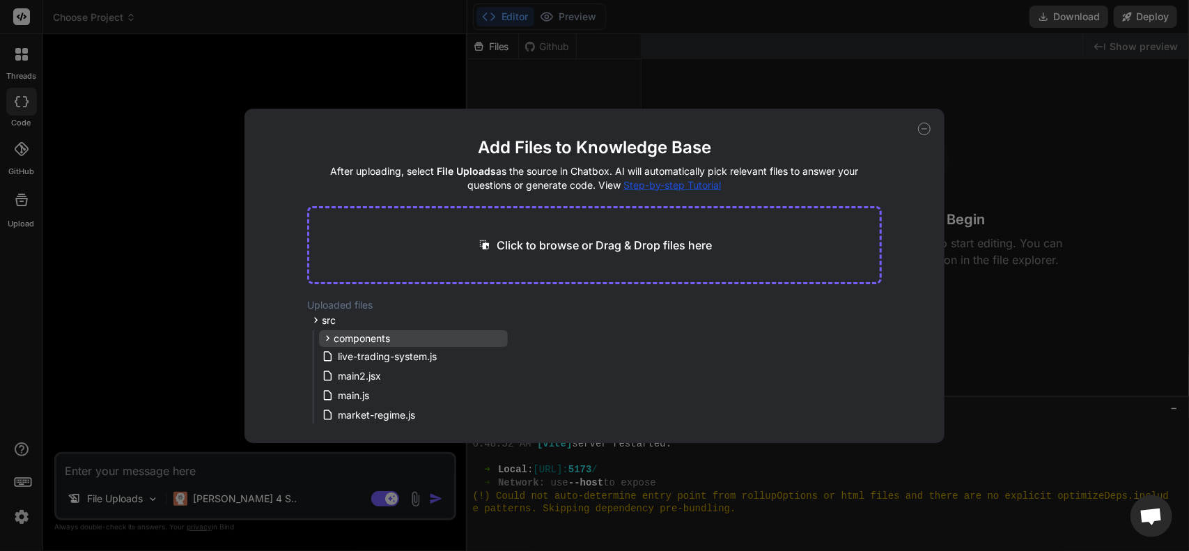
drag, startPoint x: 397, startPoint y: 339, endPoint x: 365, endPoint y: 336, distance: 32.2
click at [365, 336] on span "components" at bounding box center [362, 339] width 56 height 14
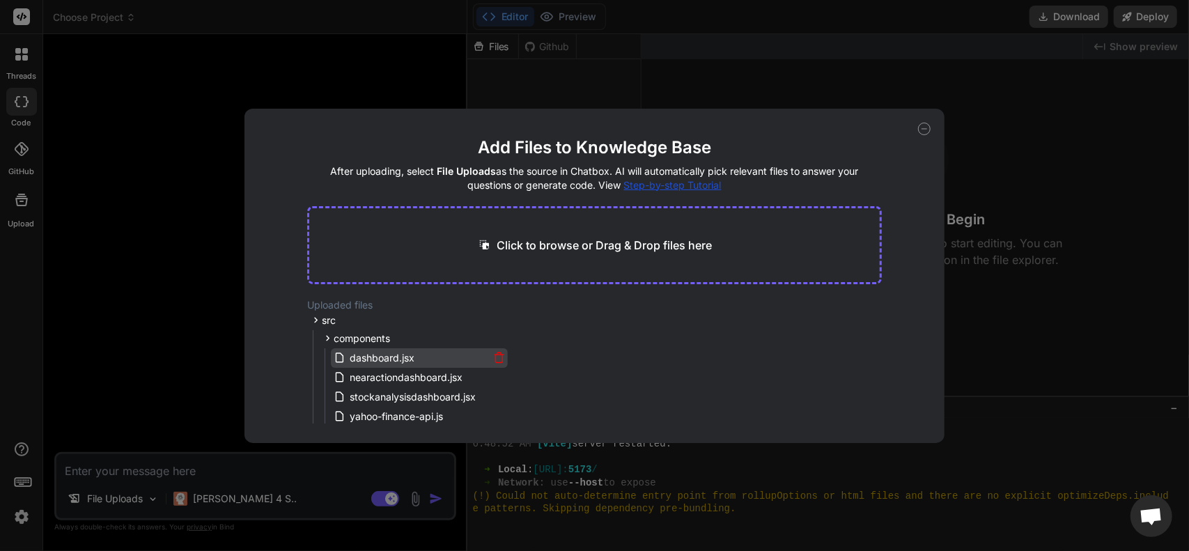
click at [496, 355] on icon at bounding box center [499, 358] width 12 height 12
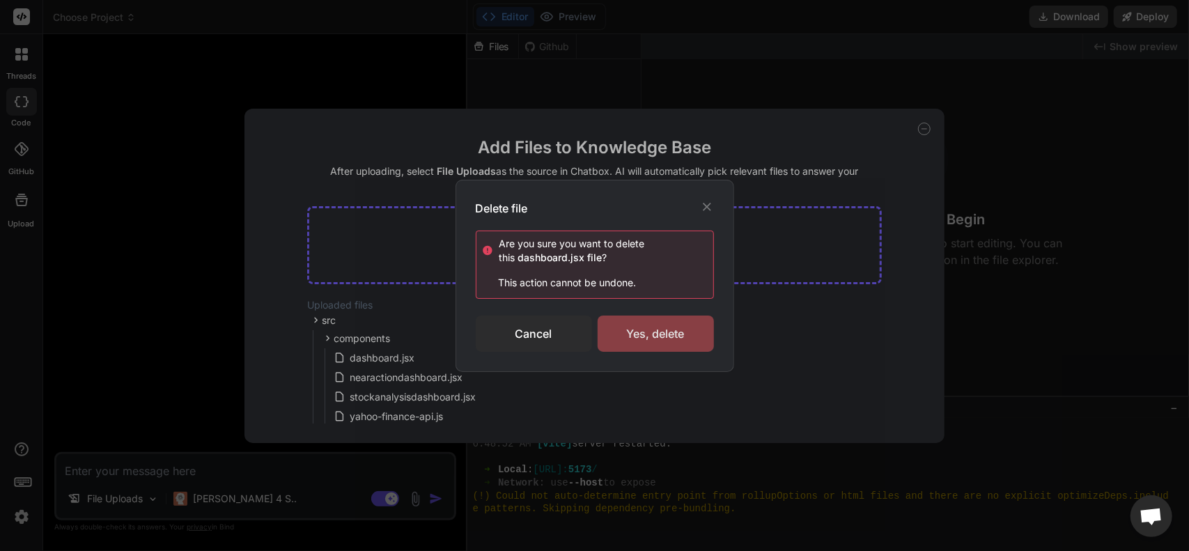
click at [624, 342] on div "Yes, delete" at bounding box center [656, 334] width 116 height 36
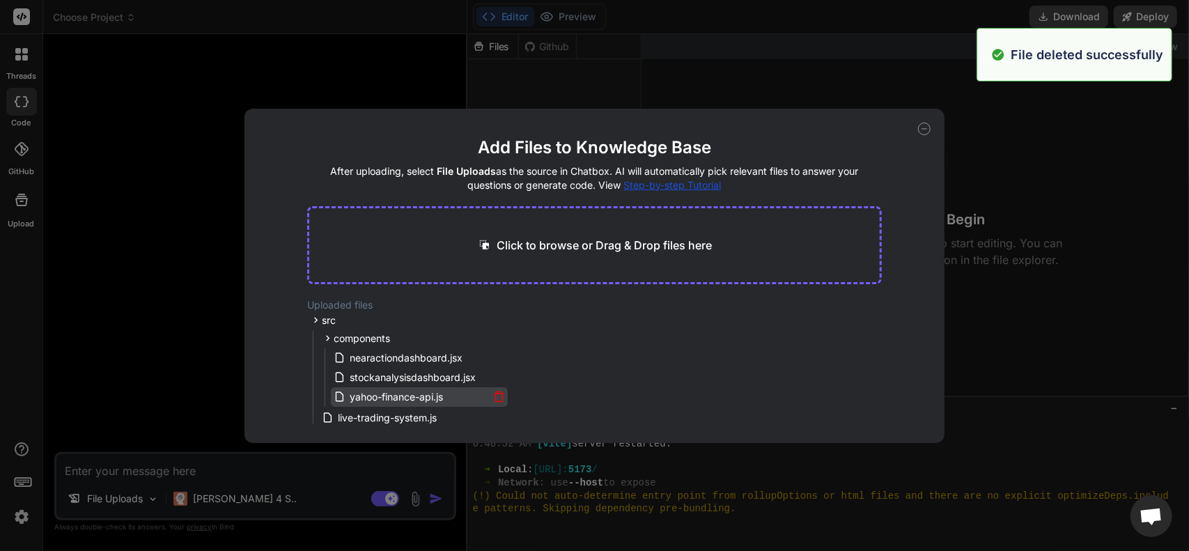
click at [497, 395] on icon at bounding box center [499, 397] width 12 height 12
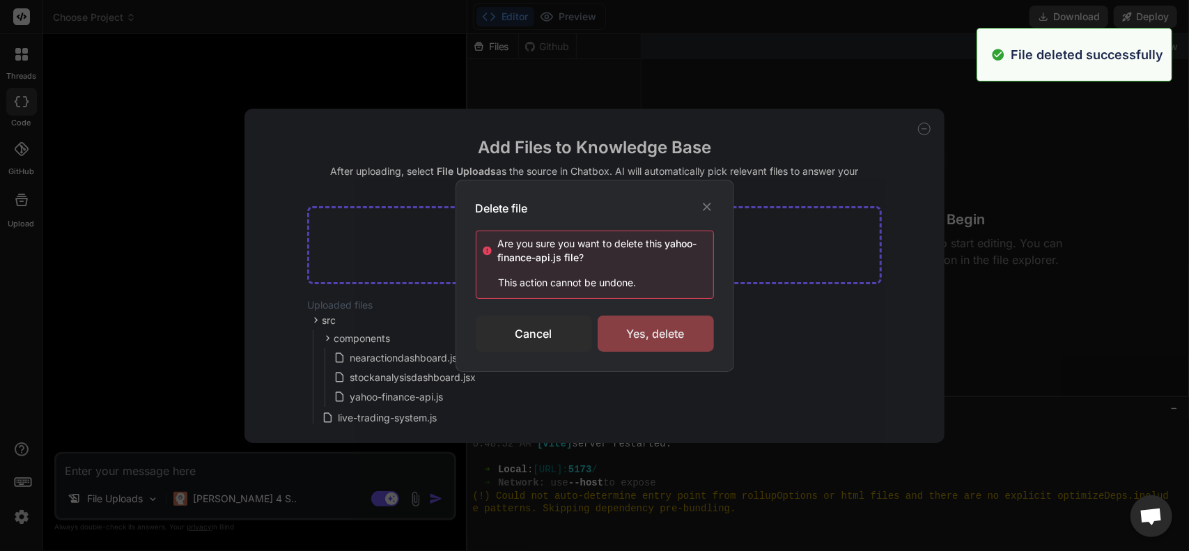
click at [669, 339] on div "Yes, delete" at bounding box center [656, 334] width 116 height 36
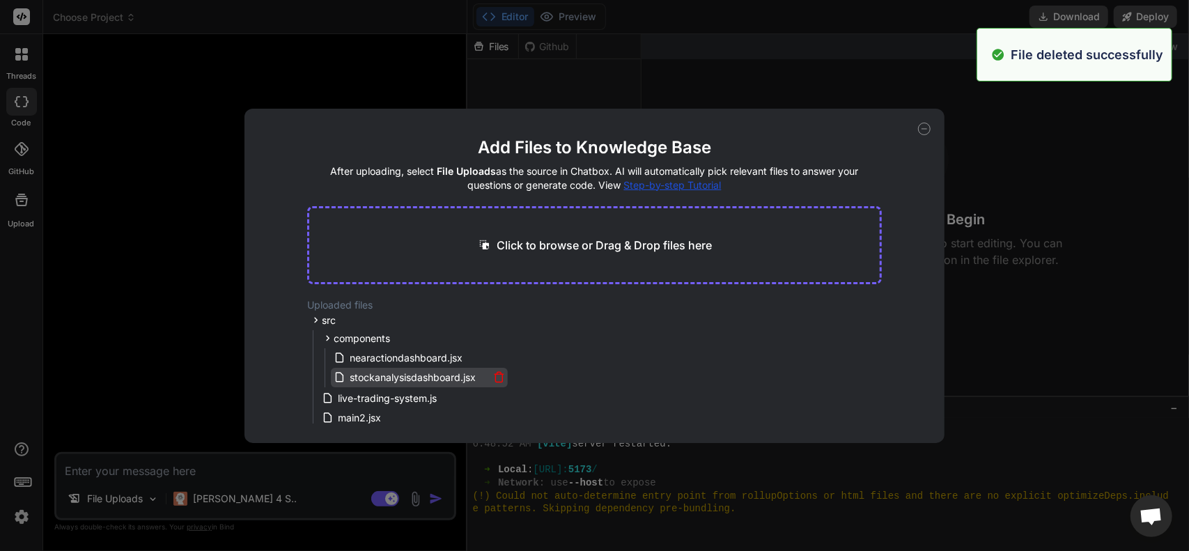
click at [497, 376] on icon at bounding box center [499, 377] width 12 height 12
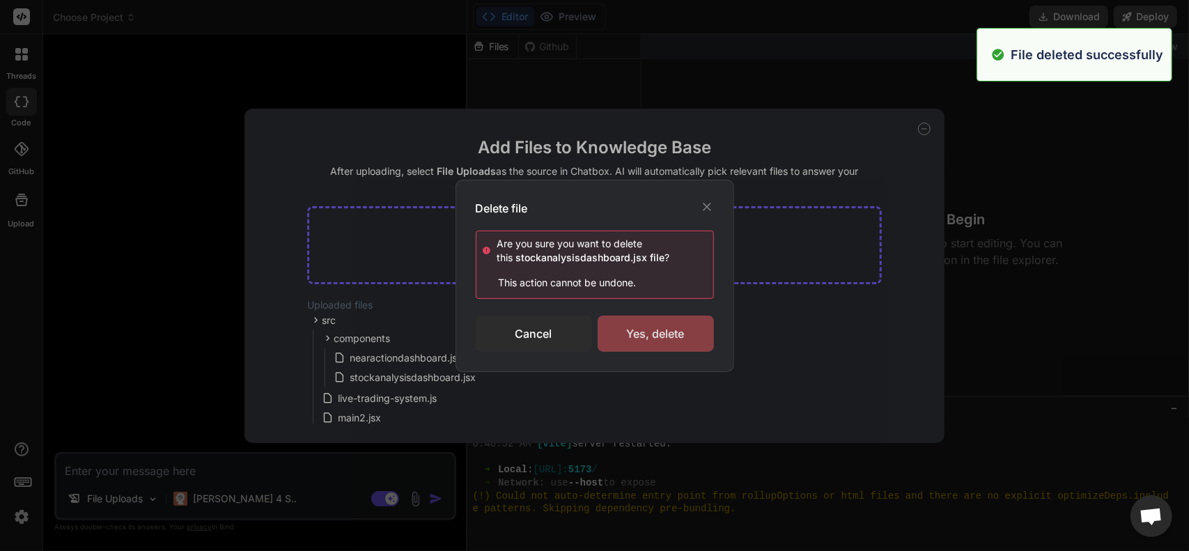
click at [621, 343] on div "Yes, delete" at bounding box center [656, 334] width 116 height 36
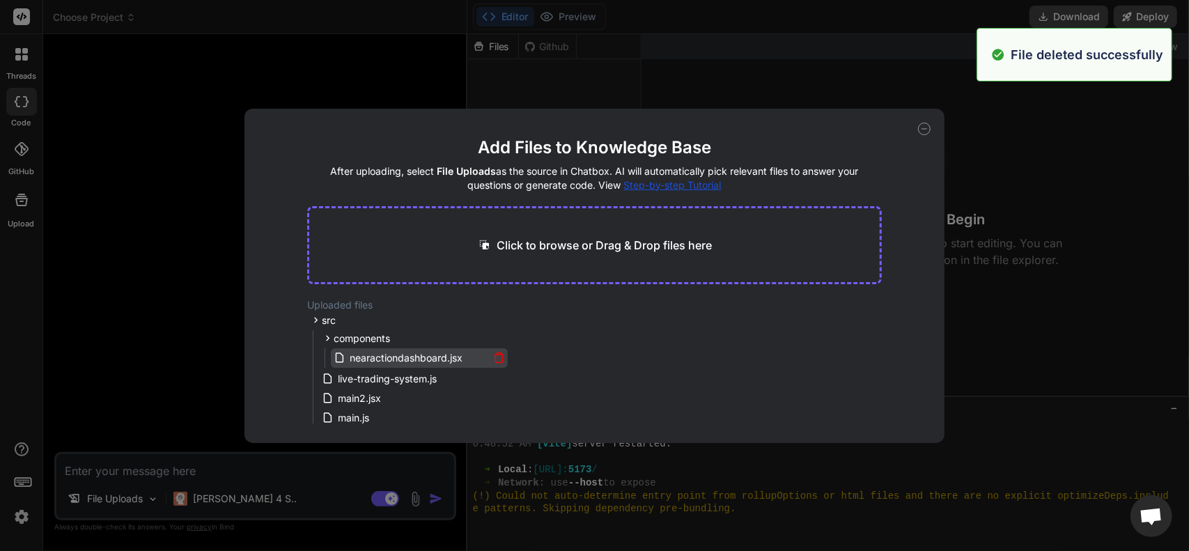
click at [493, 357] on icon at bounding box center [499, 358] width 12 height 12
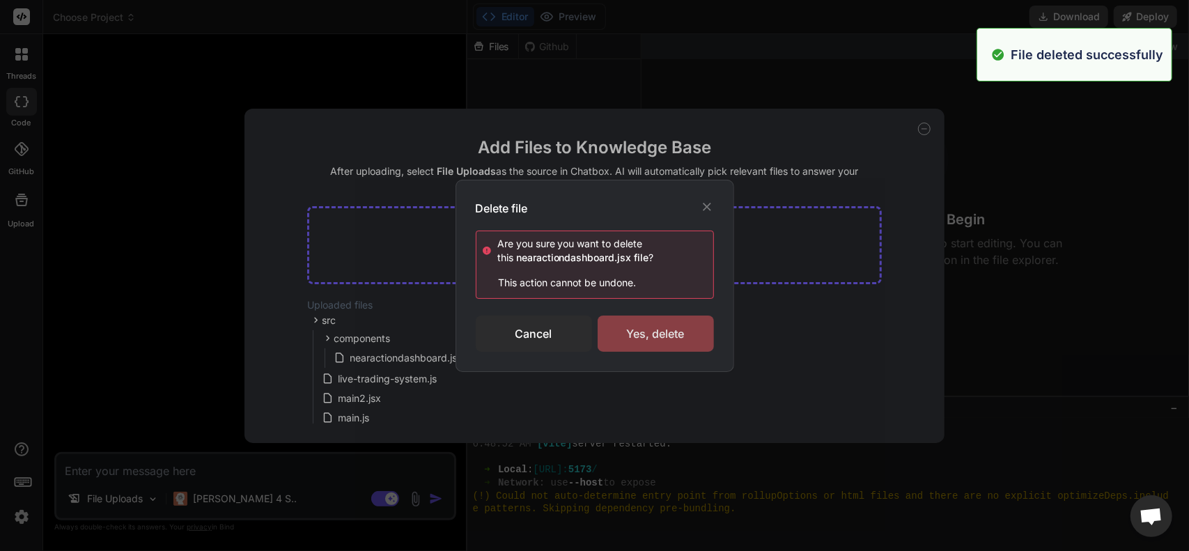
click at [649, 339] on div "Yes, delete" at bounding box center [656, 334] width 116 height 36
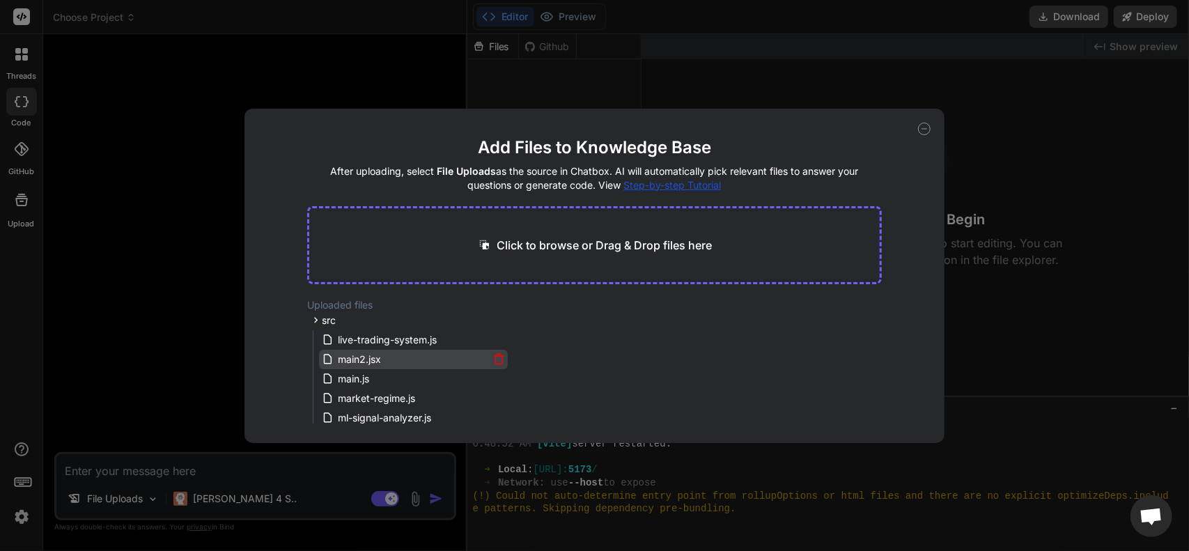
click at [495, 359] on icon at bounding box center [499, 359] width 12 height 12
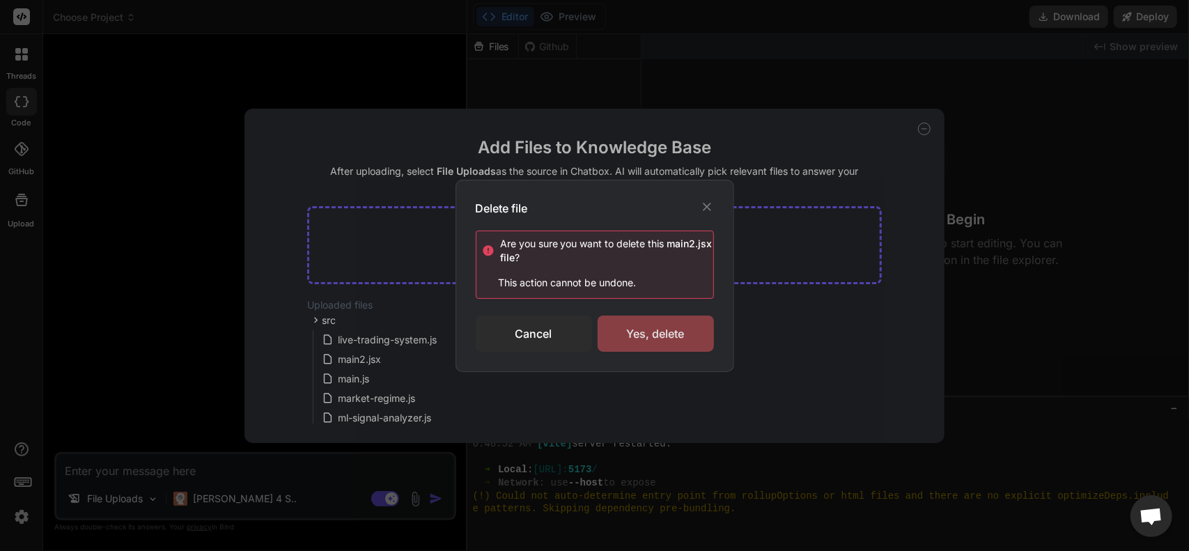
click at [634, 348] on div "Yes, delete" at bounding box center [656, 334] width 116 height 36
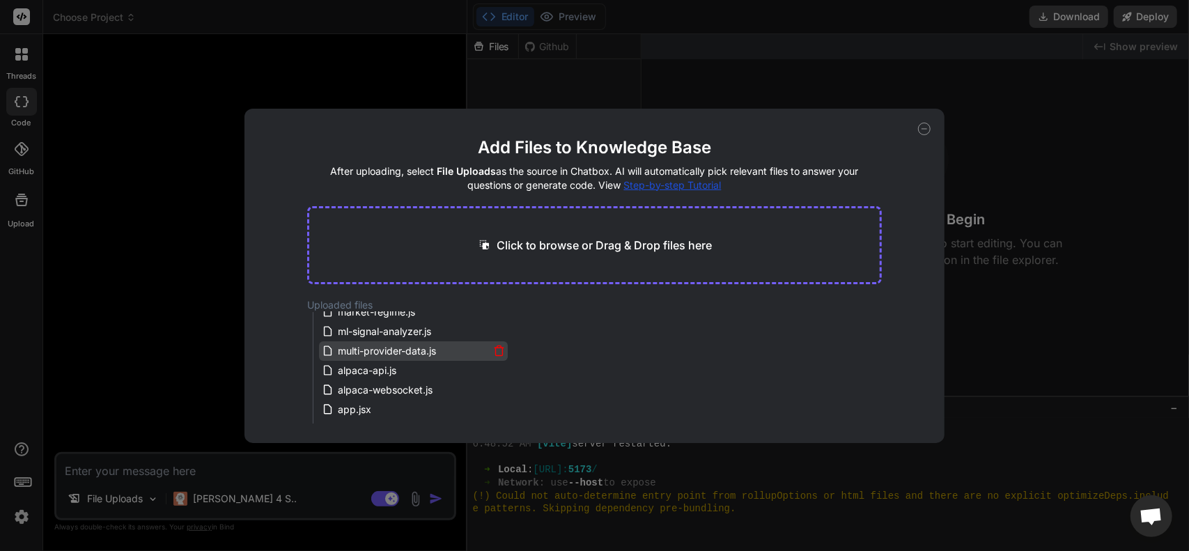
scroll to position [70, 0]
click at [381, 364] on span "alpaca-api.js" at bounding box center [366, 367] width 61 height 17
click at [496, 368] on icon at bounding box center [499, 368] width 12 height 12
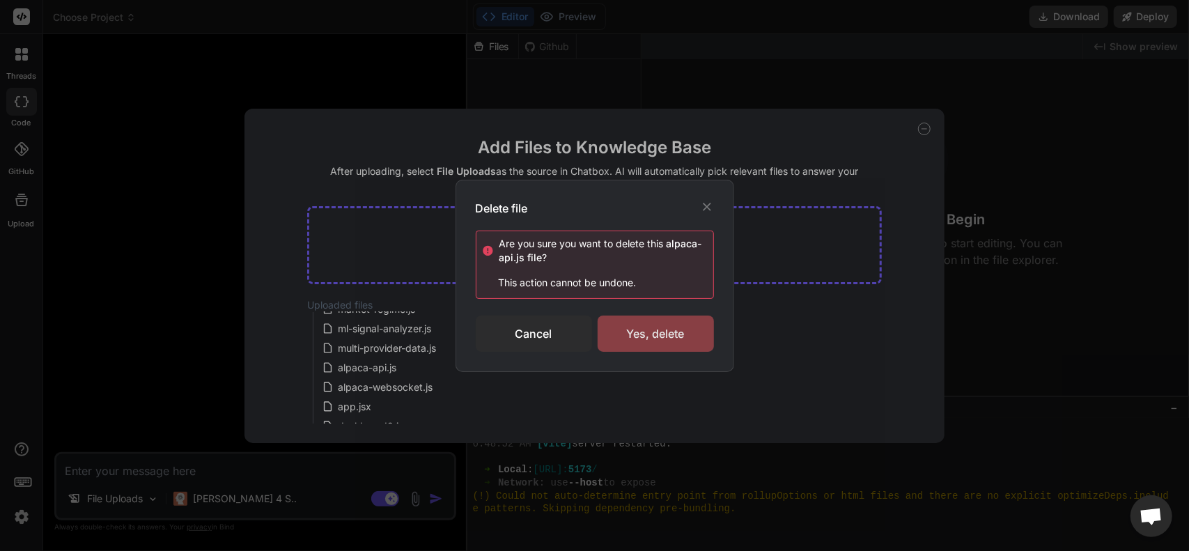
click at [644, 327] on div "Yes, delete" at bounding box center [656, 334] width 116 height 36
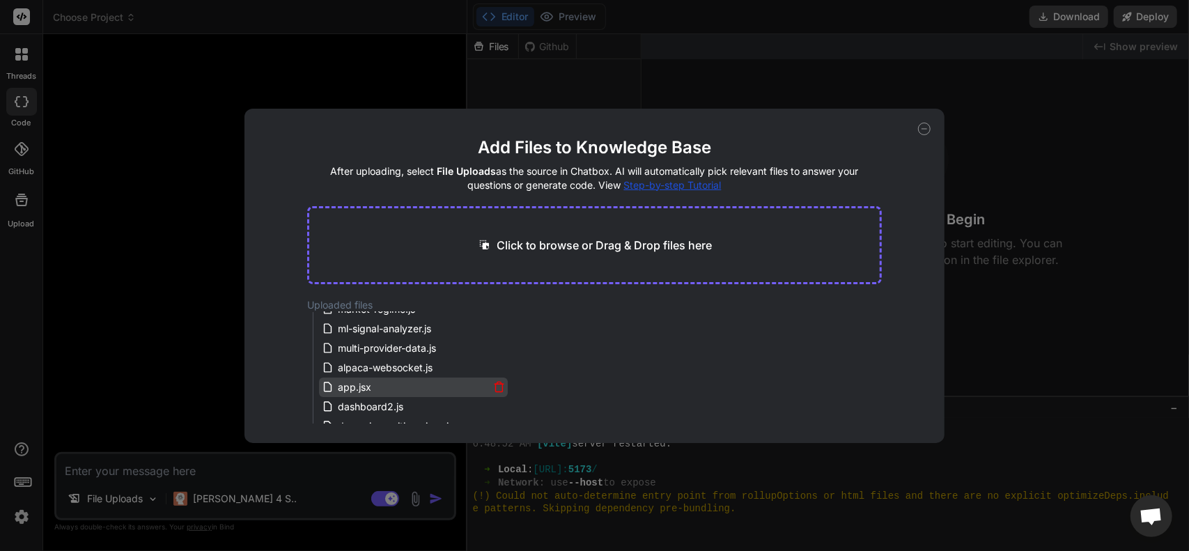
click at [494, 385] on icon at bounding box center [499, 387] width 12 height 12
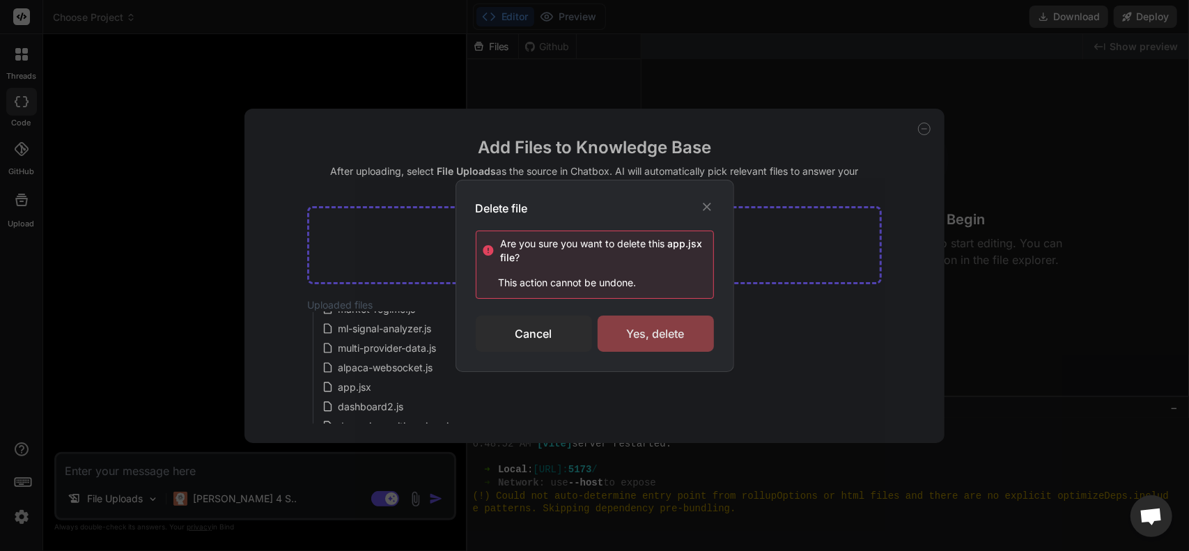
click at [645, 349] on div "Yes, delete" at bounding box center [656, 334] width 116 height 36
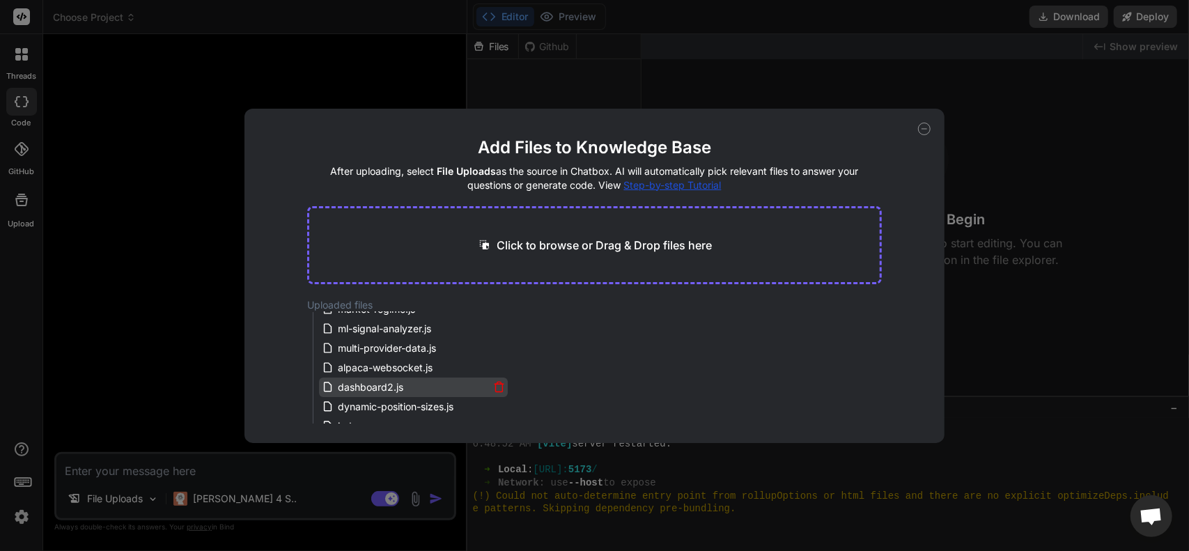
click at [430, 388] on div "dashboard2.js" at bounding box center [406, 387] width 168 height 17
click at [496, 385] on icon at bounding box center [499, 387] width 12 height 12
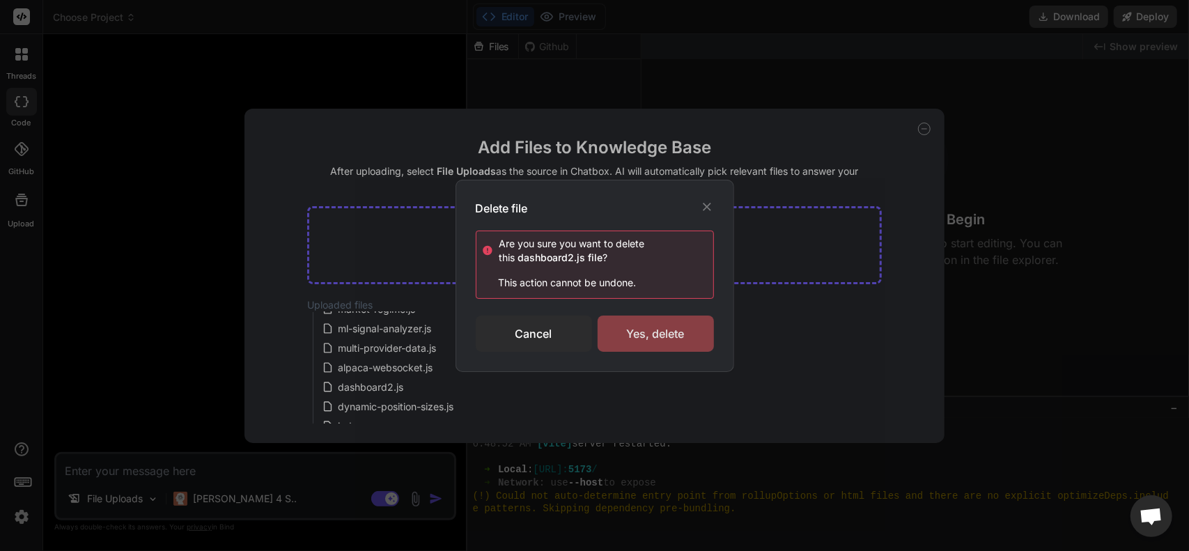
click at [641, 331] on div "Yes, delete" at bounding box center [656, 334] width 116 height 36
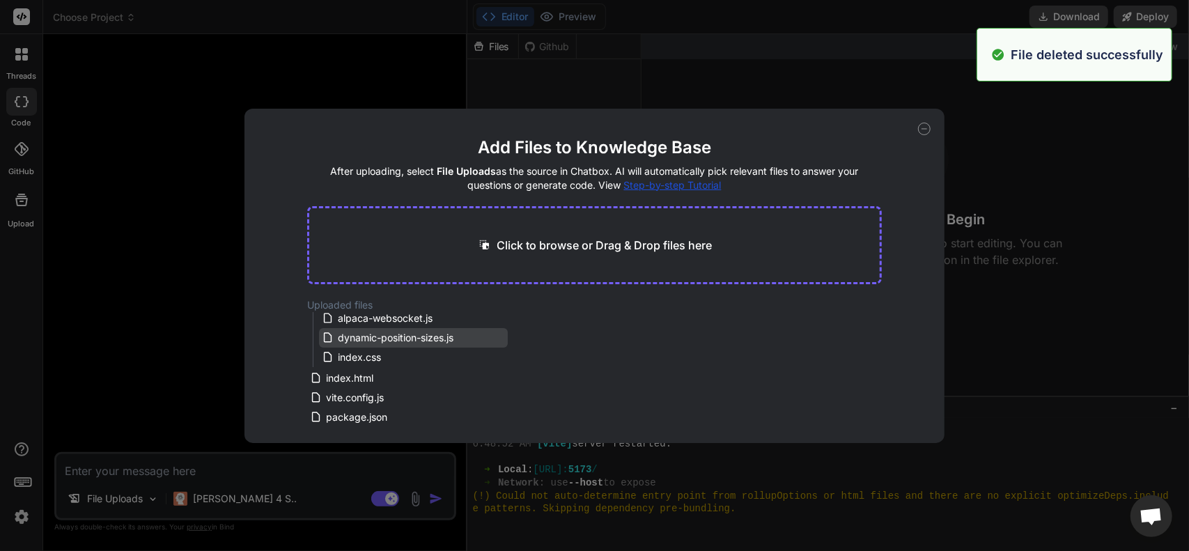
scroll to position [123, 0]
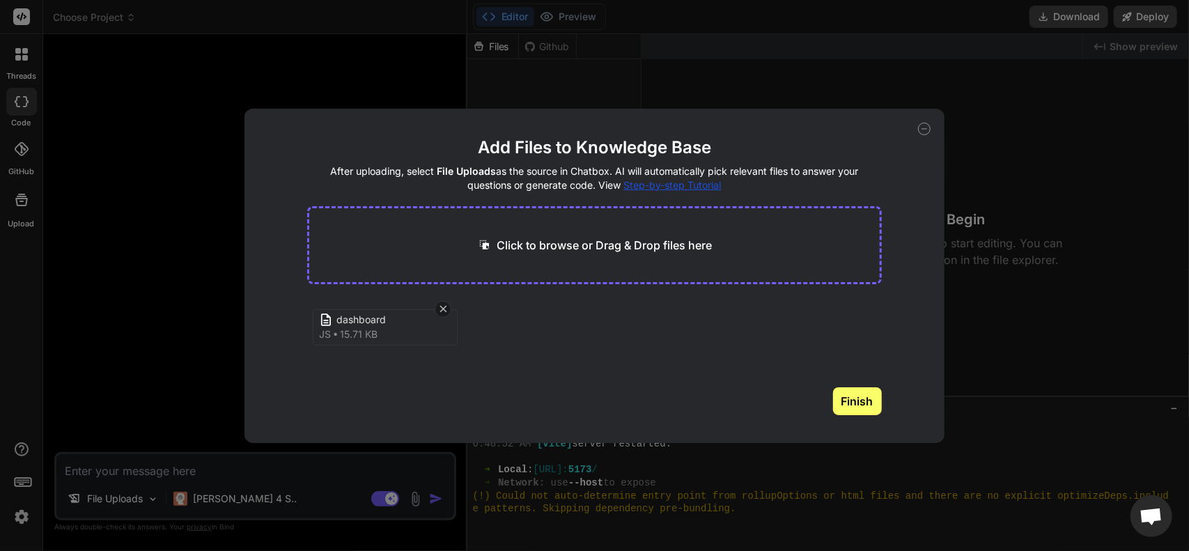
click at [864, 412] on button "Finish" at bounding box center [857, 401] width 49 height 28
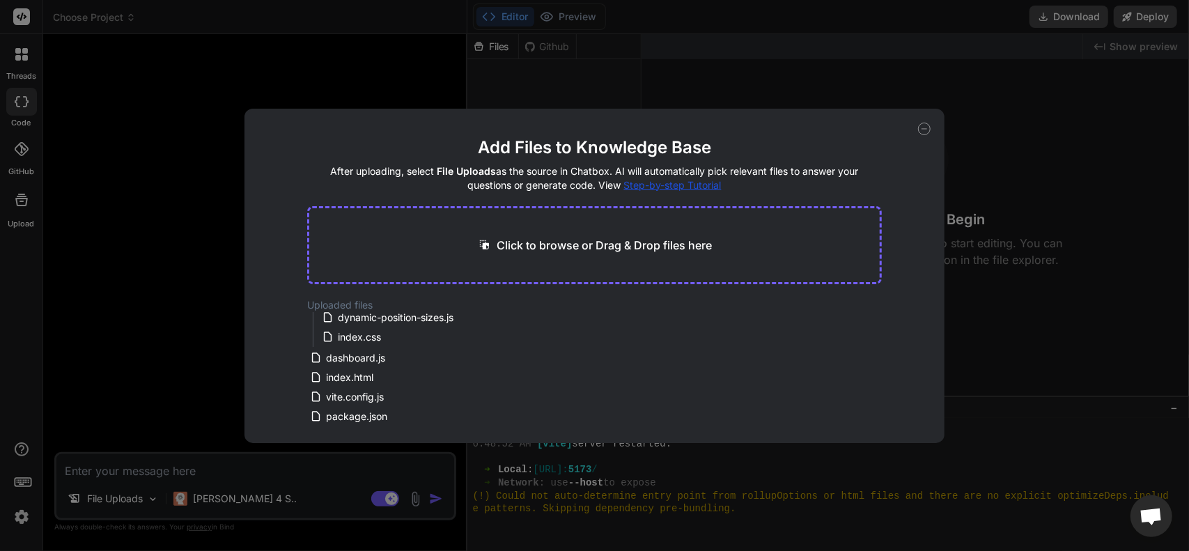
scroll to position [142, 0]
click at [371, 353] on span "dashboard.js" at bounding box center [356, 355] width 62 height 17
click at [358, 355] on span "dashboard.js" at bounding box center [356, 355] width 62 height 17
click at [496, 357] on icon at bounding box center [499, 355] width 12 height 12
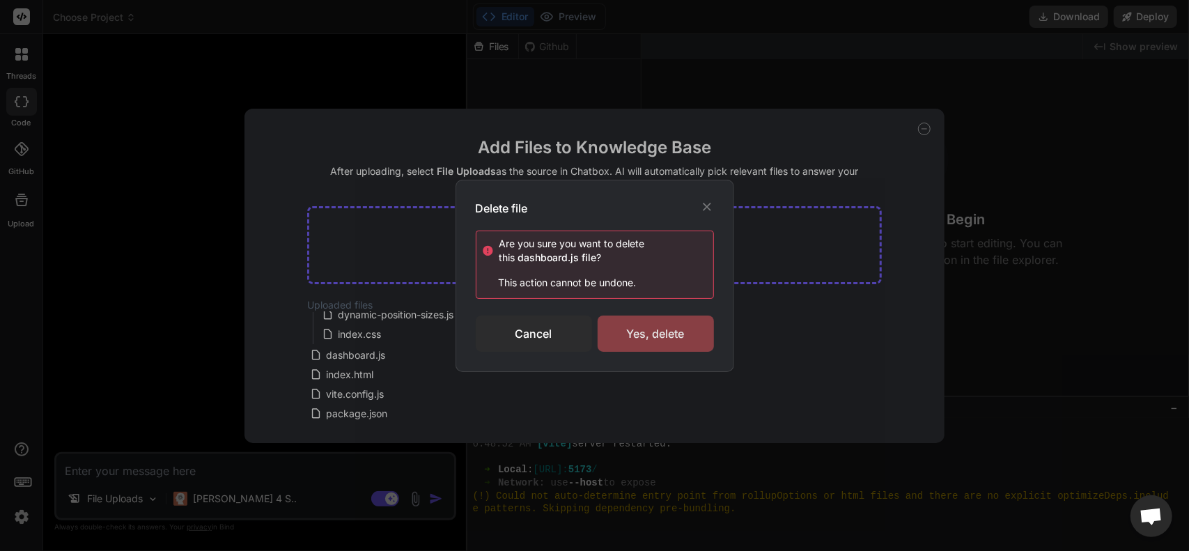
click at [635, 335] on div "Yes, delete" at bounding box center [656, 334] width 116 height 36
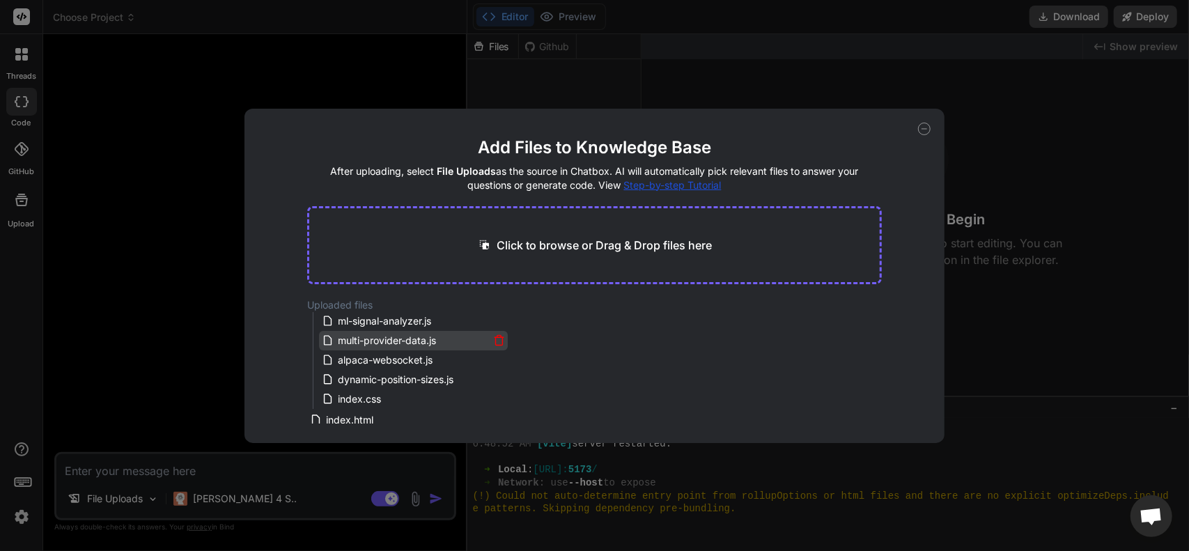
scroll to position [123, 0]
drag, startPoint x: 698, startPoint y: 374, endPoint x: 688, endPoint y: 362, distance: 15.9
click at [698, 374] on div "Uploaded files src live-trading-system.js main.js market-regime.js ml-signal-an…" at bounding box center [594, 360] width 574 height 125
click at [568, 243] on p "Click to browse or Drag & Drop files here" at bounding box center [604, 245] width 215 height 17
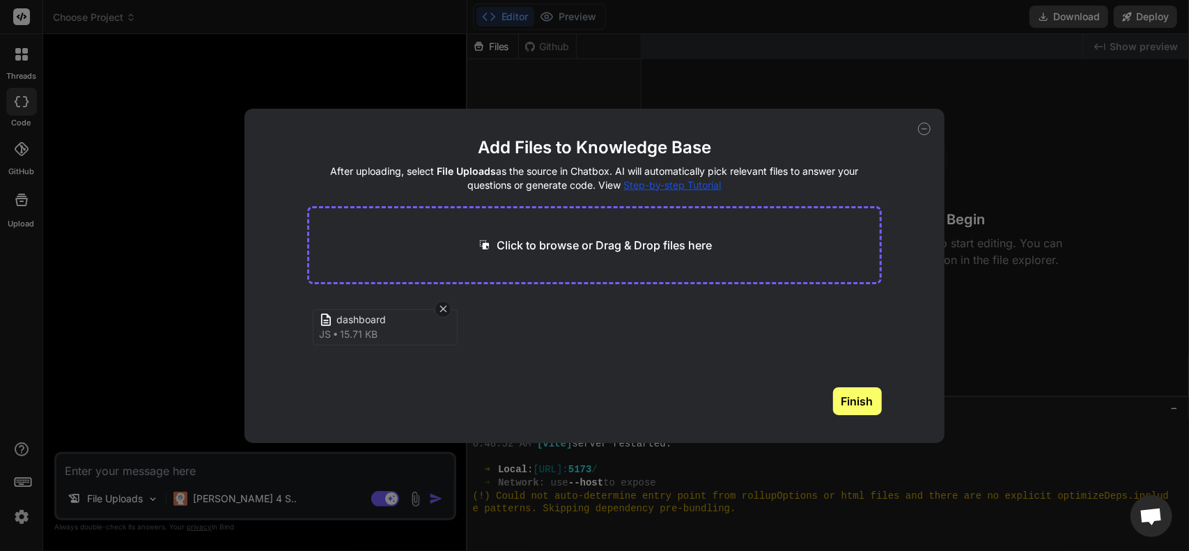
click at [858, 408] on button "Finish" at bounding box center [857, 401] width 49 height 28
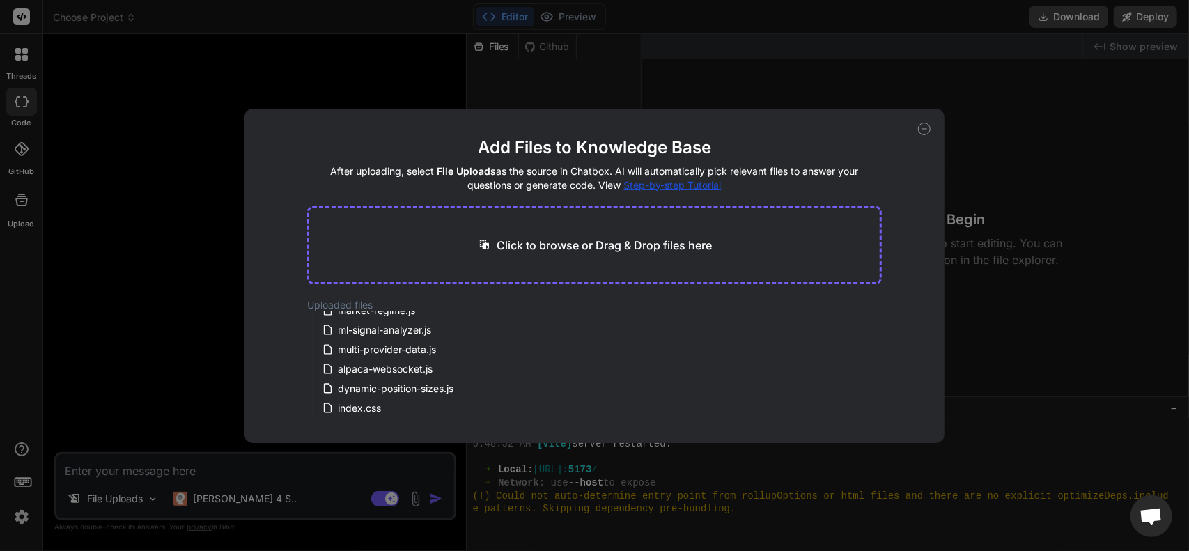
scroll to position [72, 0]
click at [922, 133] on icon at bounding box center [924, 129] width 13 height 13
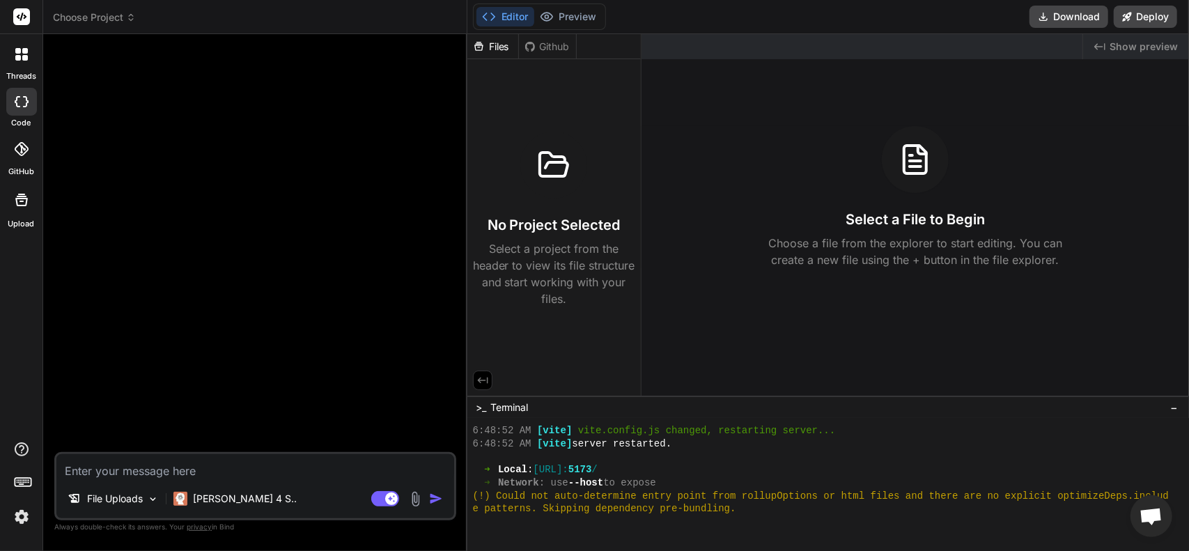
click at [414, 497] on img at bounding box center [416, 499] width 16 height 16
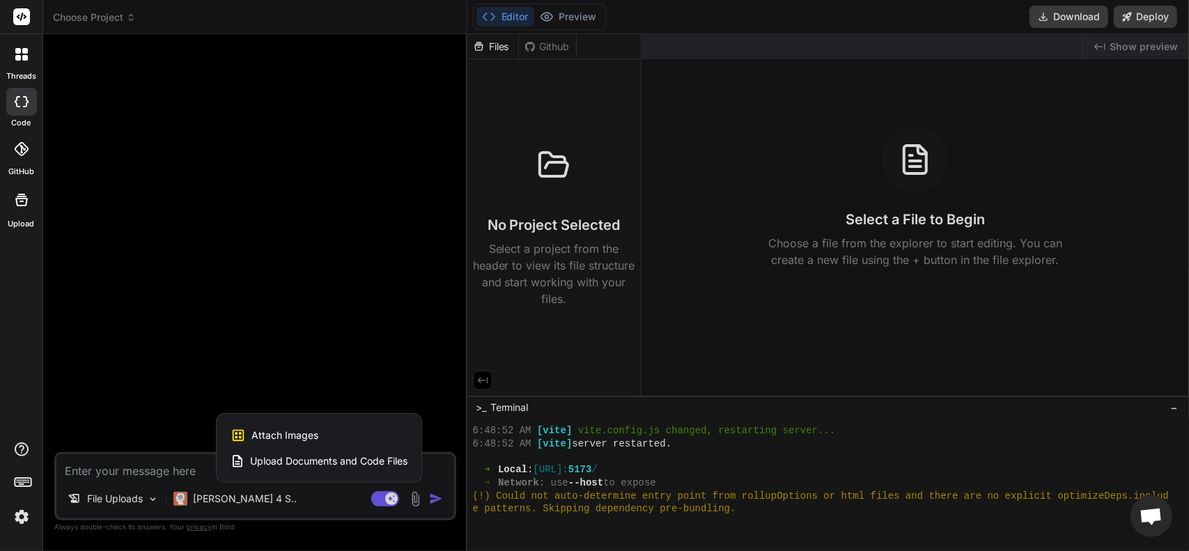
click at [334, 459] on span "Upload Documents and Code Files" at bounding box center [328, 461] width 157 height 14
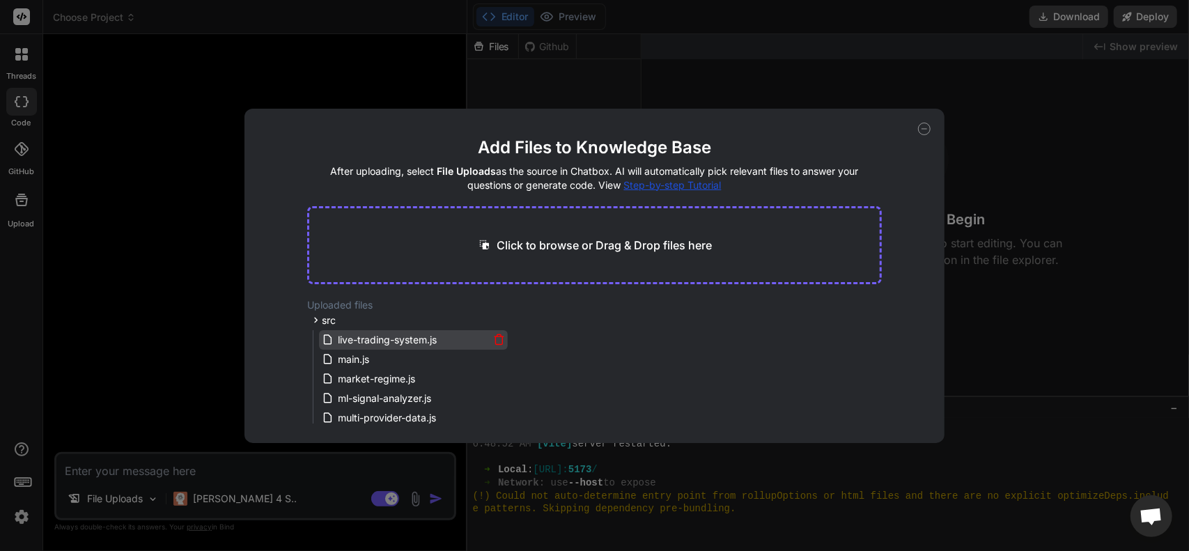
click at [496, 338] on icon at bounding box center [499, 340] width 12 height 12
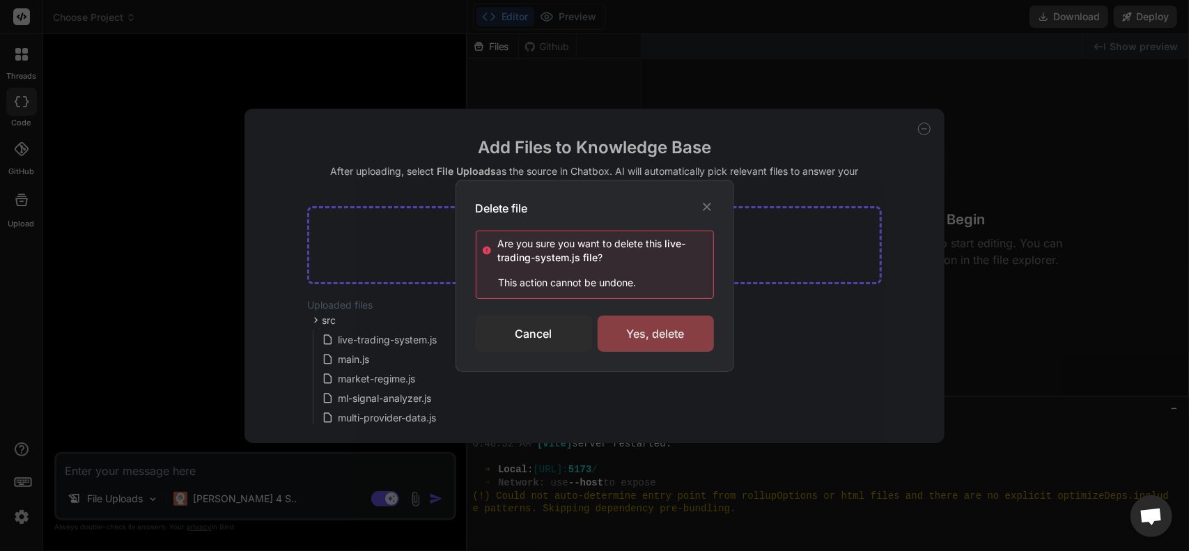
click at [616, 339] on div "Yes, delete" at bounding box center [656, 334] width 116 height 36
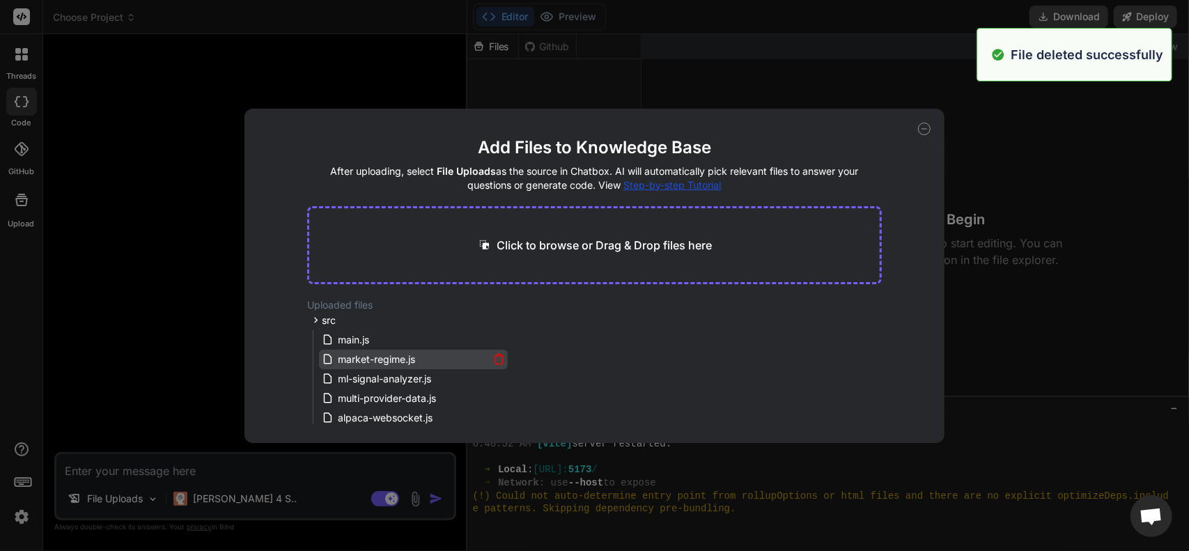
click at [497, 360] on icon at bounding box center [499, 359] width 12 height 12
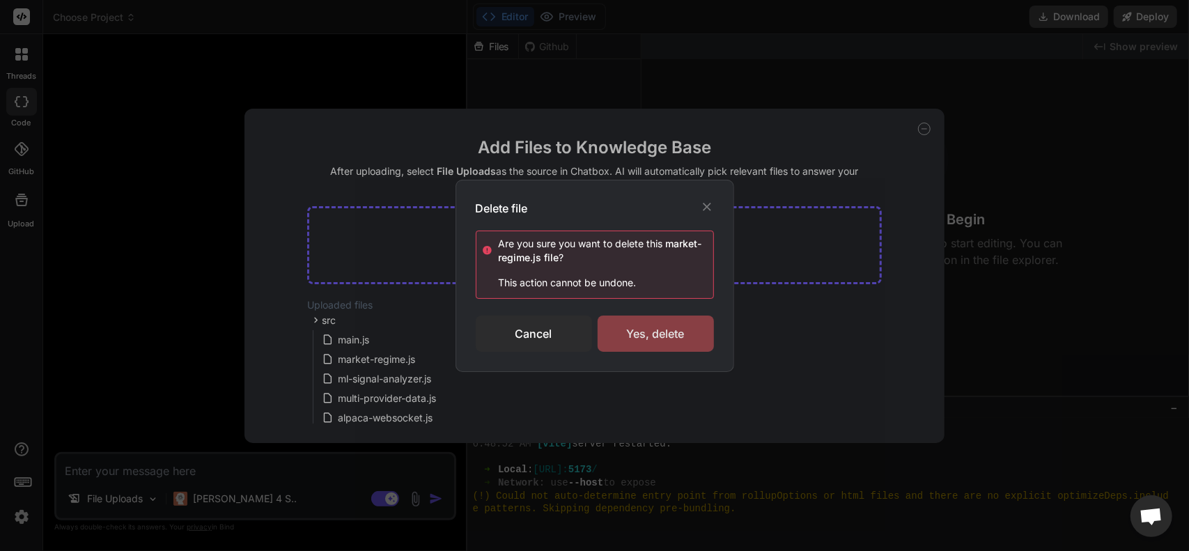
click at [651, 324] on div "Yes, delete" at bounding box center [656, 334] width 116 height 36
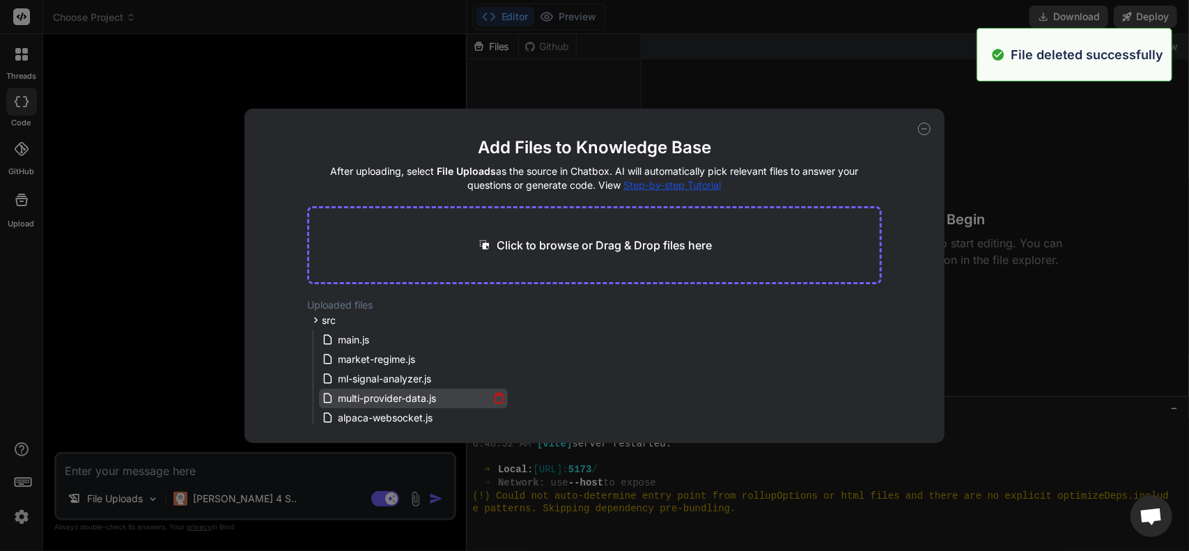
click at [501, 400] on icon at bounding box center [499, 398] width 12 height 12
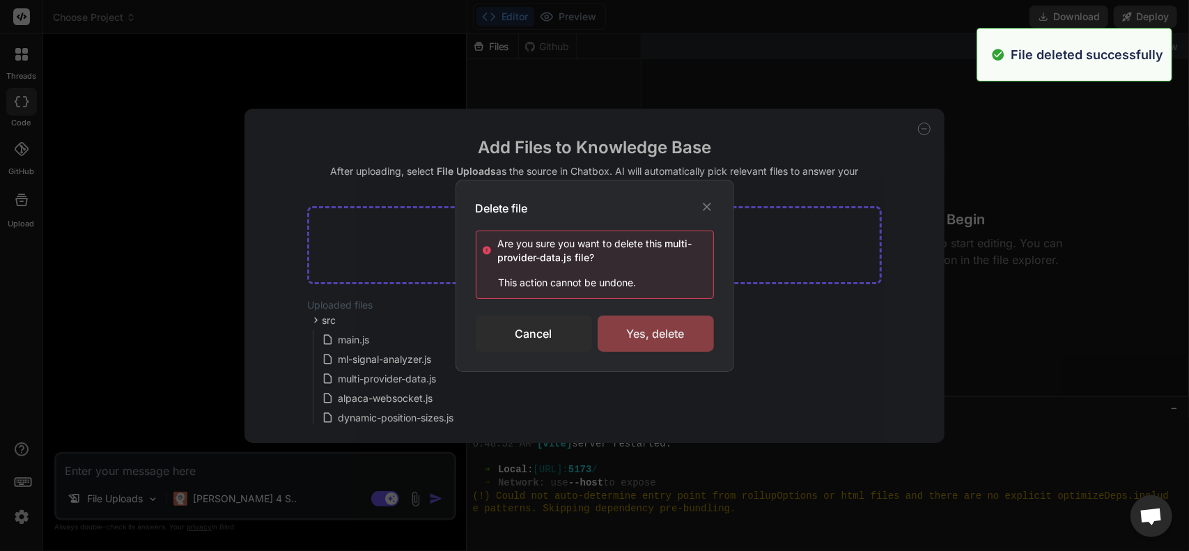
click at [623, 344] on div "Yes, delete" at bounding box center [656, 334] width 116 height 36
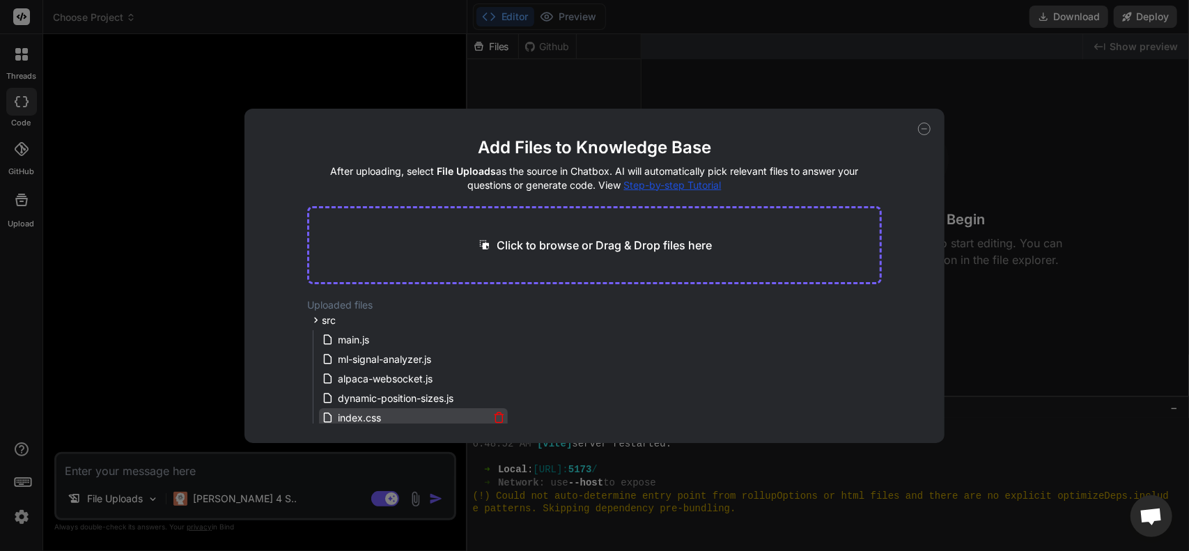
click at [499, 417] on icon at bounding box center [499, 418] width 12 height 12
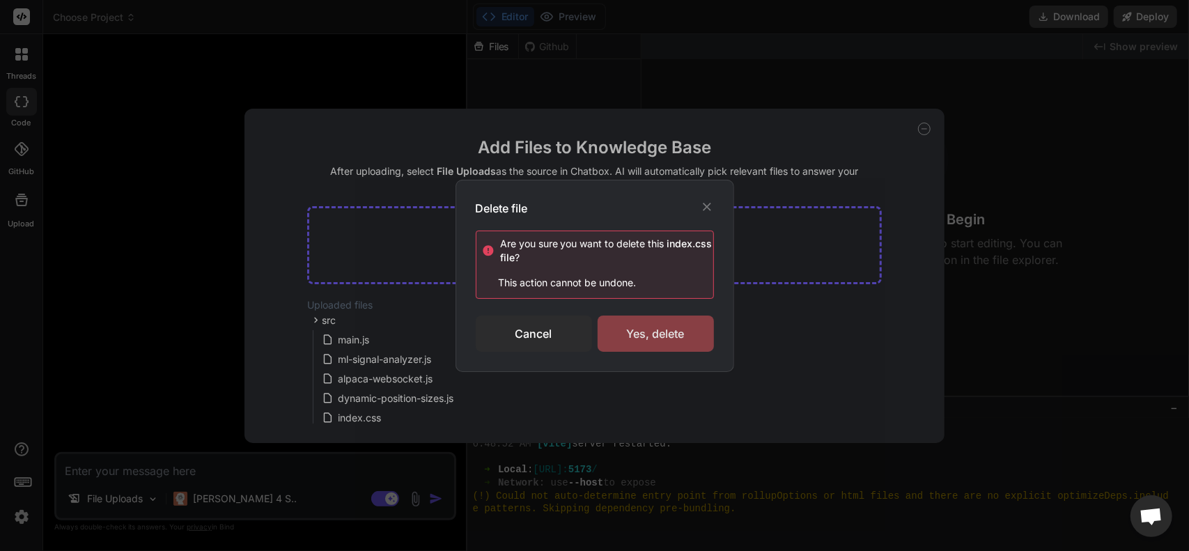
click at [641, 338] on div "Yes, delete" at bounding box center [656, 334] width 116 height 36
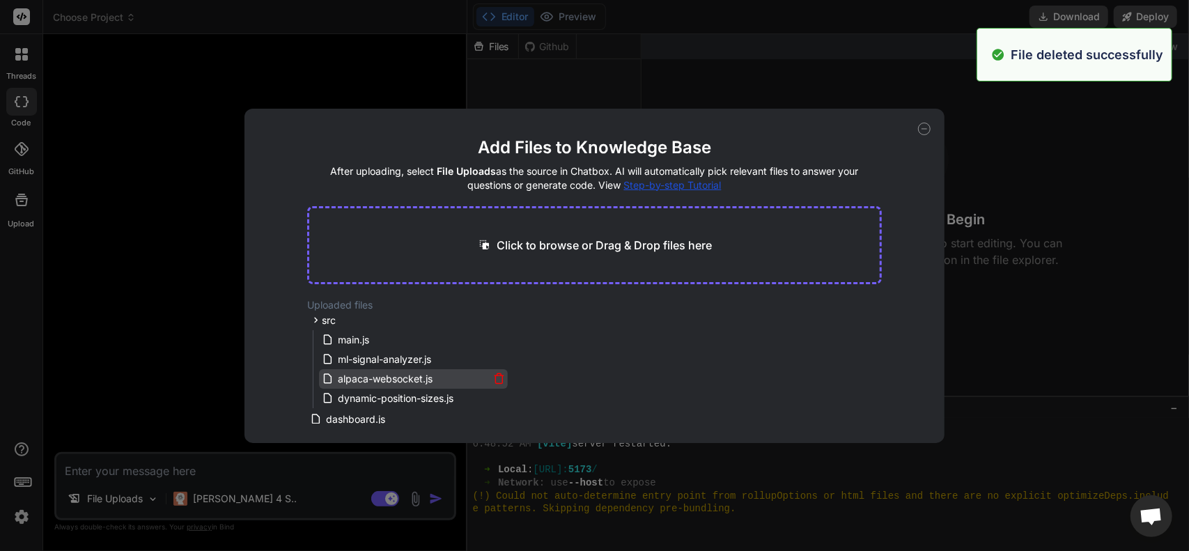
click at [496, 375] on icon at bounding box center [499, 379] width 12 height 12
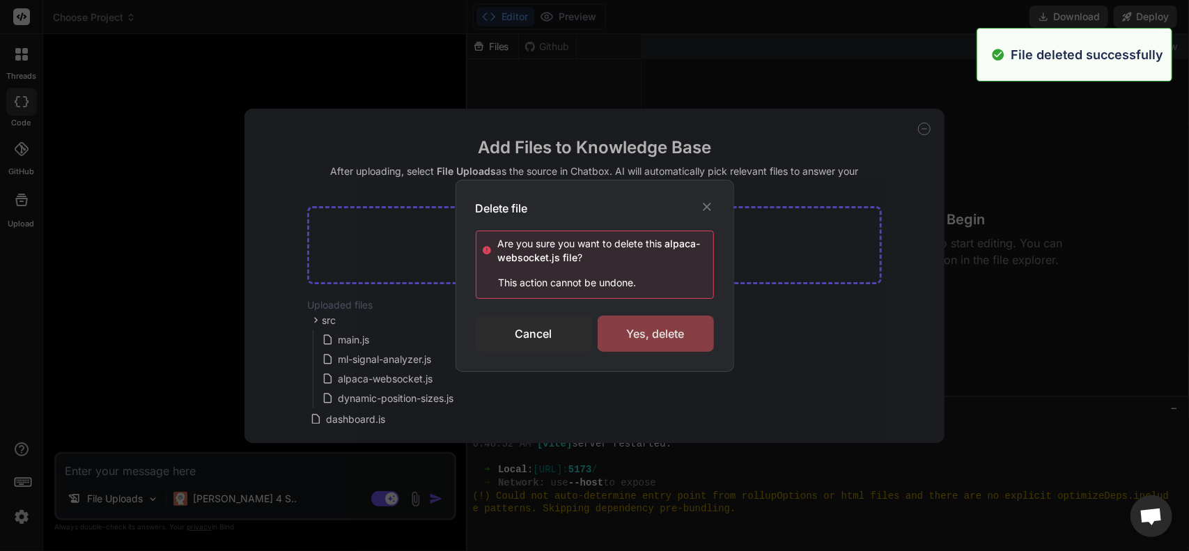
click at [631, 344] on div "Yes, delete" at bounding box center [656, 334] width 116 height 36
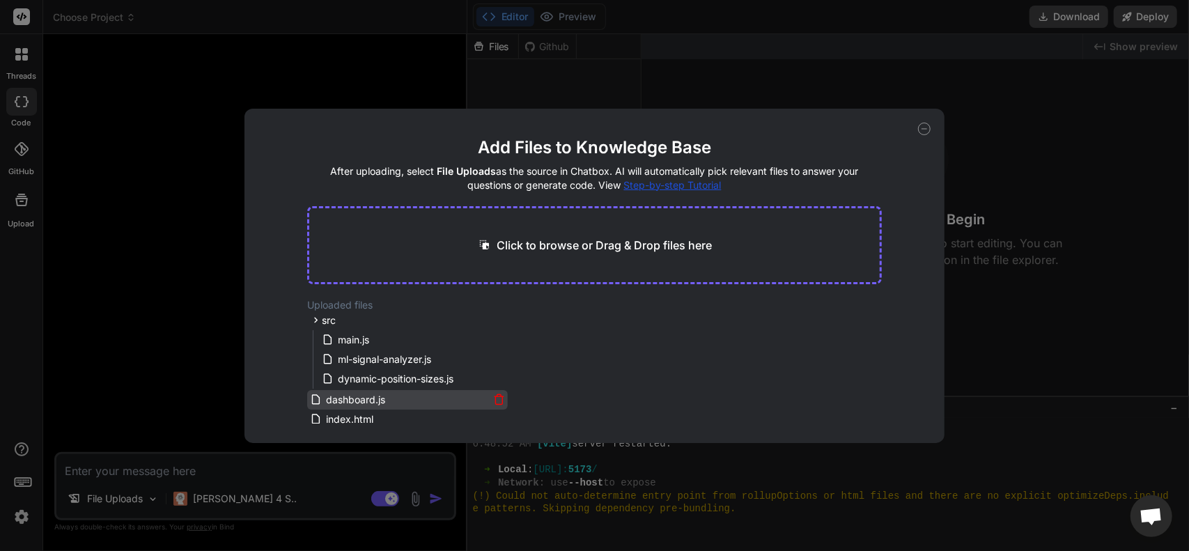
click at [497, 393] on div "dashboard.js" at bounding box center [407, 399] width 195 height 17
click at [498, 399] on icon at bounding box center [499, 400] width 12 height 12
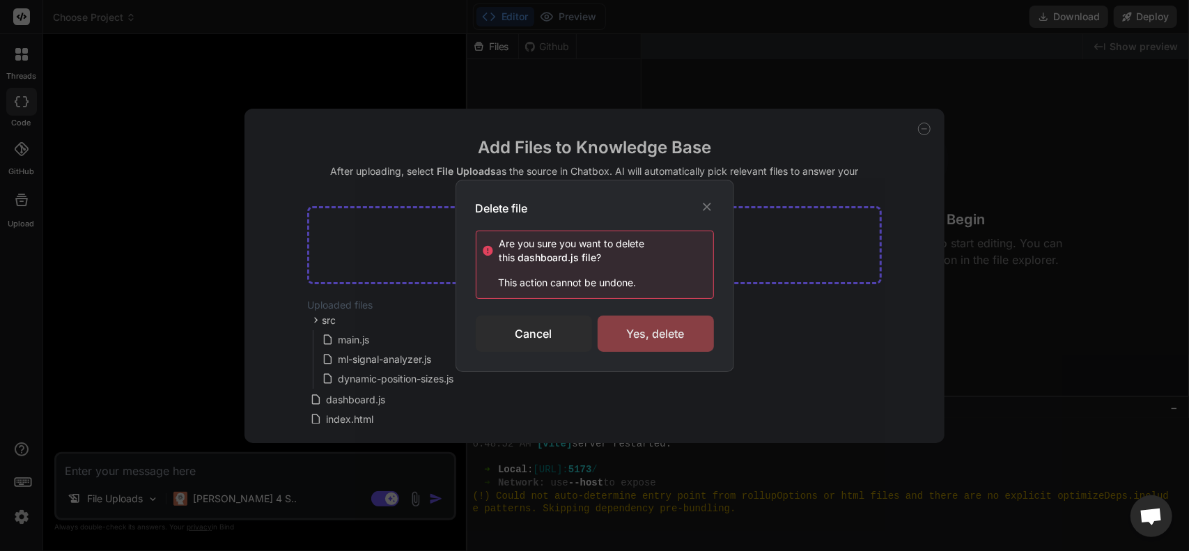
click at [627, 346] on div "Yes, delete" at bounding box center [656, 334] width 116 height 36
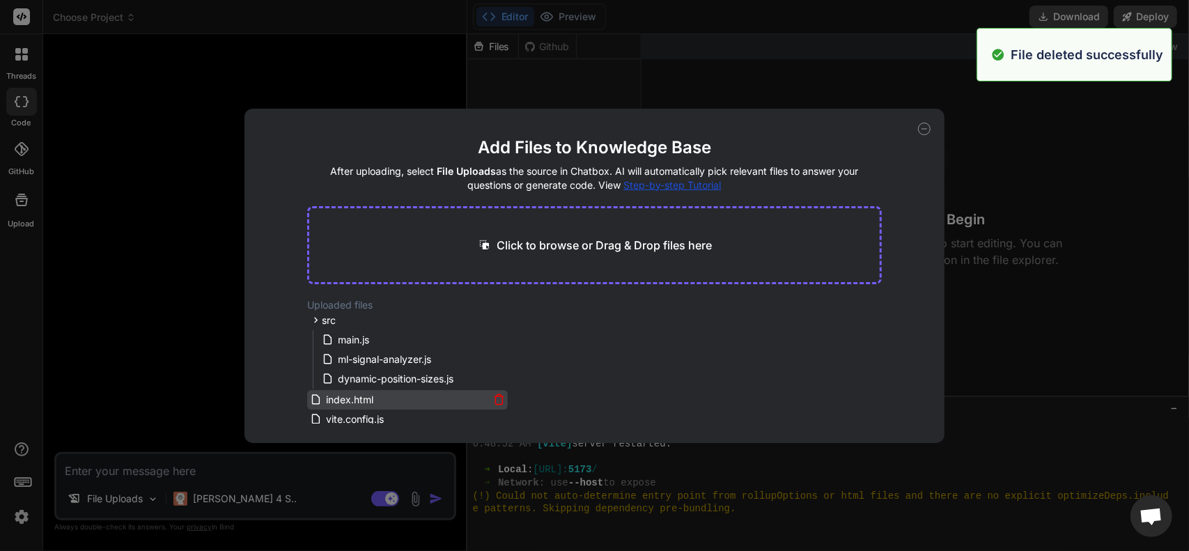
click at [496, 397] on icon at bounding box center [499, 400] width 12 height 12
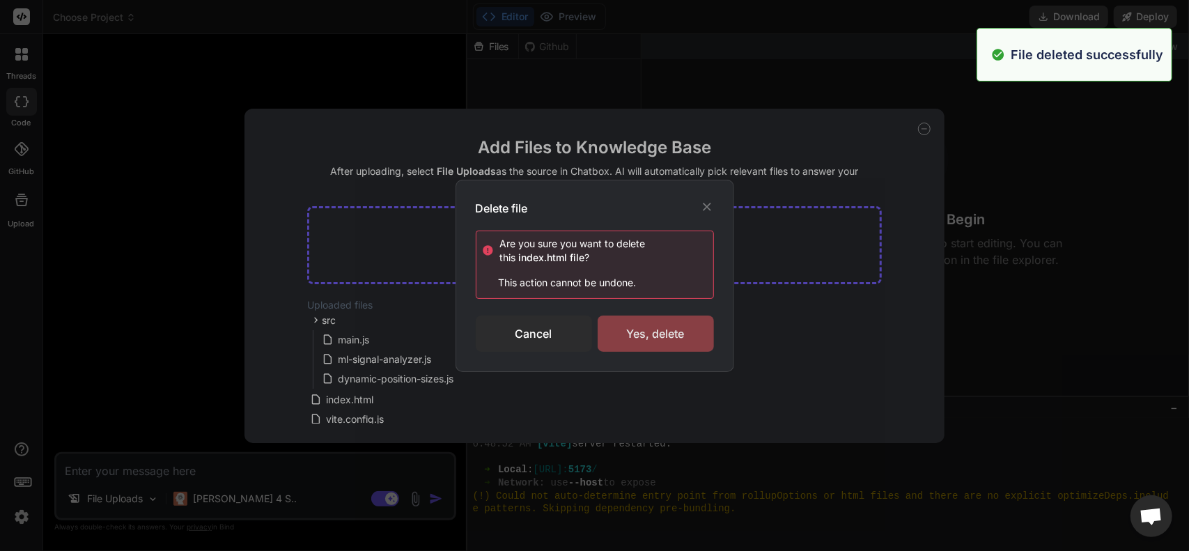
click at [635, 346] on div "Yes, delete" at bounding box center [656, 334] width 116 height 36
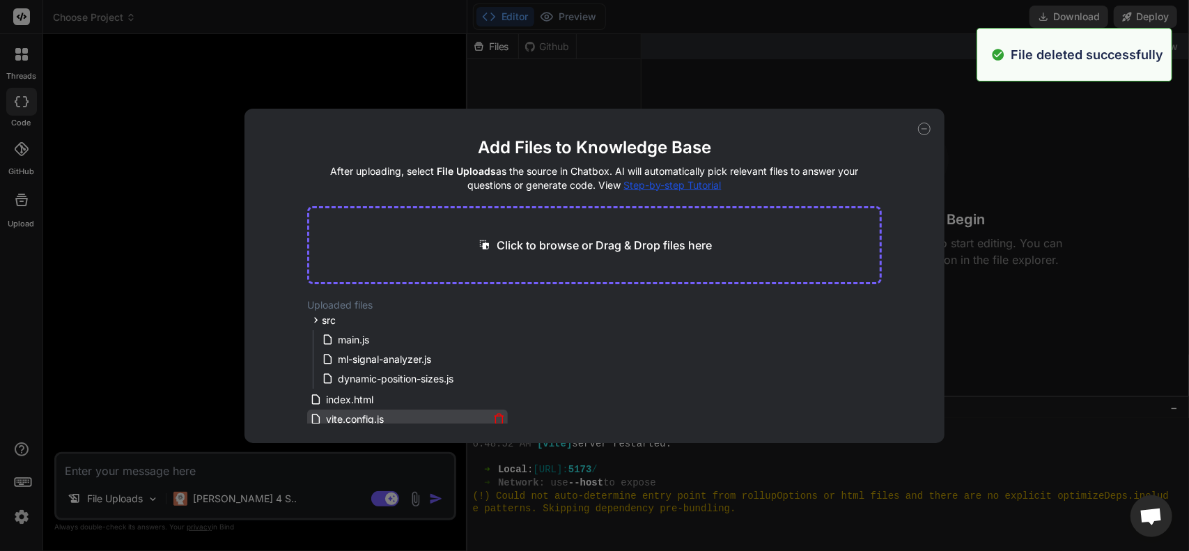
click at [500, 415] on icon at bounding box center [499, 419] width 12 height 12
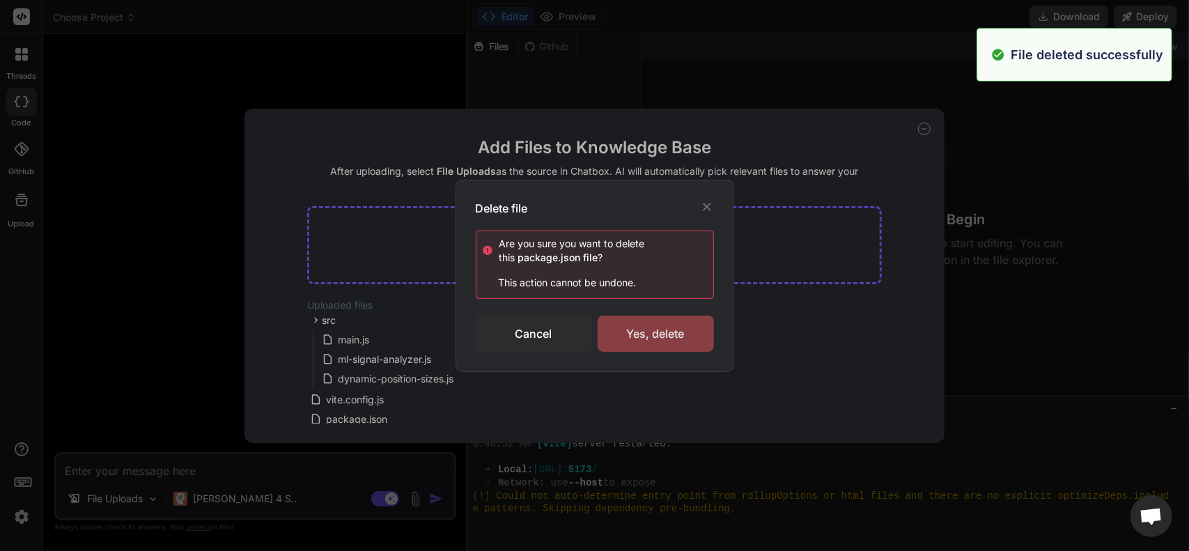
click at [614, 346] on div "Yes, delete" at bounding box center [656, 334] width 116 height 36
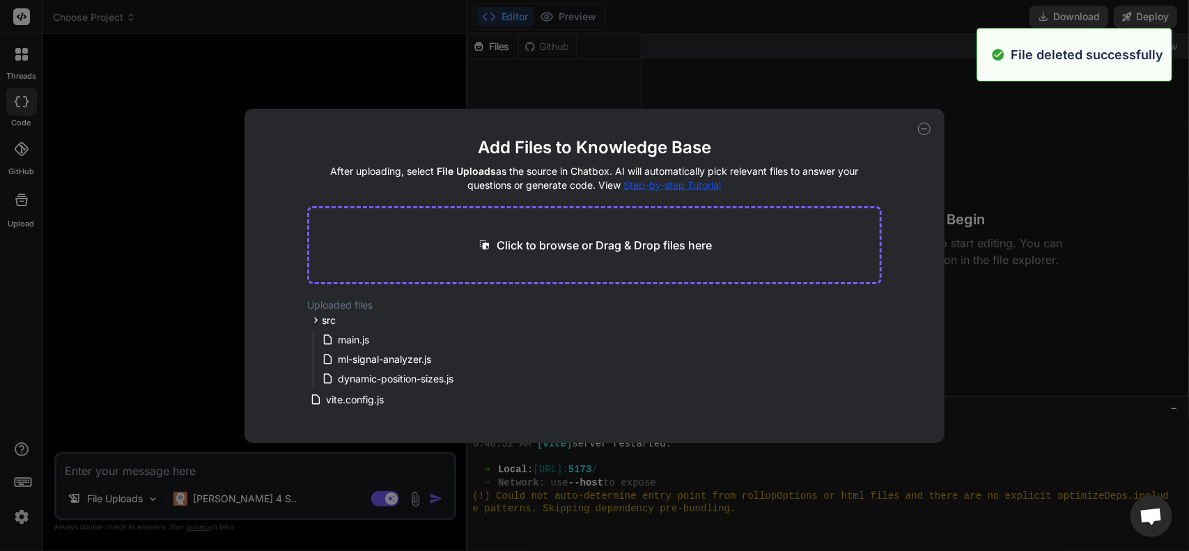
click at [493, 417] on main "Add Files to Knowledge Base After uploading, select File Uploads as the source …" at bounding box center [594, 290] width 574 height 307
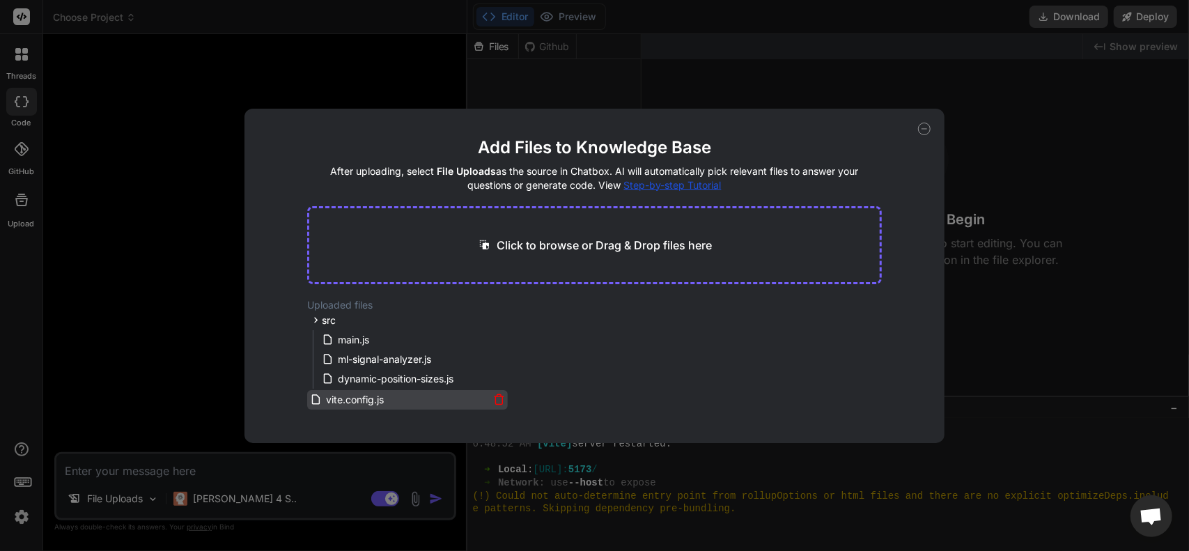
click at [497, 396] on icon at bounding box center [499, 400] width 12 height 12
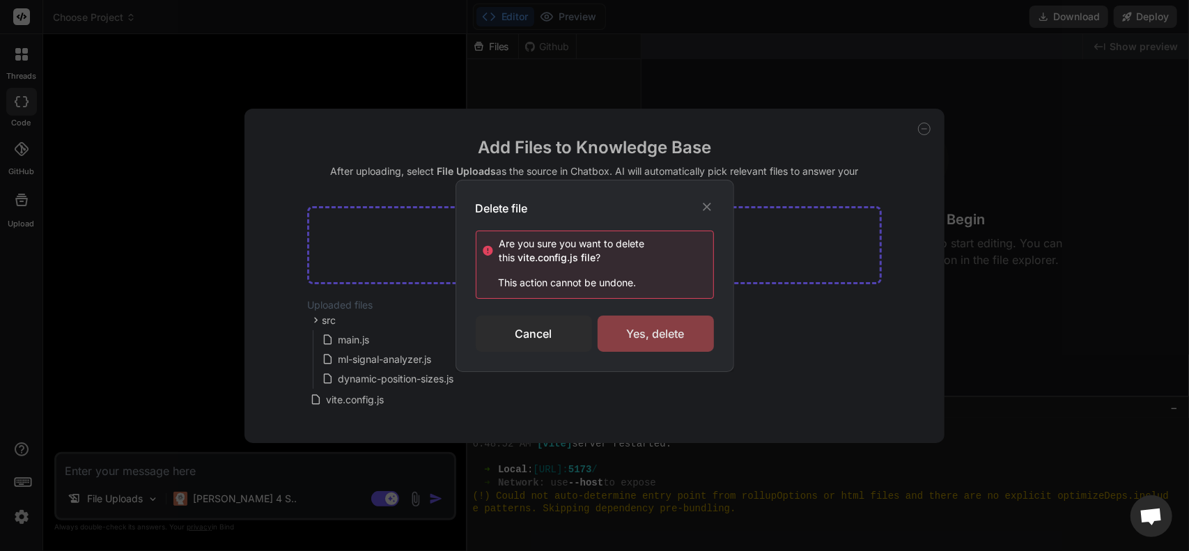
click at [628, 336] on div "Yes, delete" at bounding box center [656, 334] width 116 height 36
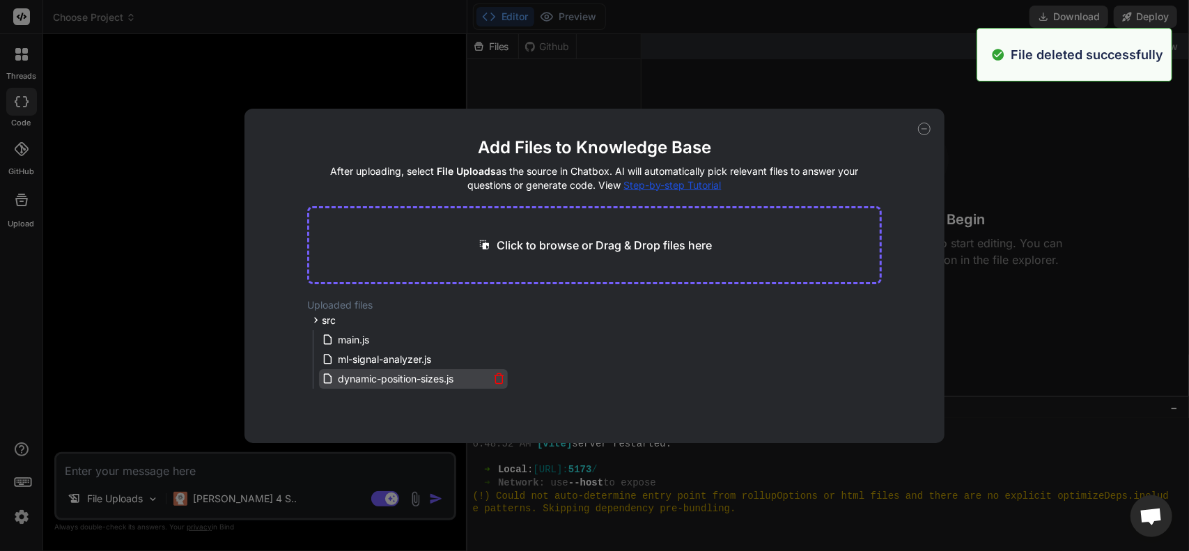
click at [500, 375] on icon at bounding box center [499, 379] width 12 height 12
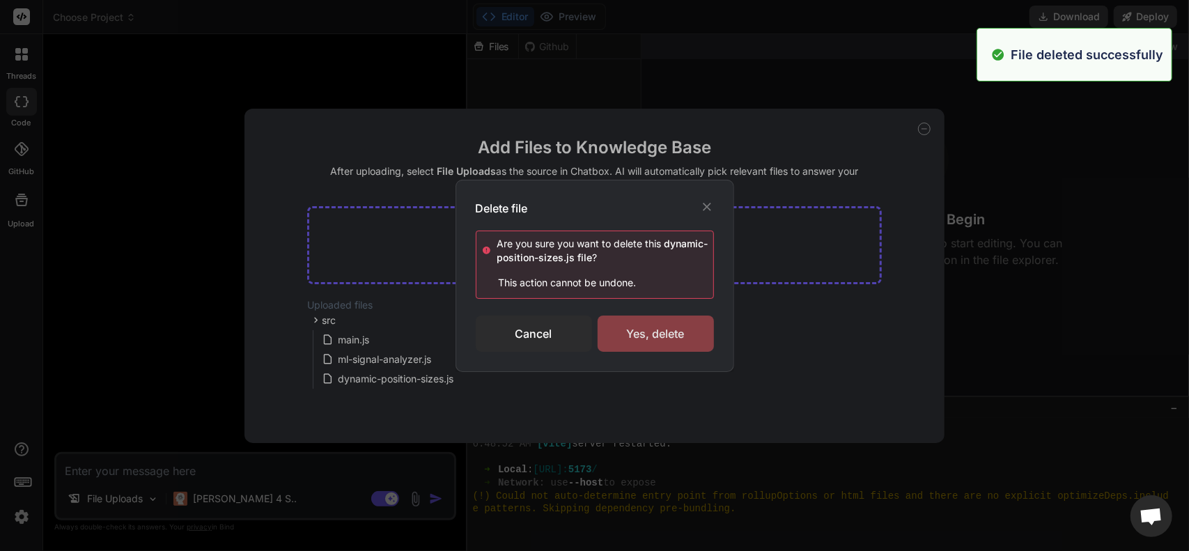
click at [620, 338] on div "Yes, delete" at bounding box center [656, 334] width 116 height 36
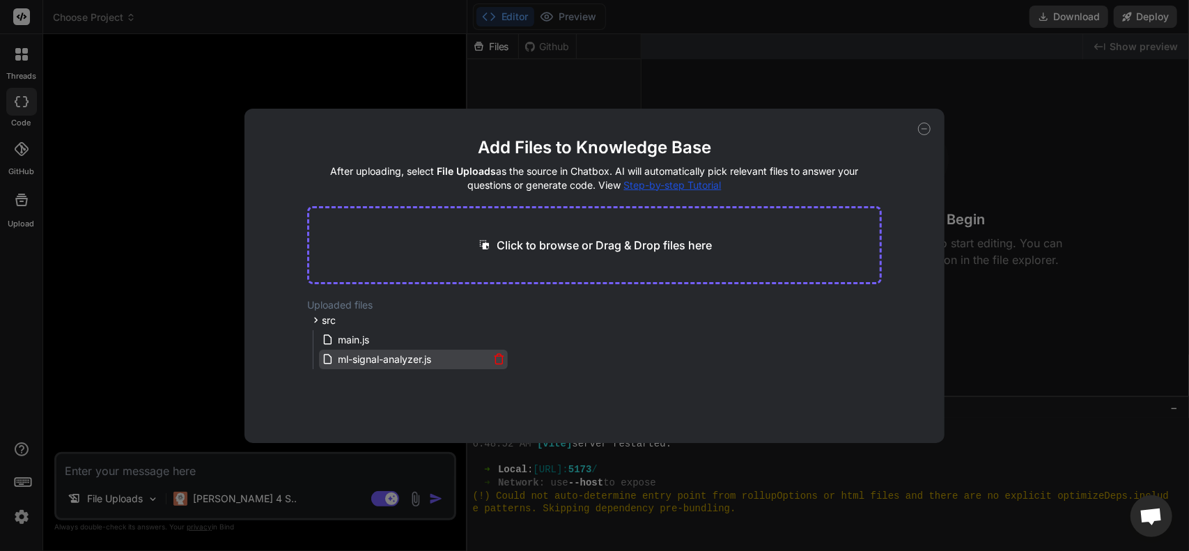
click at [499, 354] on icon at bounding box center [499, 359] width 12 height 12
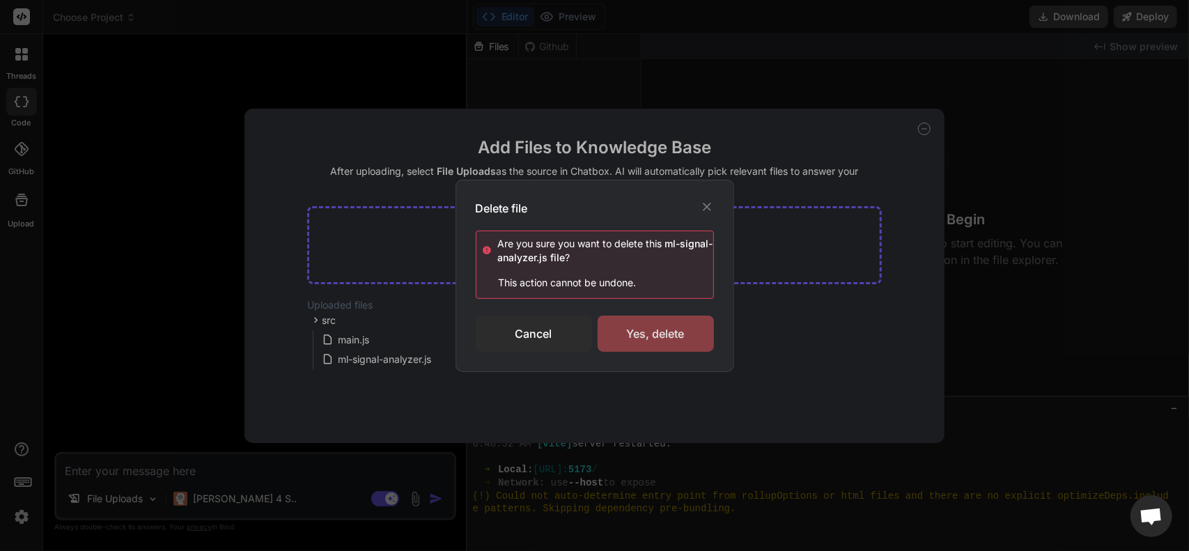
click at [635, 327] on div "Yes, delete" at bounding box center [656, 334] width 116 height 36
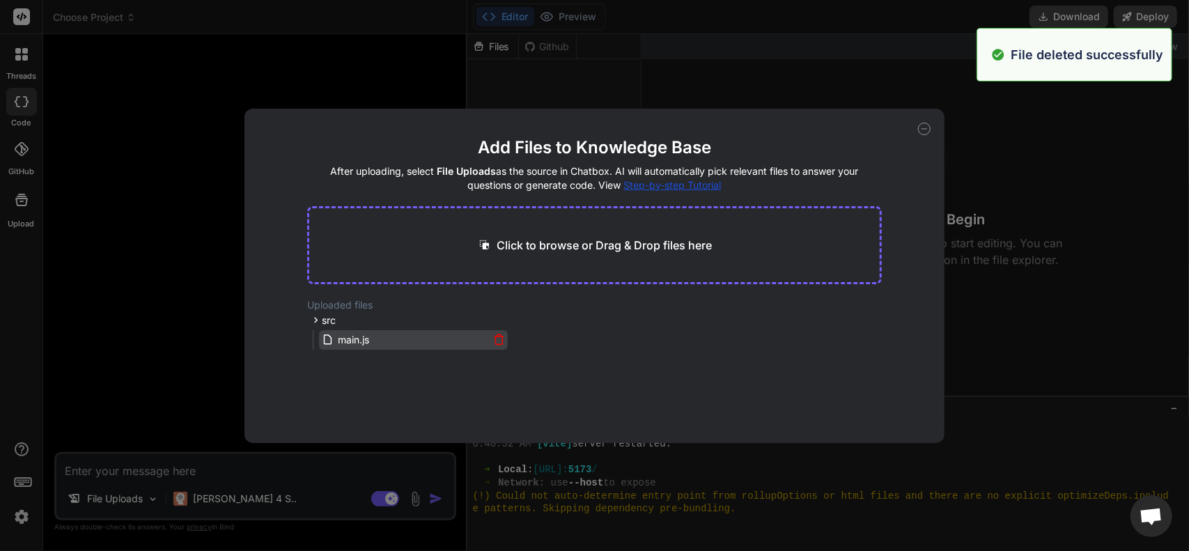
click at [495, 336] on icon at bounding box center [499, 336] width 9 height 0
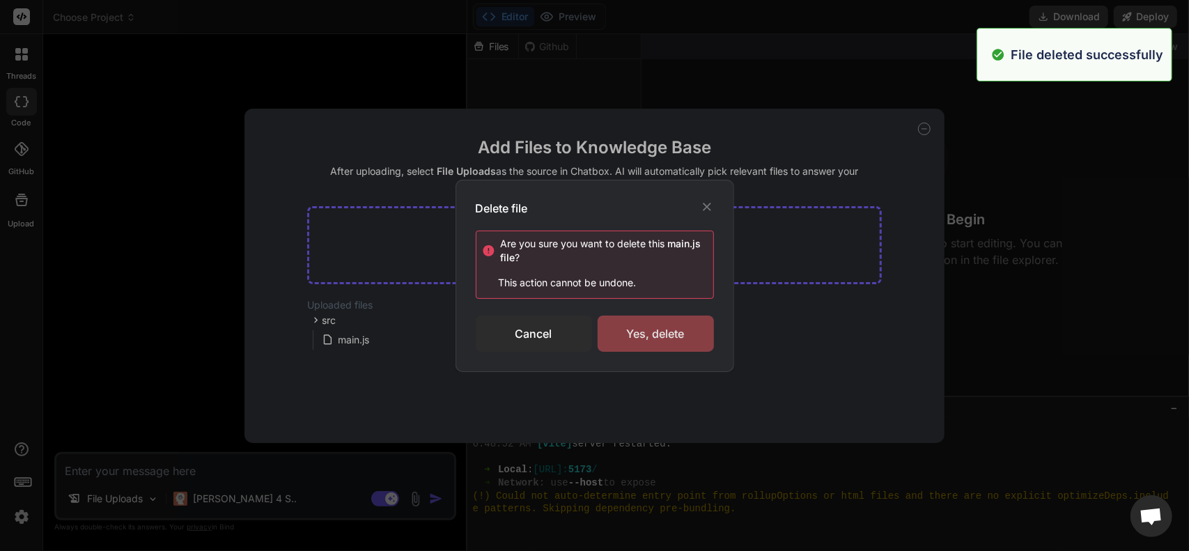
click at [621, 338] on div "Yes, delete" at bounding box center [656, 334] width 116 height 36
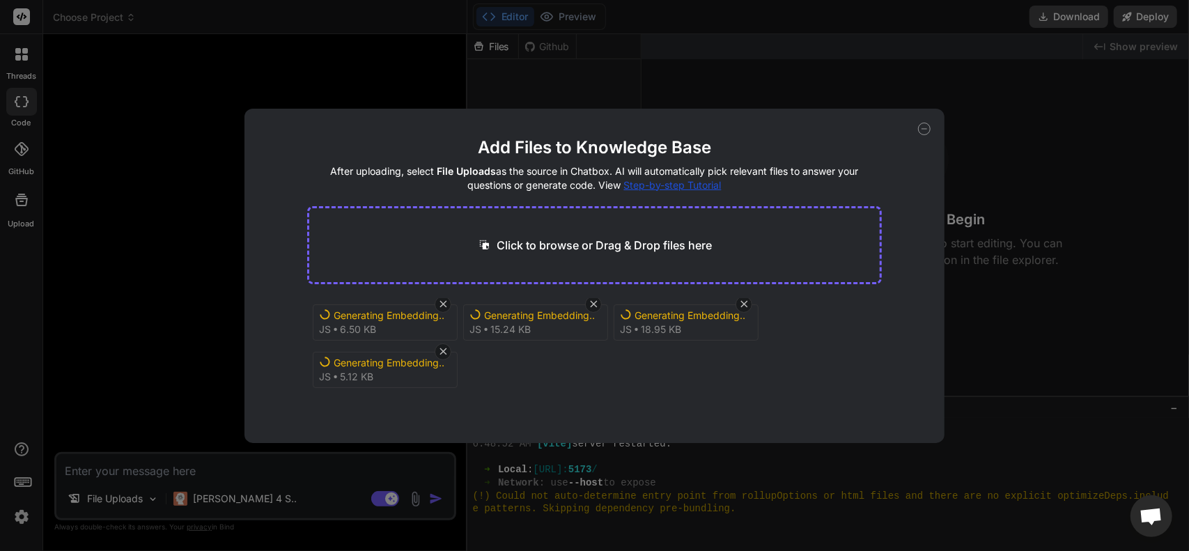
scroll to position [148, 0]
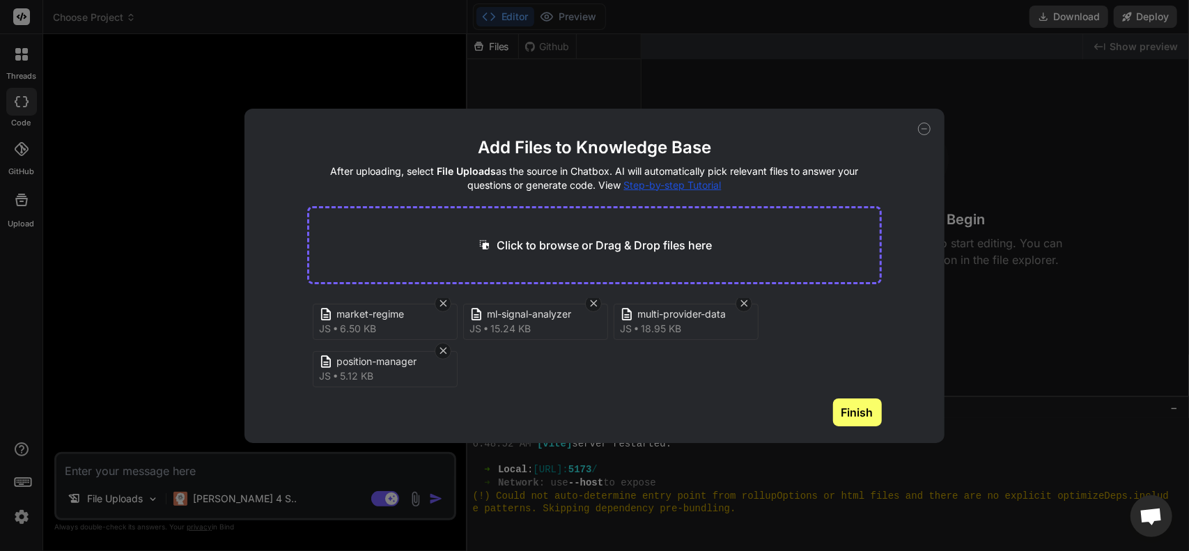
click at [850, 410] on button "Finish" at bounding box center [857, 412] width 49 height 28
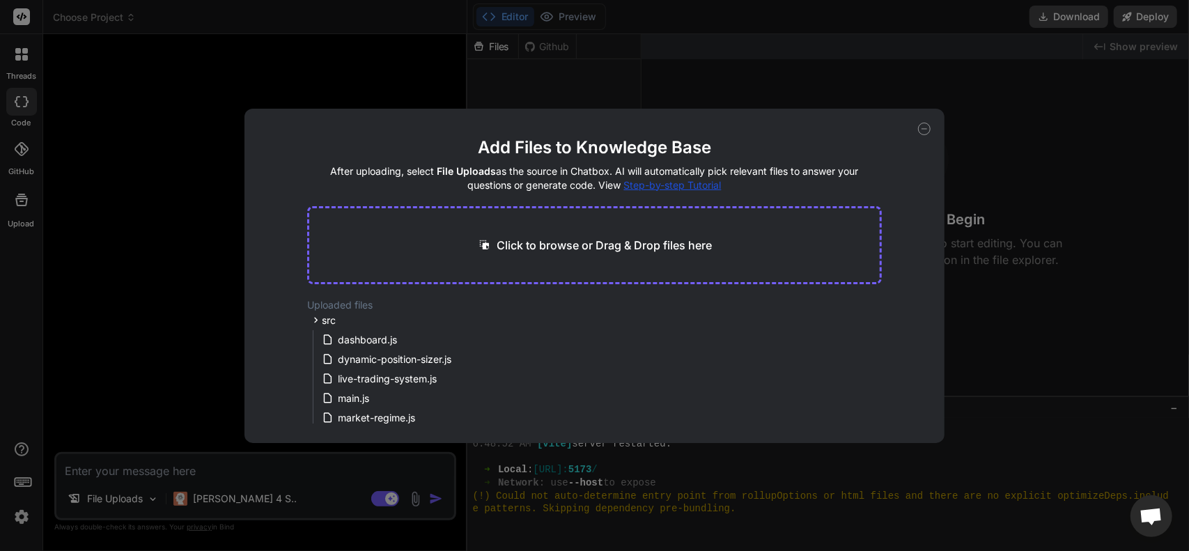
click at [946, 128] on div "Add Files to Knowledge Base After uploading, select File Uploads as the source …" at bounding box center [594, 275] width 1189 height 551
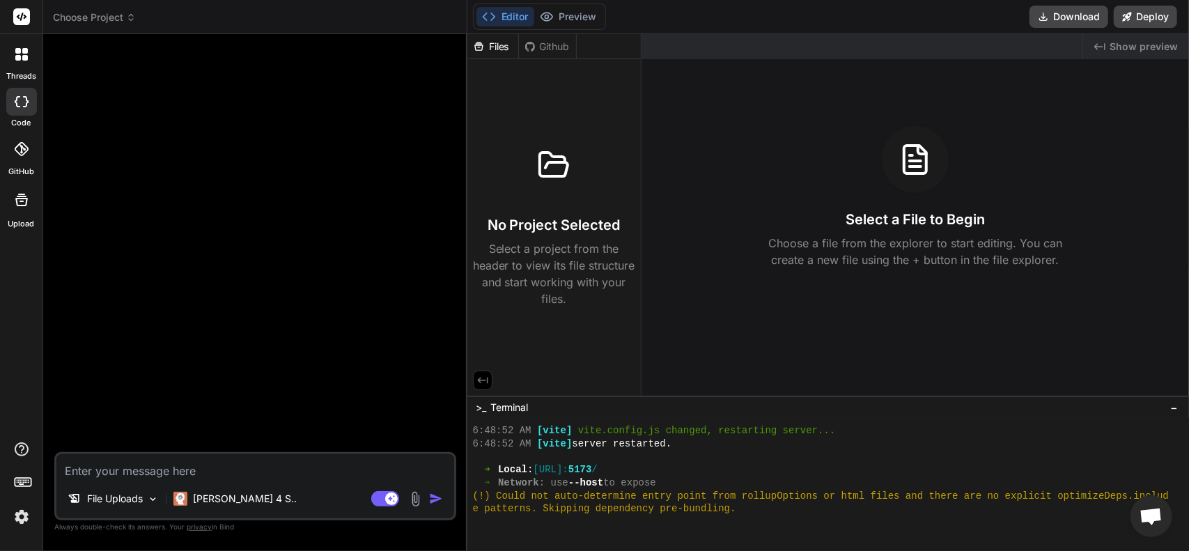
click at [282, 466] on textarea at bounding box center [255, 466] width 398 height 25
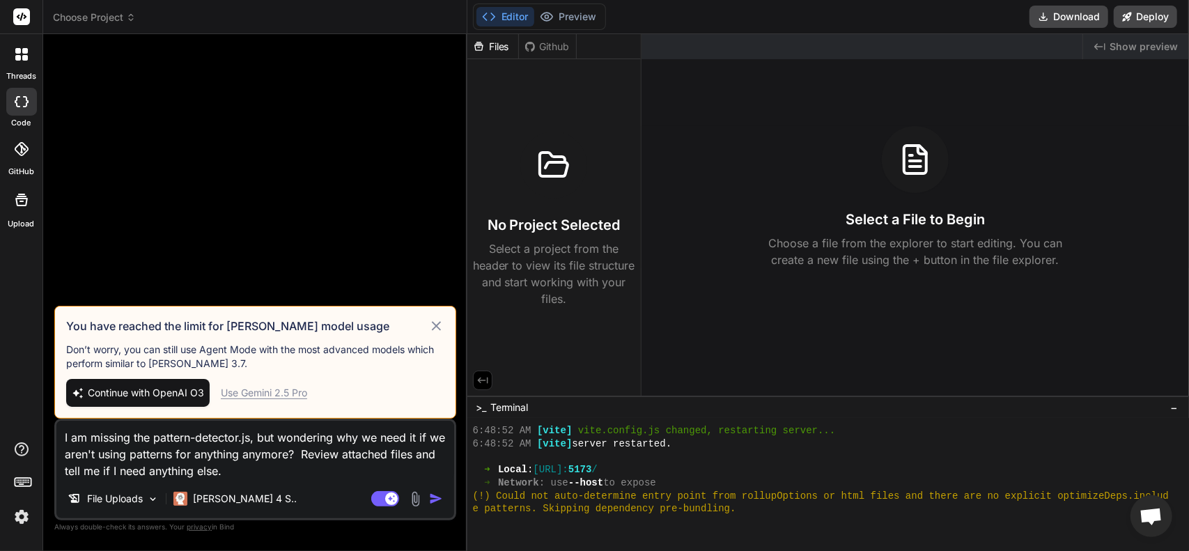
click at [439, 324] on icon at bounding box center [435, 325] width 9 height 9
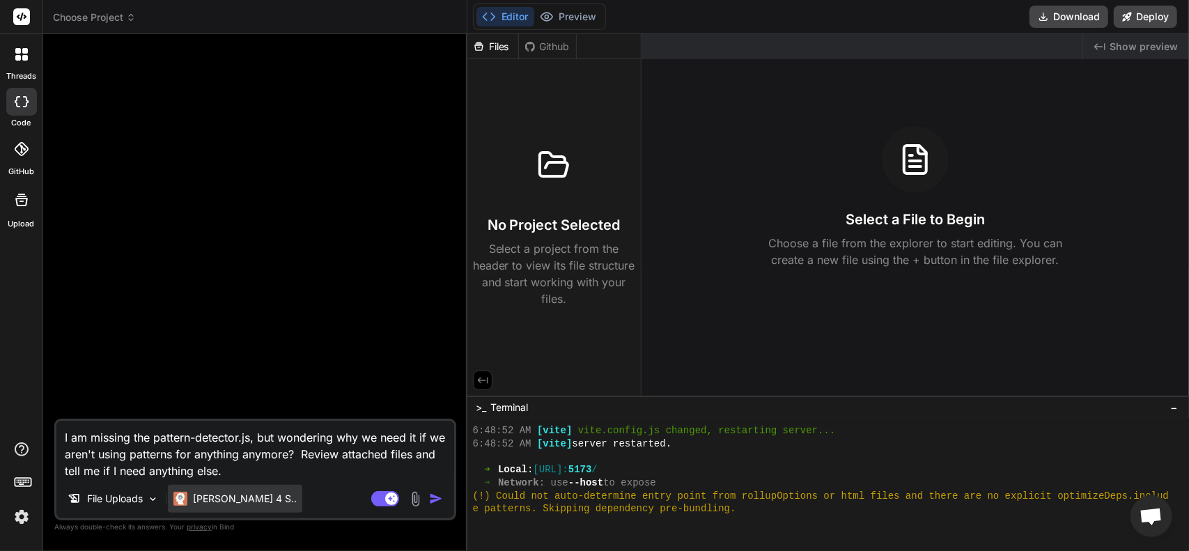
click at [226, 504] on p "[PERSON_NAME] 4 S.." at bounding box center [245, 499] width 104 height 14
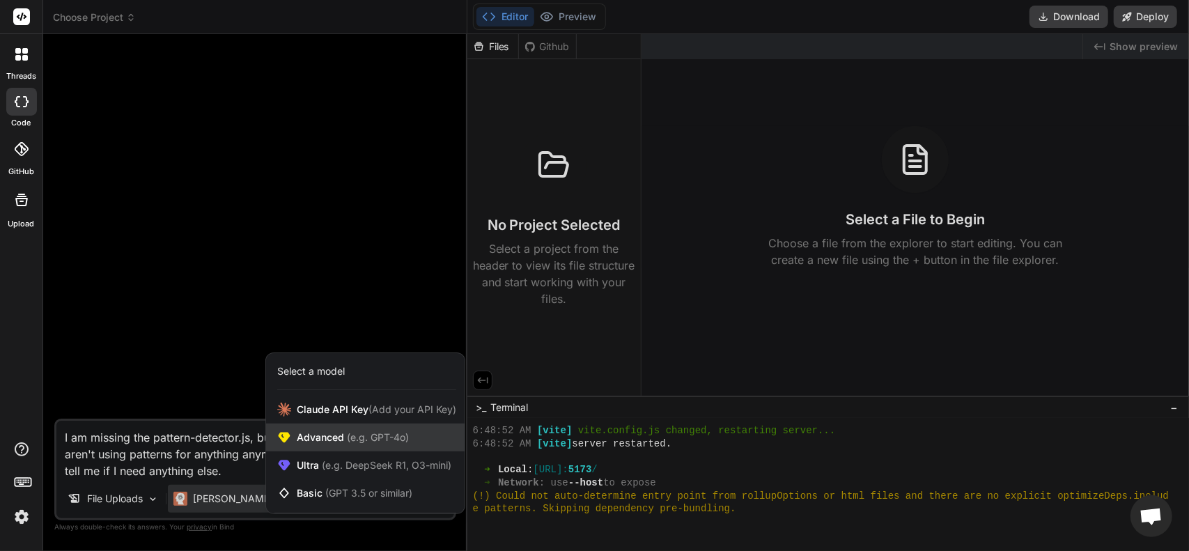
click at [336, 435] on span "Advanced (e.g. GPT-4o)" at bounding box center [353, 438] width 112 height 14
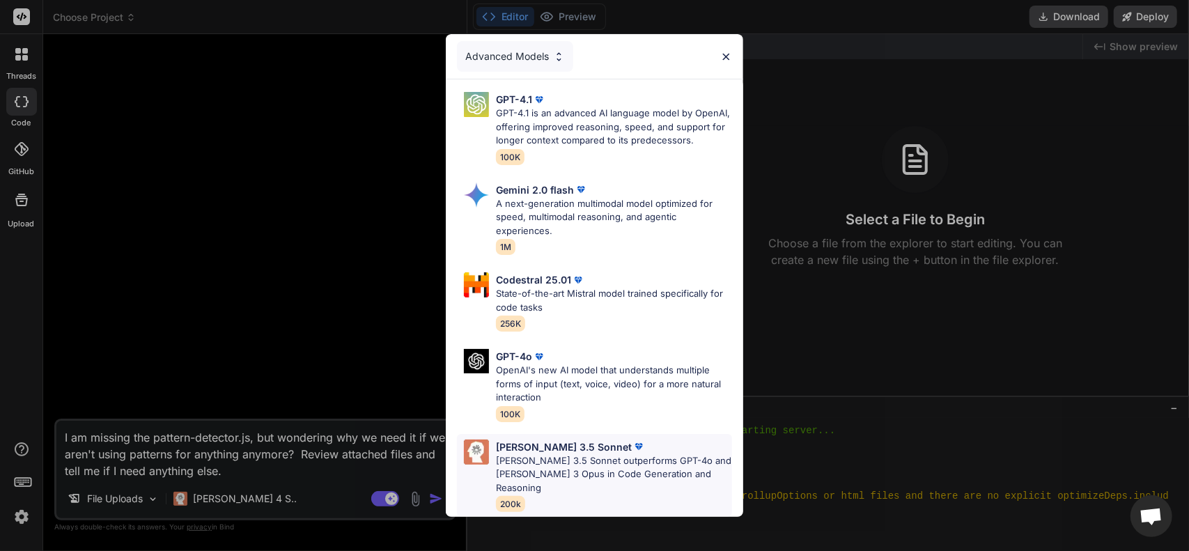
click at [545, 461] on p "[PERSON_NAME] 3.5 Sonnet outperforms GPT-4o and [PERSON_NAME] 3 Opus in Code Ge…" at bounding box center [614, 474] width 236 height 41
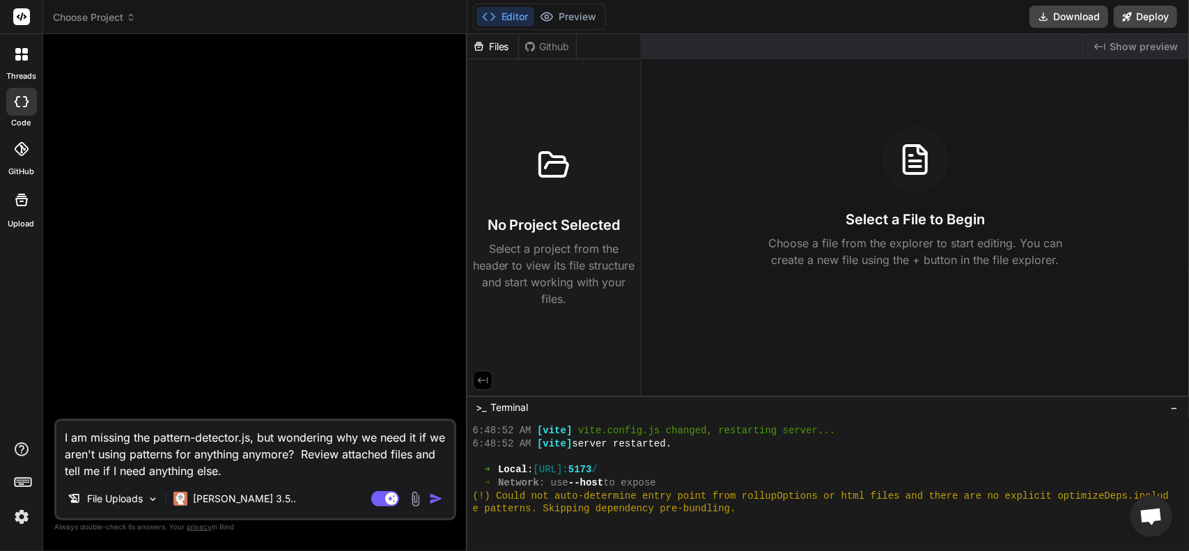
click at [435, 495] on img "button" at bounding box center [436, 499] width 14 height 14
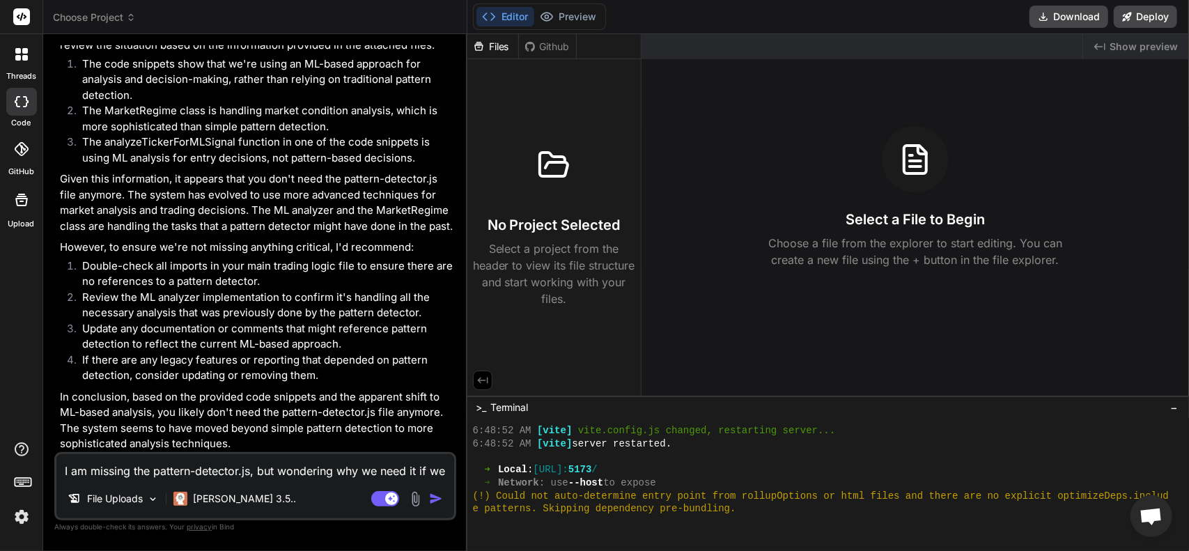
scroll to position [138, 0]
click at [263, 467] on textarea "I am missing the pattern-detector.js, but wondering why we need it if we aren't…" at bounding box center [255, 466] width 398 height 25
click at [252, 460] on textarea "I am missing the pattern-detector.js, but wondering why we need it if we aren't…" at bounding box center [255, 466] width 398 height 25
click at [258, 470] on textarea "I am missing the pattern-detector.js, but wondering why we need it if we aren't…" at bounding box center [255, 466] width 398 height 25
paste textarea "npm run dev"
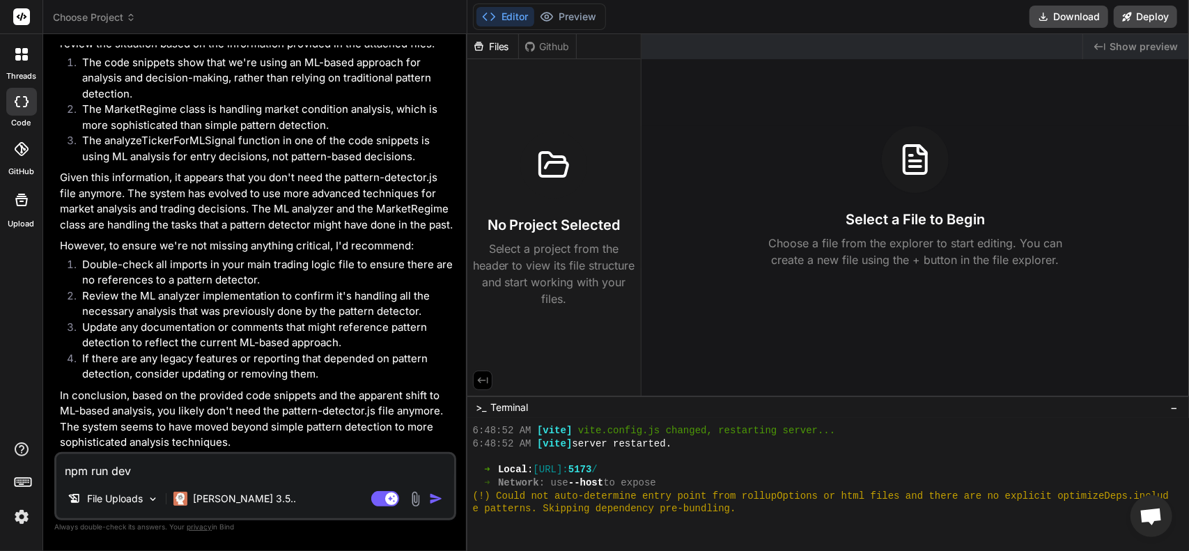
click at [437, 502] on img "button" at bounding box center [436, 499] width 14 height 14
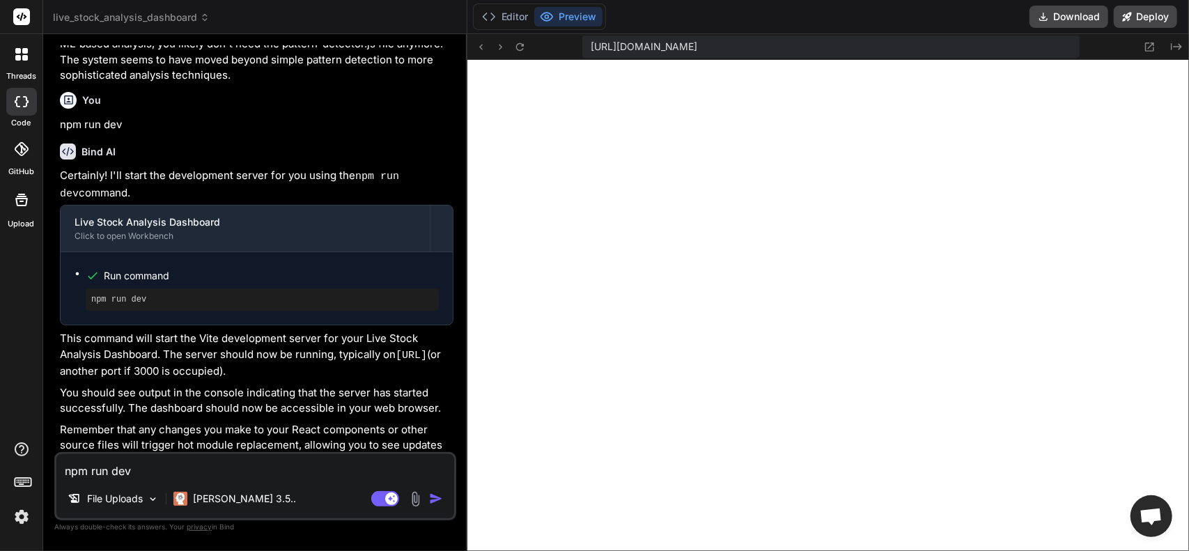
scroll to position [557, 0]
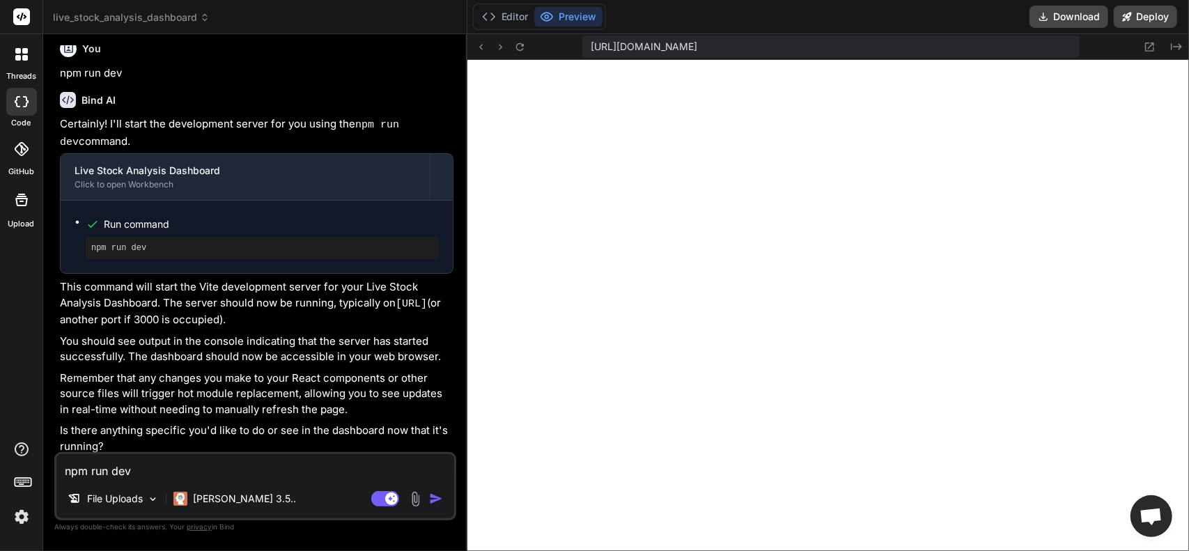
click at [272, 460] on textarea "npm run dev" at bounding box center [255, 466] width 398 height 25
click at [249, 467] on textarea "npm run dev" at bounding box center [255, 466] width 398 height 25
click at [503, 19] on button "Editor" at bounding box center [505, 17] width 58 height 20
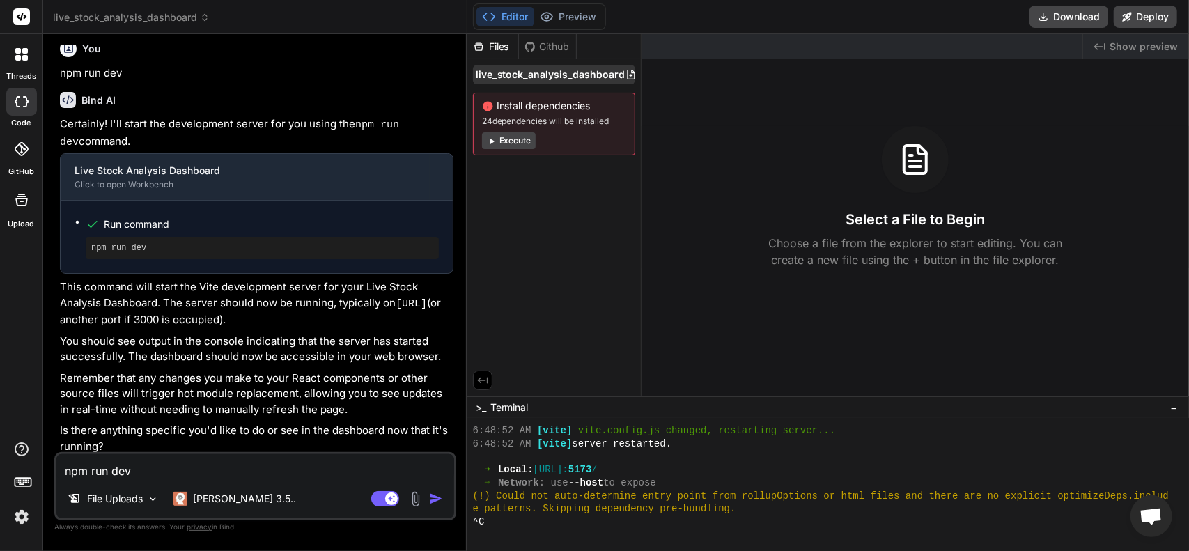
click at [554, 72] on span "live_stock_analysis_dashboard" at bounding box center [551, 75] width 150 height 14
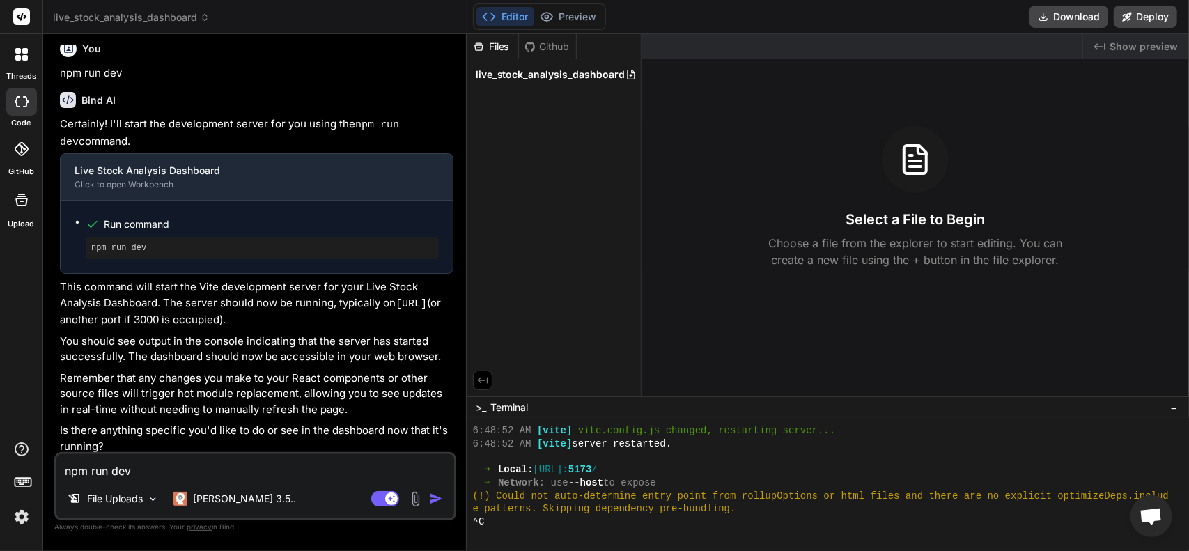
click at [554, 72] on span "live_stock_analysis_dashboard" at bounding box center [551, 75] width 150 height 14
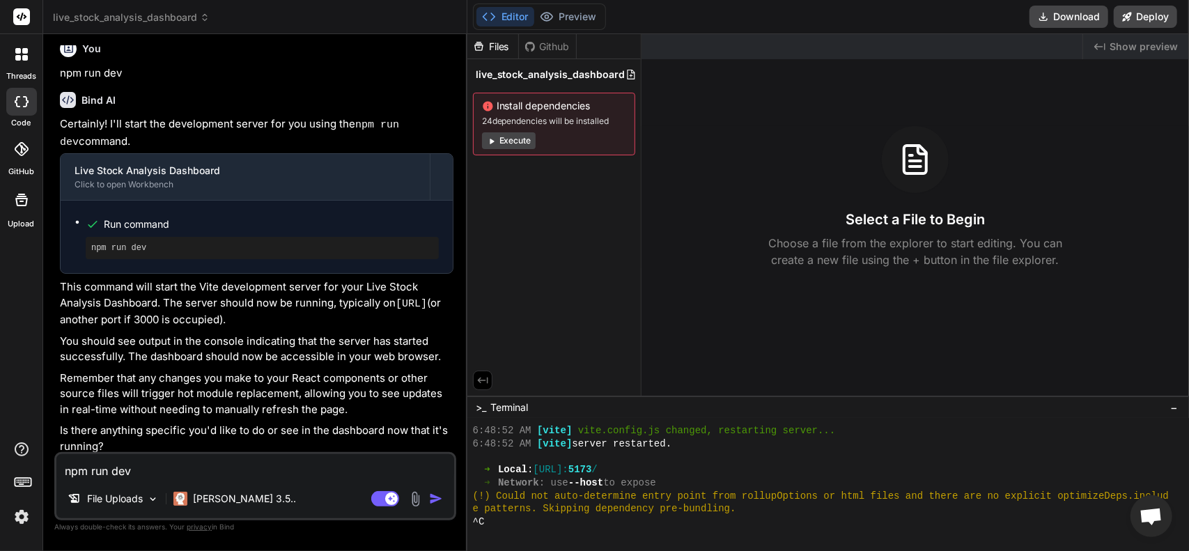
click at [242, 470] on textarea "npm run dev" at bounding box center [255, 466] width 398 height 25
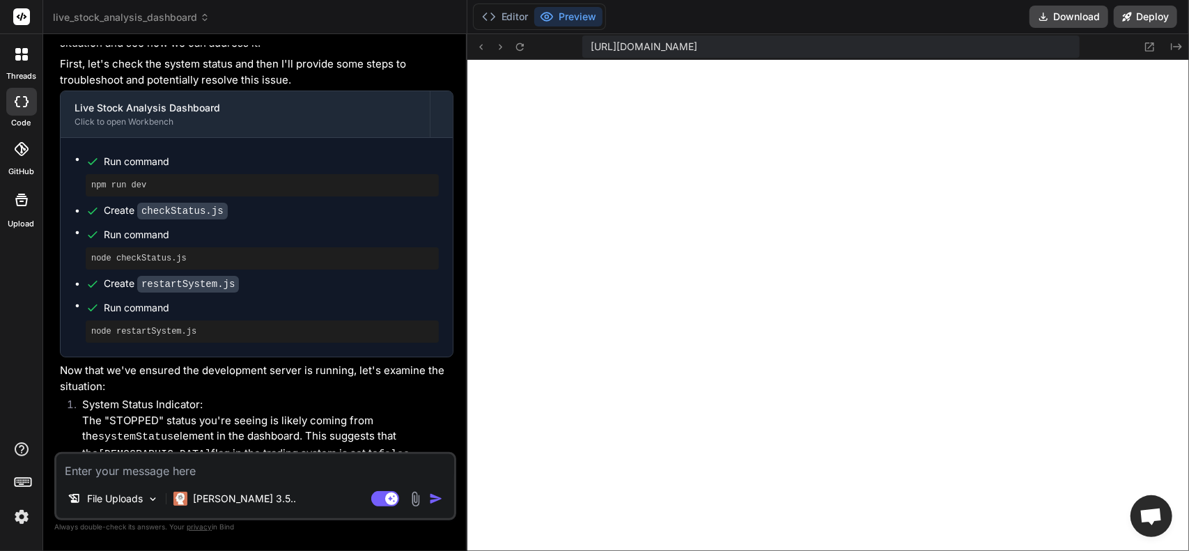
scroll to position [1119, 0]
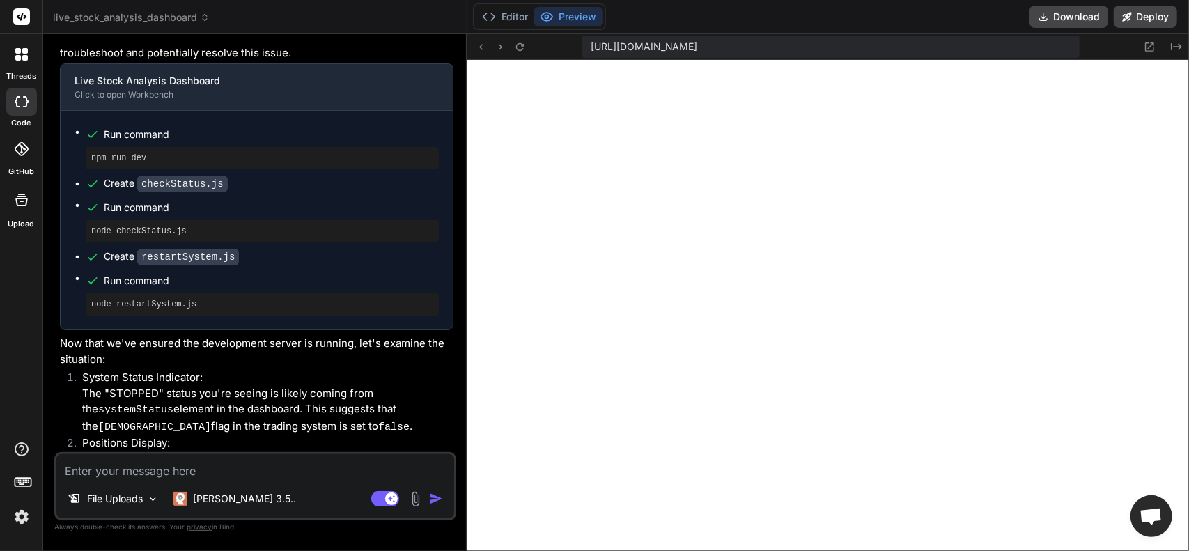
click at [171, 179] on code "checkStatus.js" at bounding box center [182, 184] width 91 height 17
click at [495, 22] on icon at bounding box center [489, 17] width 14 height 14
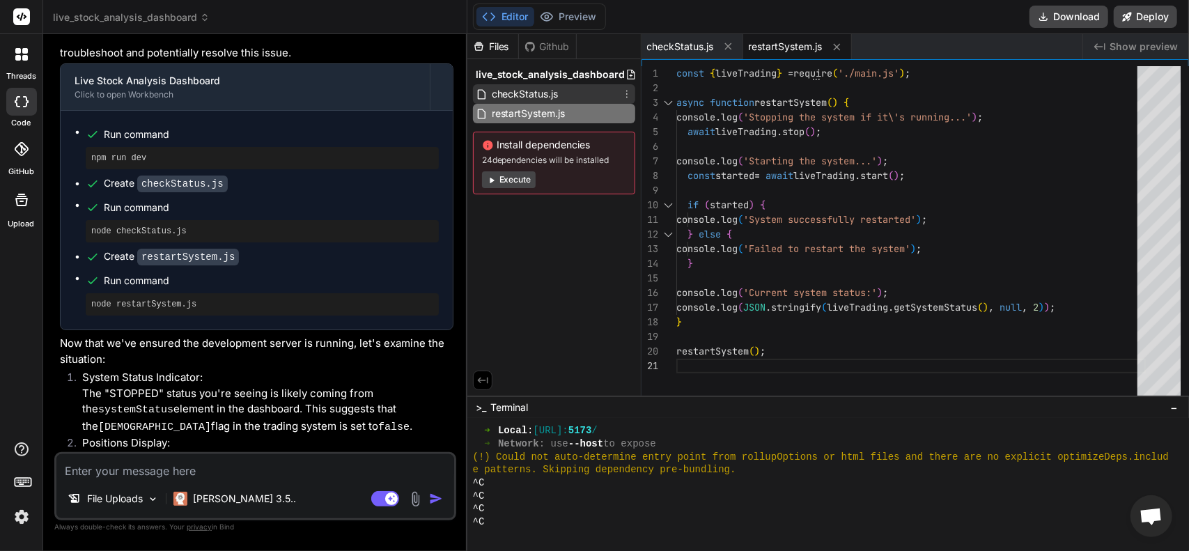
click at [535, 90] on span "checkStatus.js" at bounding box center [525, 94] width 70 height 17
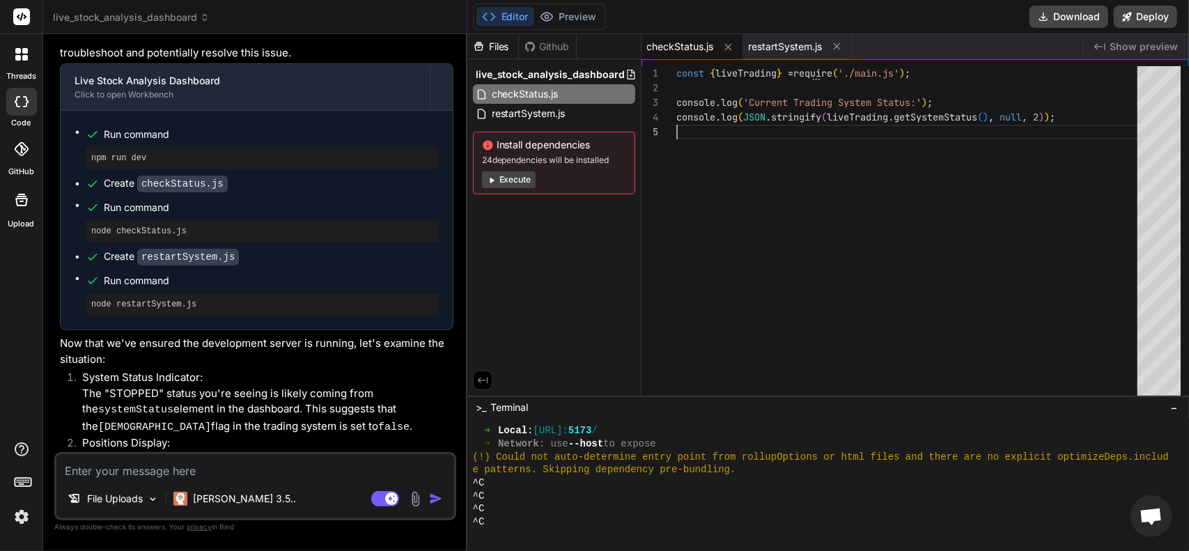
scroll to position [0, 0]
drag, startPoint x: 989, startPoint y: 186, endPoint x: 962, endPoint y: 186, distance: 27.2
click at [962, 186] on div "const { liveTrading } = require ( './main.js' ) ; console . log ( 'Current Trad…" at bounding box center [911, 234] width 470 height 336
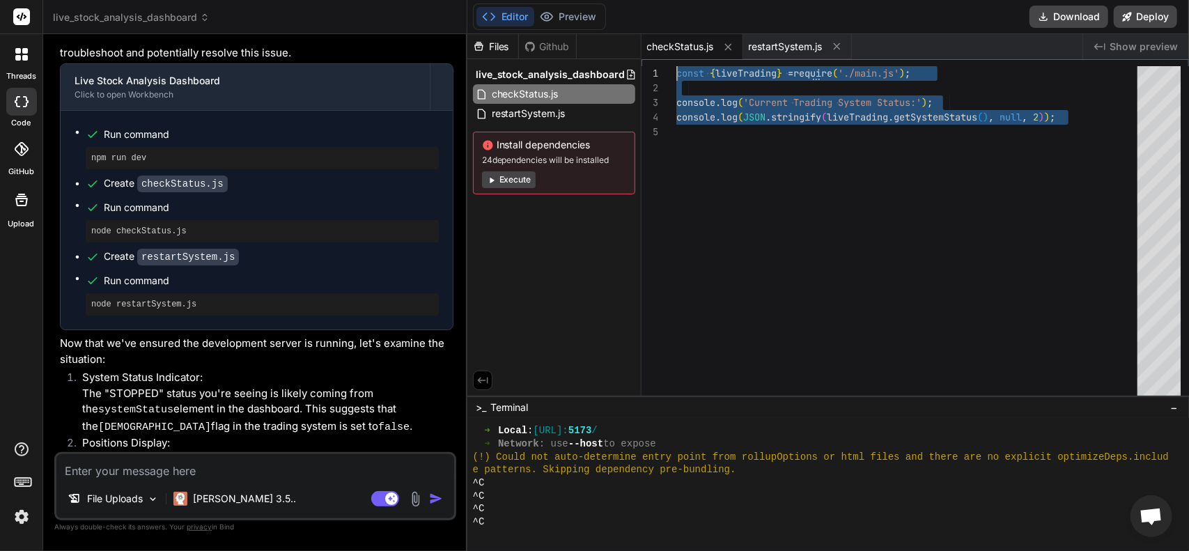
drag, startPoint x: 713, startPoint y: 134, endPoint x: 639, endPoint y: 54, distance: 108.4
click at [676, 66] on div "const { liveTrading } = require ( './main.js' ) ; console . log ( 'Current Trad…" at bounding box center [911, 234] width 470 height 336
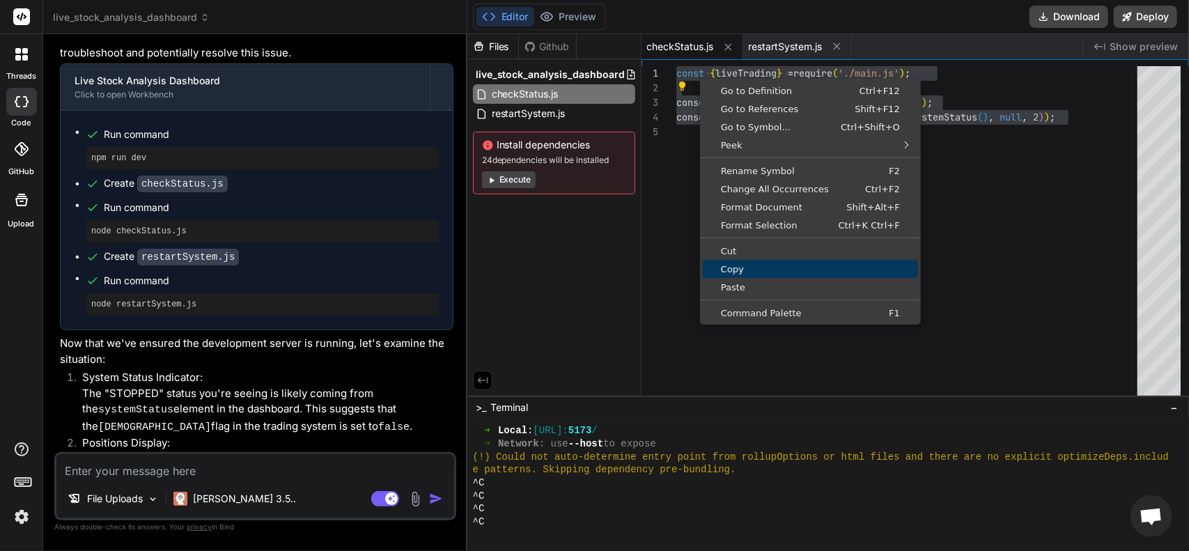
click at [740, 267] on span "Copy" at bounding box center [810, 269] width 215 height 9
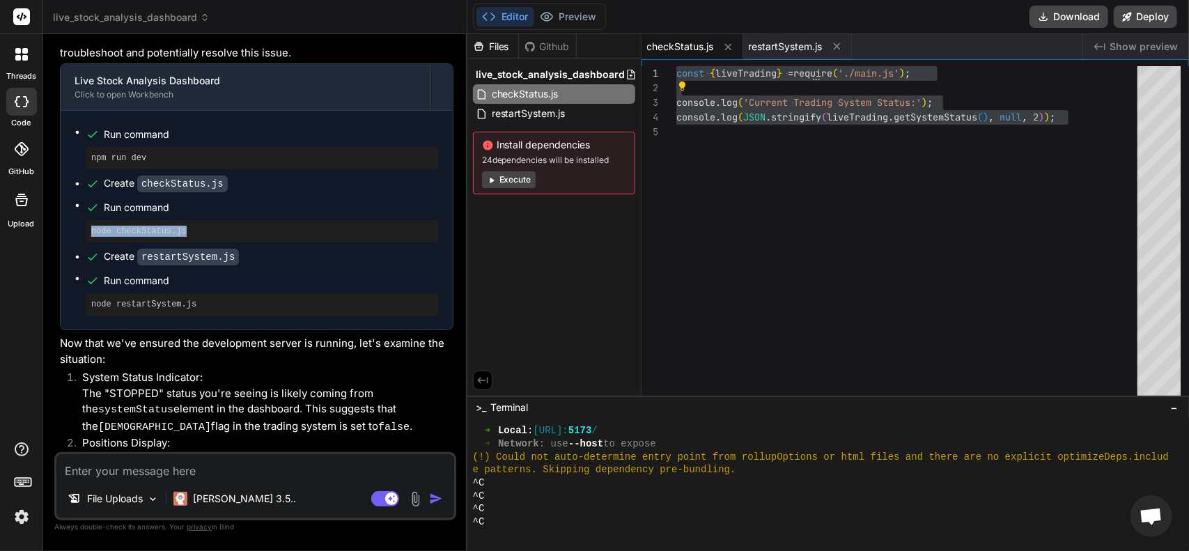
drag, startPoint x: 185, startPoint y: 226, endPoint x: 87, endPoint y: 229, distance: 97.6
click at [87, 229] on div "node checkStatus.js" at bounding box center [262, 231] width 353 height 22
copy pre "node checkStatus.js"
paste textarea "C:\Users\jcons\Desktop\Gratitude\stock-anaylysis-dashboard>node checkStatus.js …"
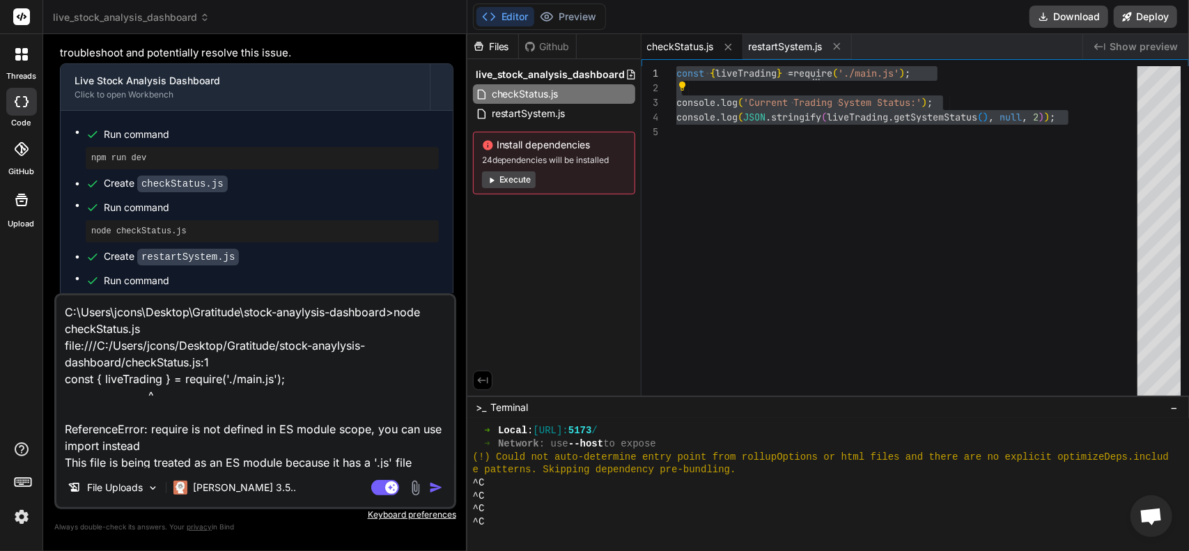
scroll to position [251, 0]
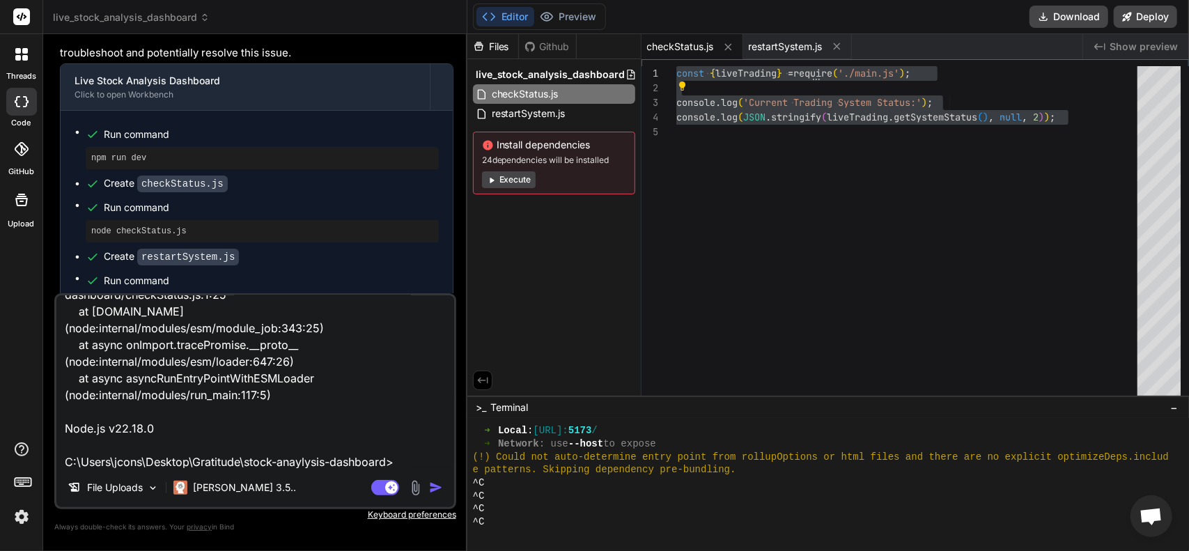
click at [432, 483] on img "button" at bounding box center [436, 488] width 14 height 14
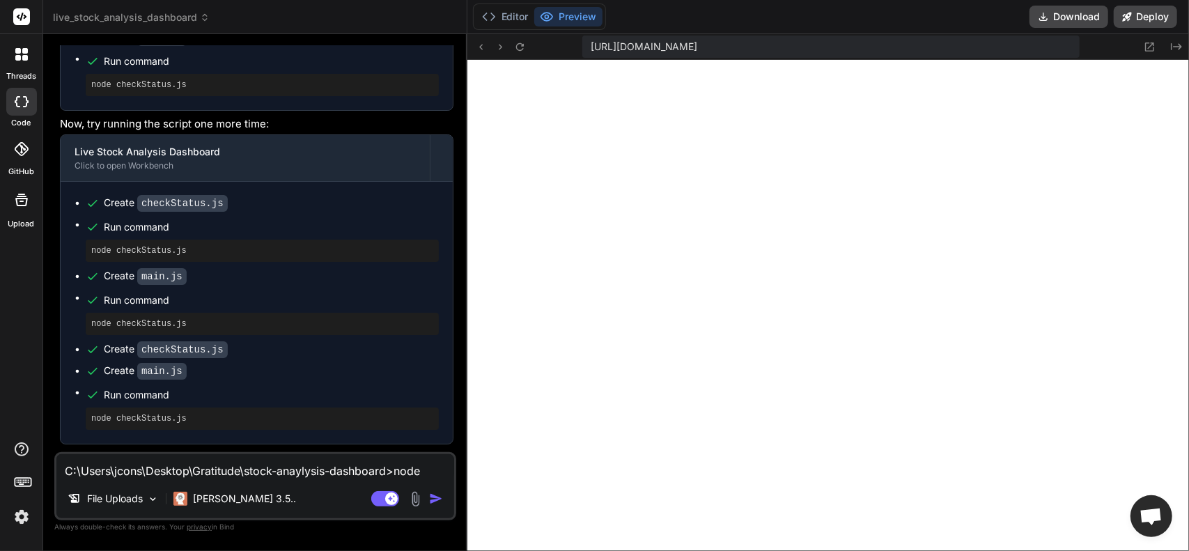
scroll to position [4931, 0]
click at [514, 22] on button "Editor" at bounding box center [505, 17] width 58 height 20
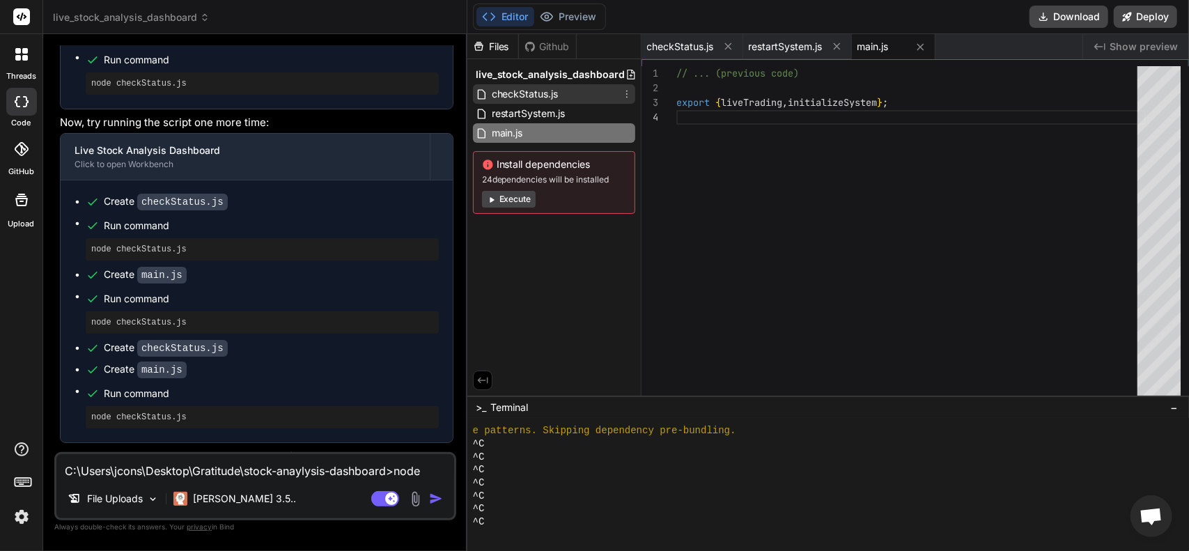
click at [548, 97] on span "checkStatus.js" at bounding box center [525, 94] width 70 height 17
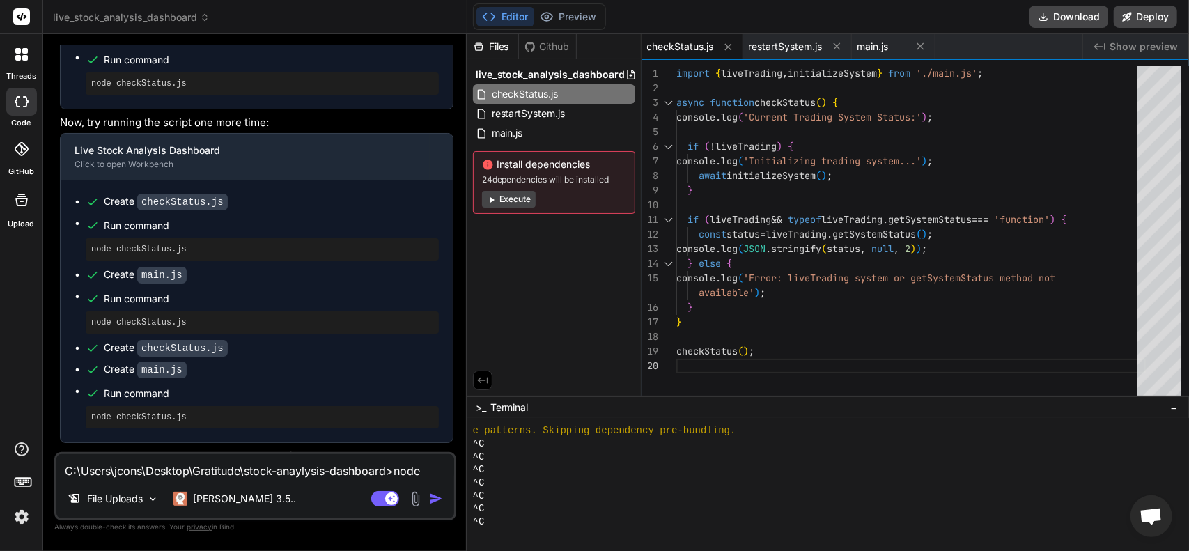
scroll to position [0, 0]
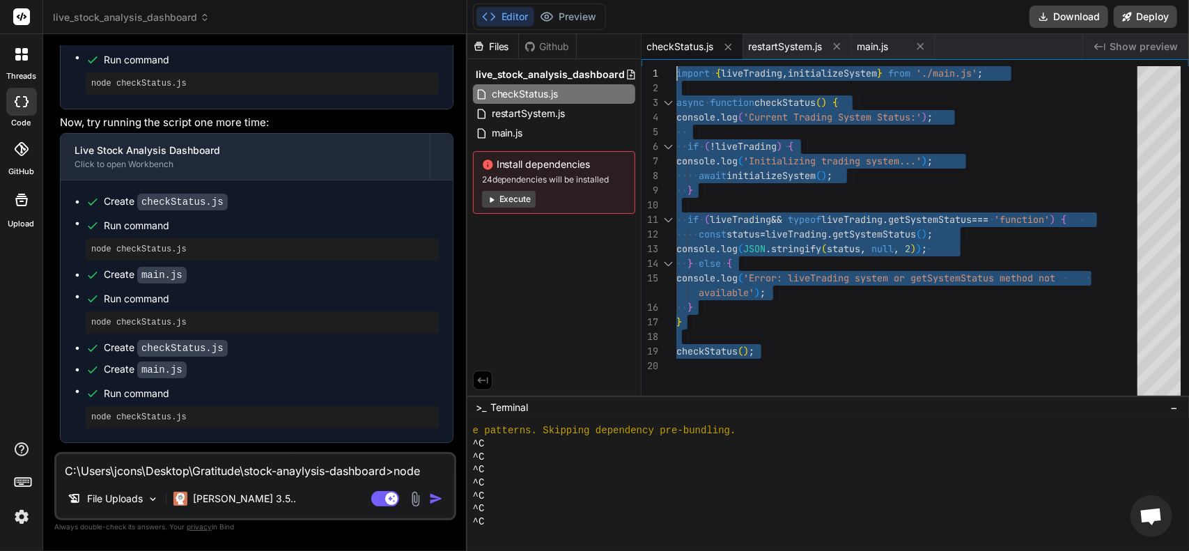
drag, startPoint x: 746, startPoint y: 362, endPoint x: 570, endPoint y: -10, distance: 411.0
click at [676, 66] on div "import { liveTrading , initializeSystem } from './main.js' ; async function che…" at bounding box center [911, 234] width 470 height 336
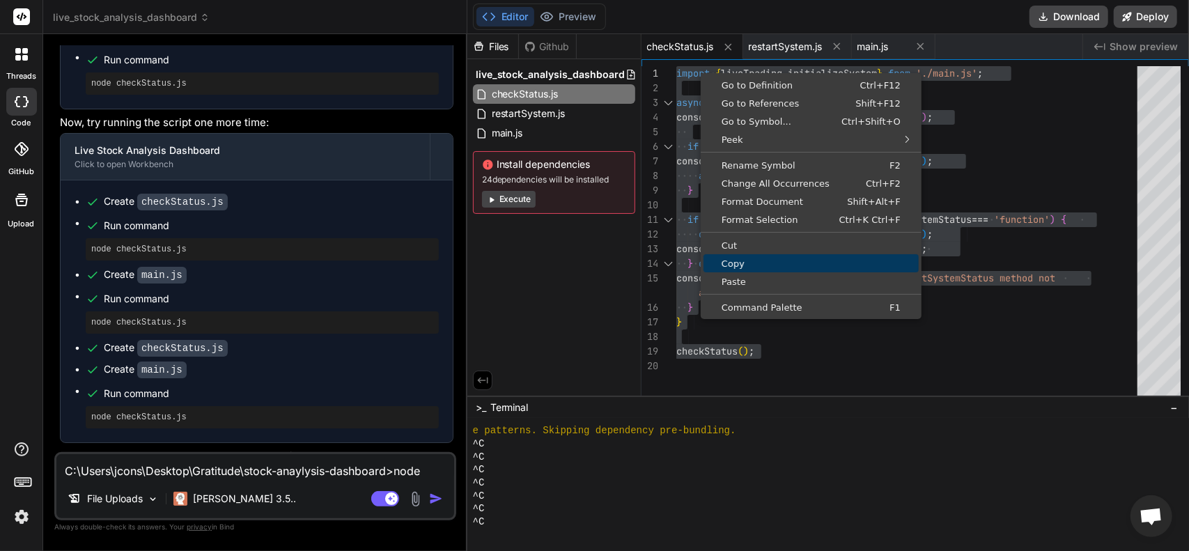
click at [734, 259] on span "Copy" at bounding box center [811, 263] width 215 height 9
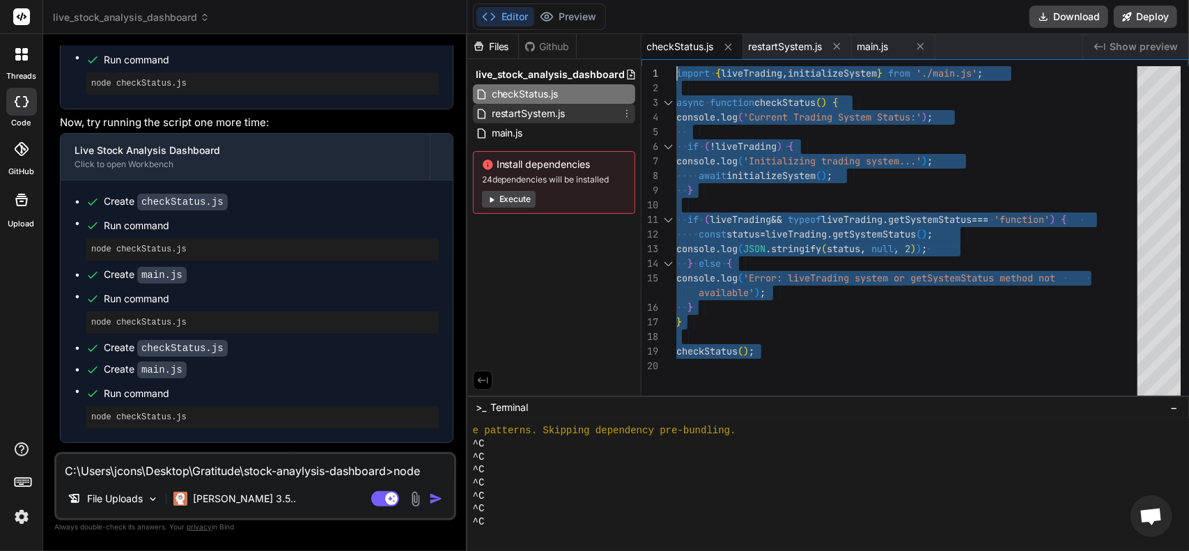
click at [505, 121] on span "restartSystem.js" at bounding box center [528, 113] width 77 height 17
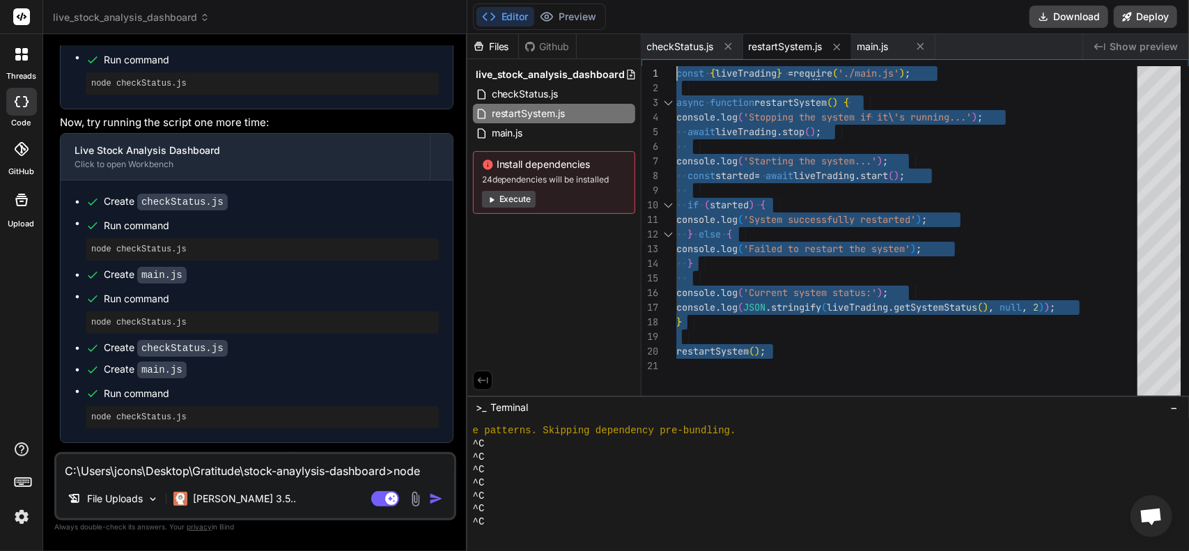
drag, startPoint x: 756, startPoint y: 368, endPoint x: 497, endPoint y: 11, distance: 440.9
click at [676, 66] on div "const { liveTrading } = require ( './main.js' ) ; async function restartSystem …" at bounding box center [911, 234] width 470 height 336
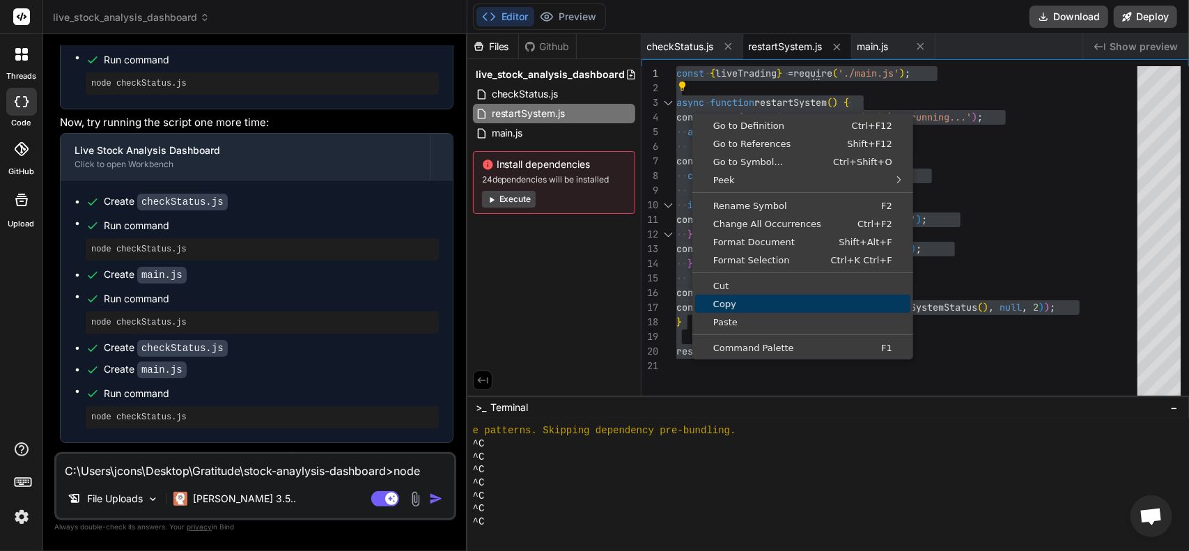
click at [727, 302] on span "Copy" at bounding box center [802, 304] width 215 height 9
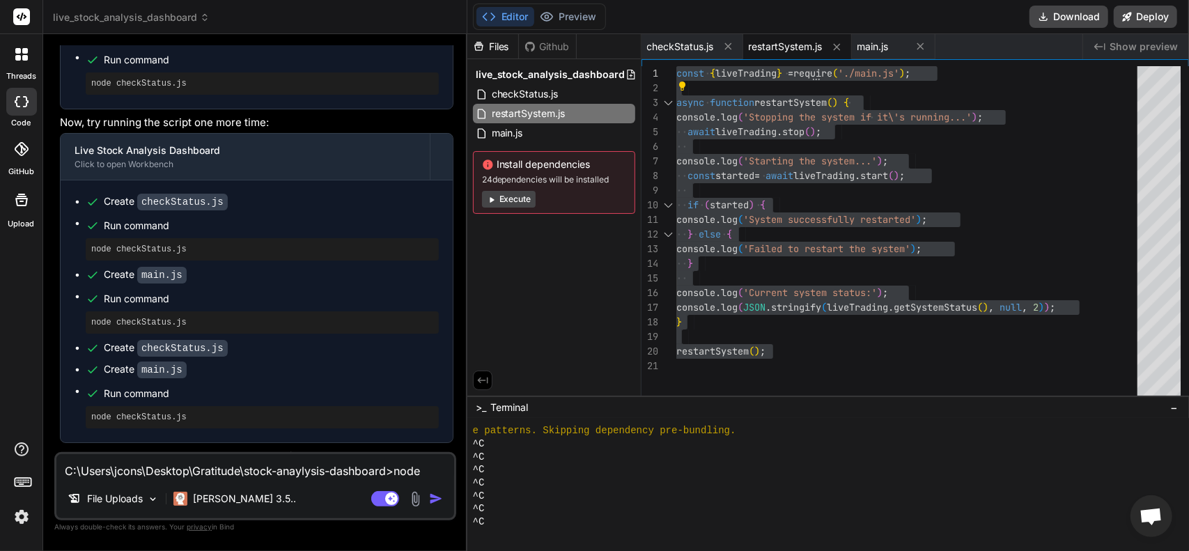
click at [81, 292] on ul "Create checkStatus.js Run command node checkStatus.js Create main.js Run comman…" at bounding box center [257, 311] width 364 height 234
click at [525, 137] on span "main.js" at bounding box center [507, 133] width 34 height 17
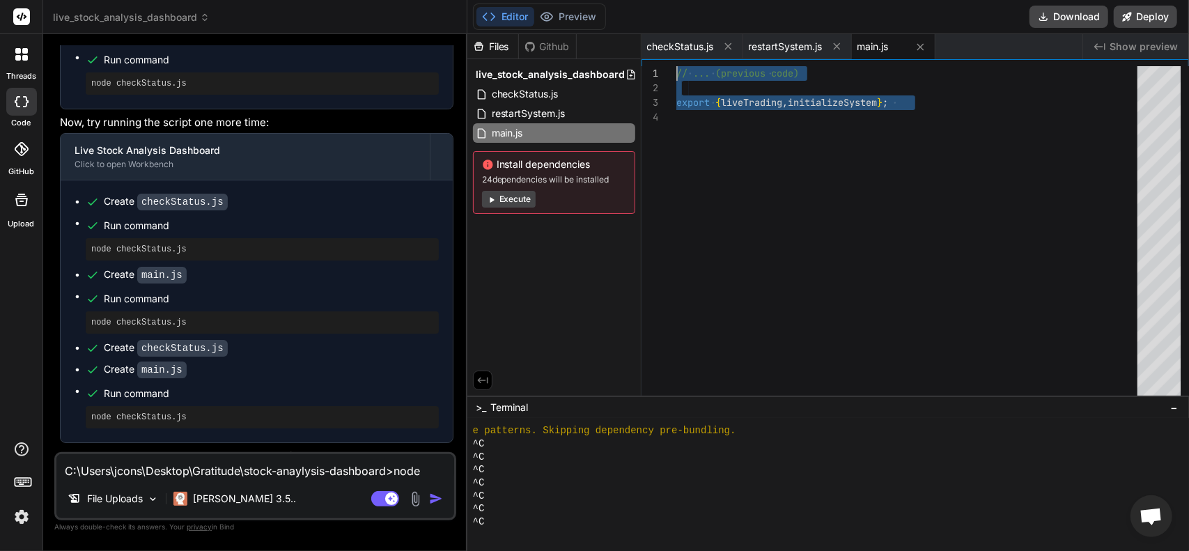
drag, startPoint x: 701, startPoint y: 123, endPoint x: 664, endPoint y: 49, distance: 83.5
click at [676, 66] on div "// ... (previous code) export { liveTrading , initializeSystem } ;" at bounding box center [911, 234] width 470 height 336
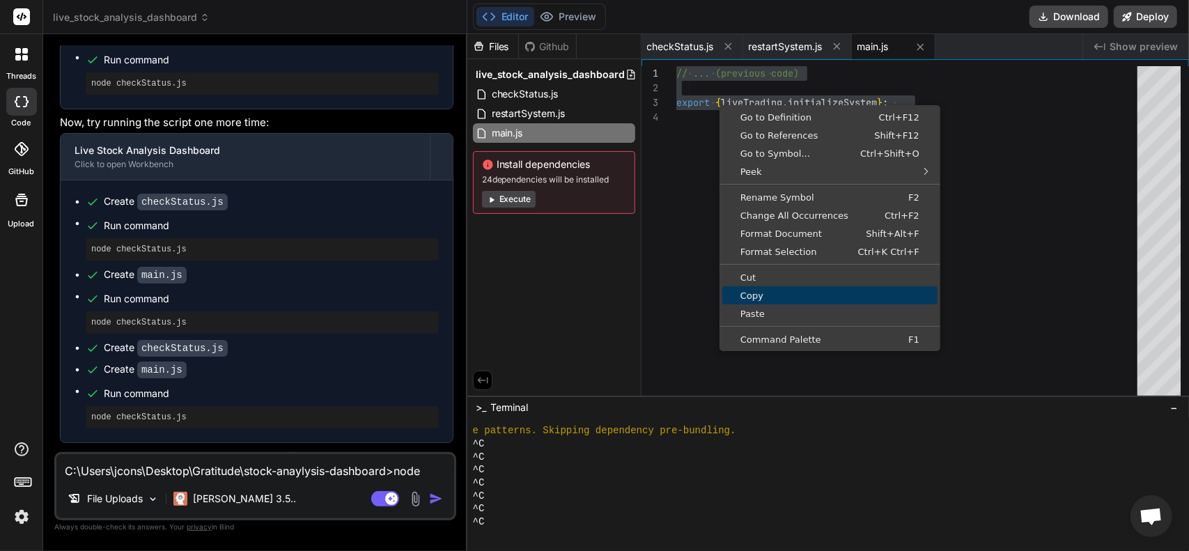
click at [755, 296] on span "Copy" at bounding box center [829, 295] width 215 height 9
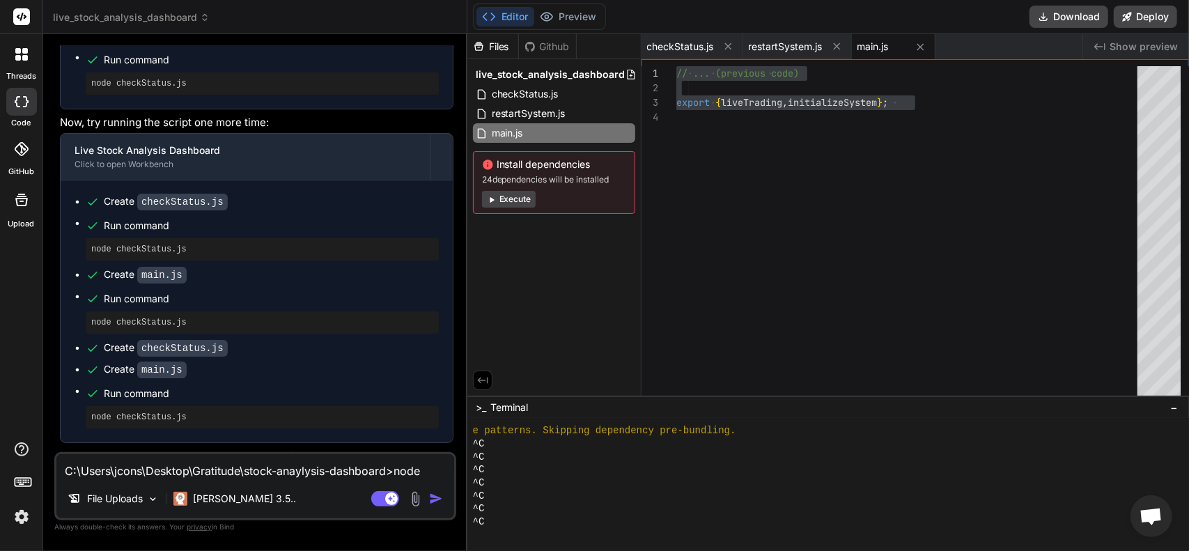
click at [104, 244] on pre "node checkStatus.js" at bounding box center [262, 249] width 342 height 11
drag, startPoint x: 90, startPoint y: 203, endPoint x: 183, endPoint y: 207, distance: 92.7
click at [183, 238] on div "node checkStatus.js" at bounding box center [262, 249] width 353 height 22
copy pre "node checkStatus.js"
